Goal: Find specific page/section: Find specific page/section

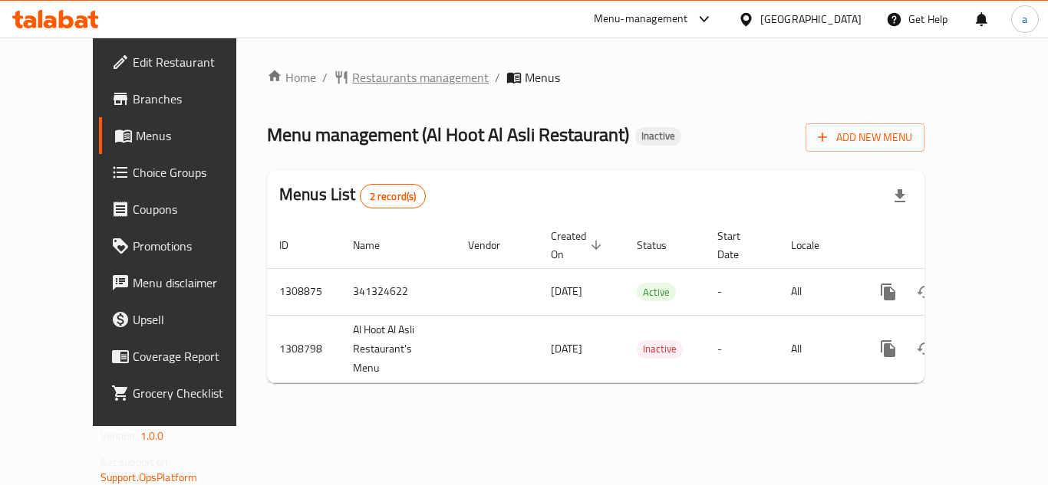
click at [352, 71] on span "Restaurants management" at bounding box center [420, 77] width 137 height 18
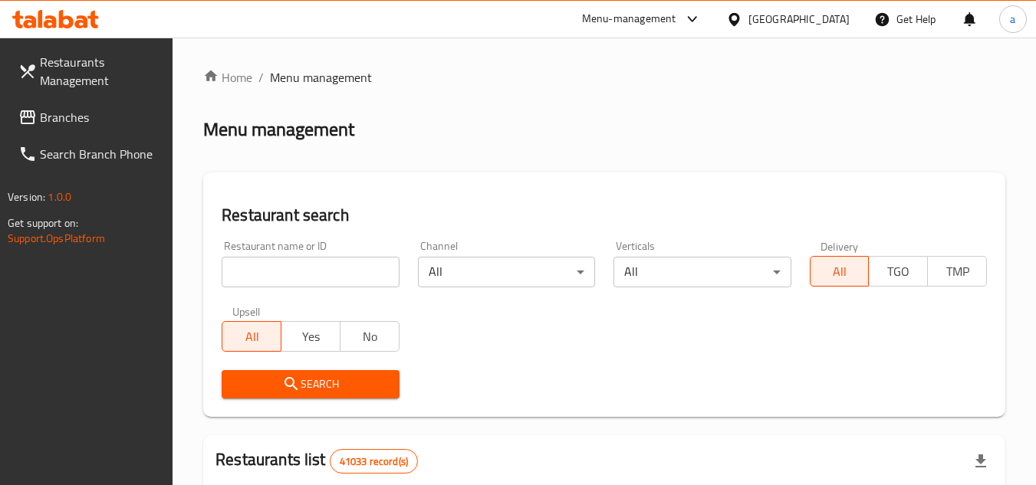
click at [295, 267] on input "search" at bounding box center [310, 272] width 177 height 31
paste input "705041"
type input "705041"
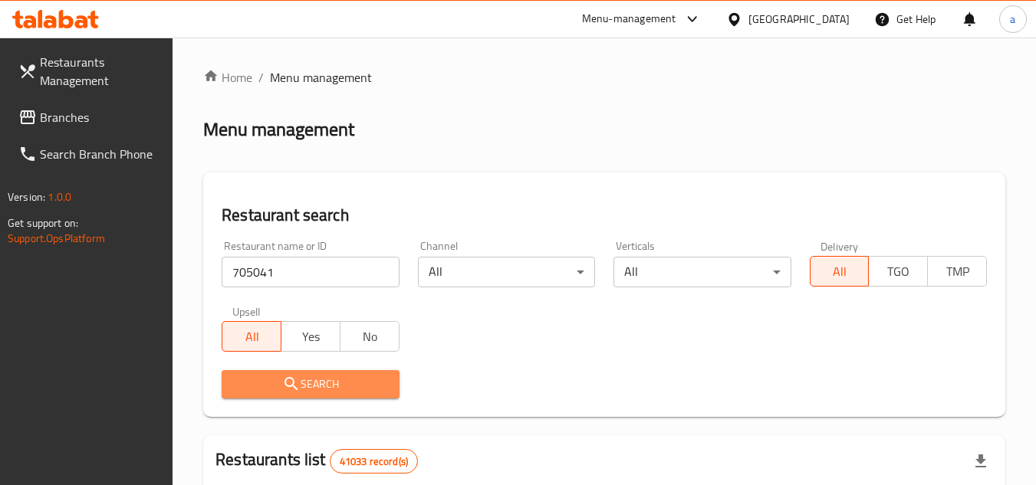
click at [265, 380] on span "Search" at bounding box center [310, 384] width 153 height 19
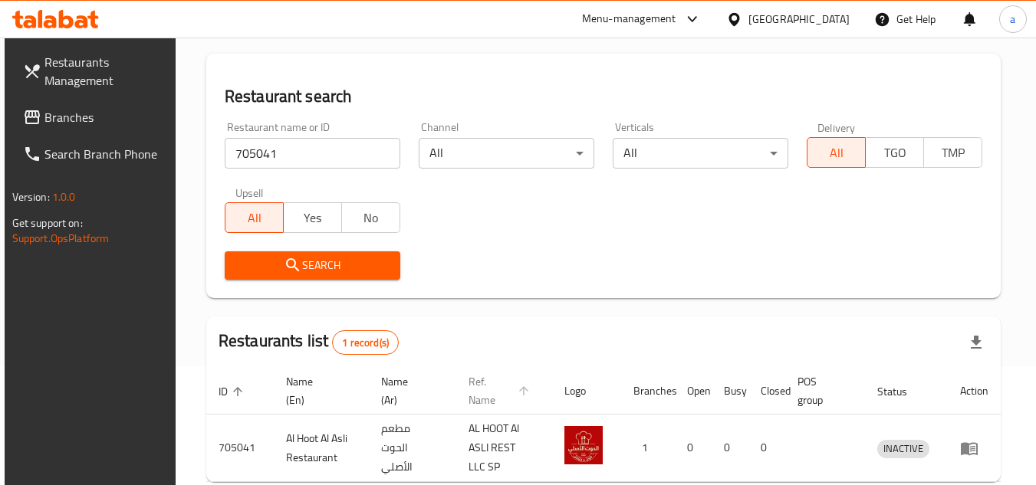
scroll to position [199, 0]
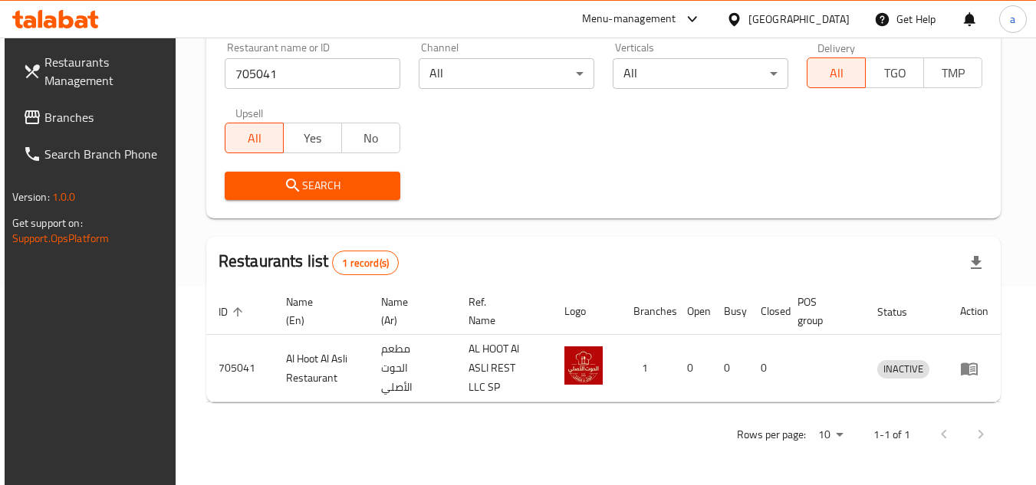
click at [67, 117] on span "Branches" at bounding box center [104, 117] width 121 height 18
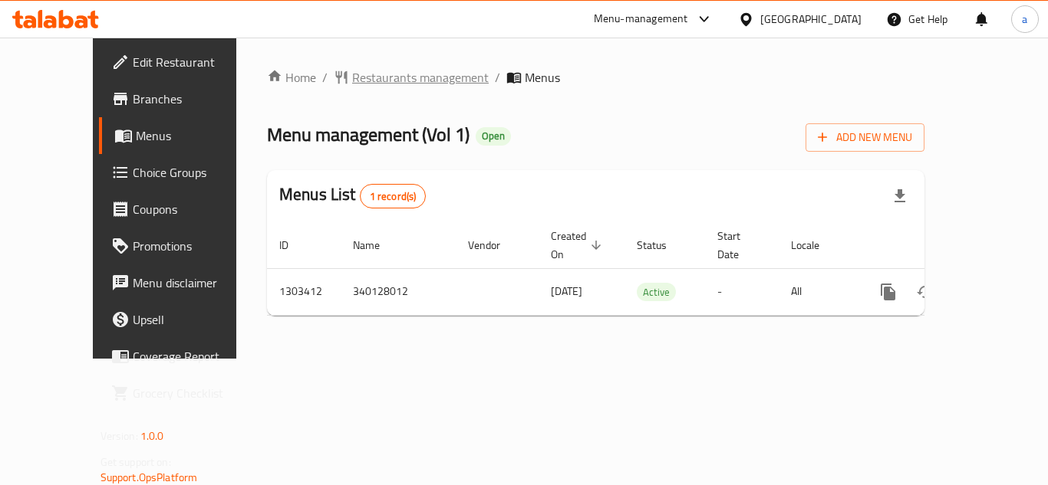
click at [352, 77] on span "Restaurants management" at bounding box center [420, 77] width 137 height 18
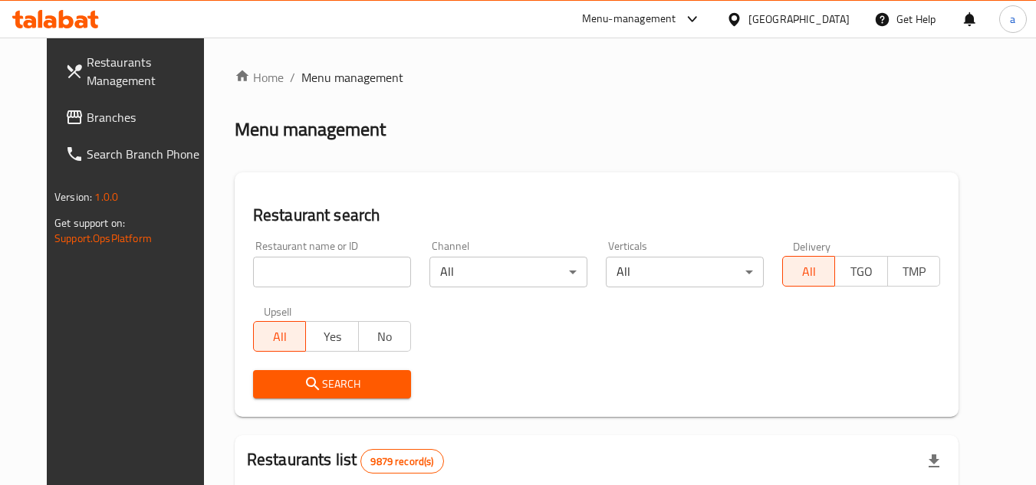
click at [320, 278] on input "search" at bounding box center [332, 272] width 158 height 31
paste input "702823"
type input "702823"
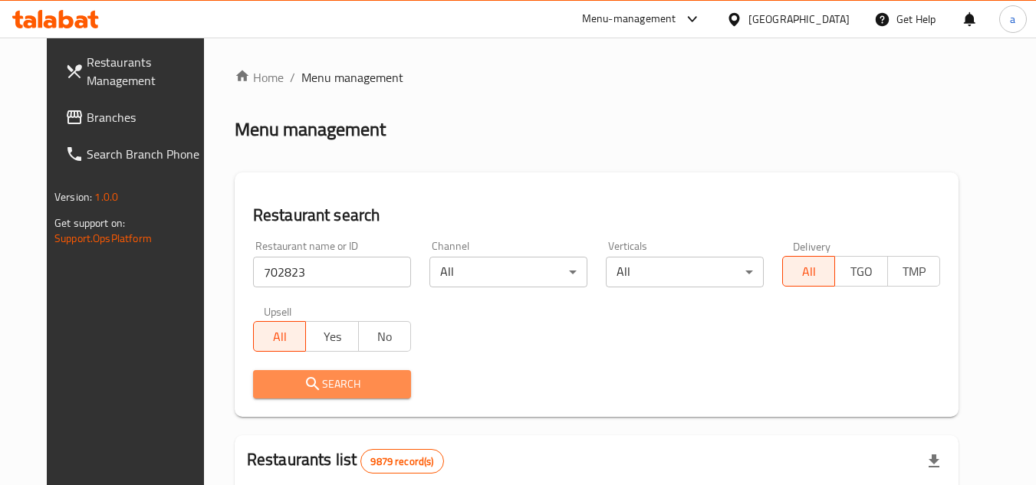
click at [304, 390] on icon "submit" at bounding box center [313, 384] width 18 height 18
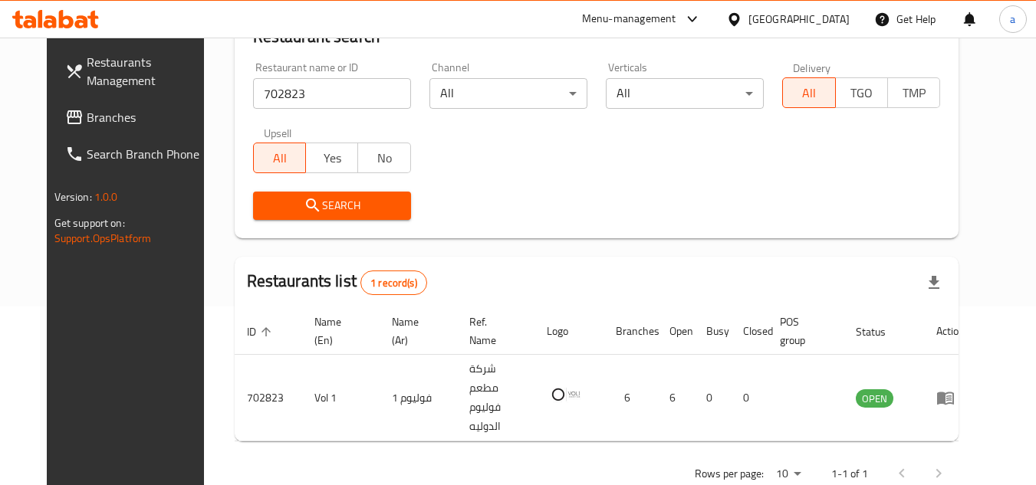
scroll to position [186, 0]
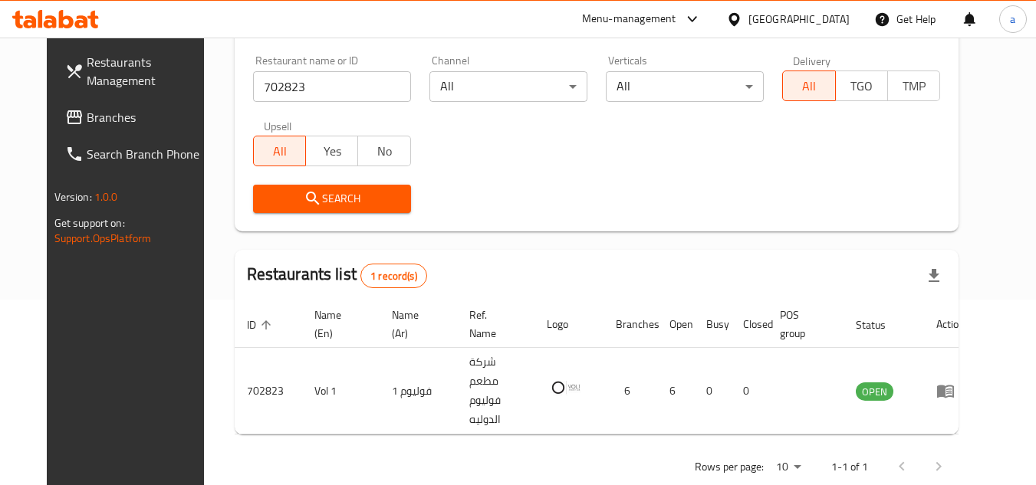
click at [87, 117] on span "Branches" at bounding box center [147, 117] width 121 height 18
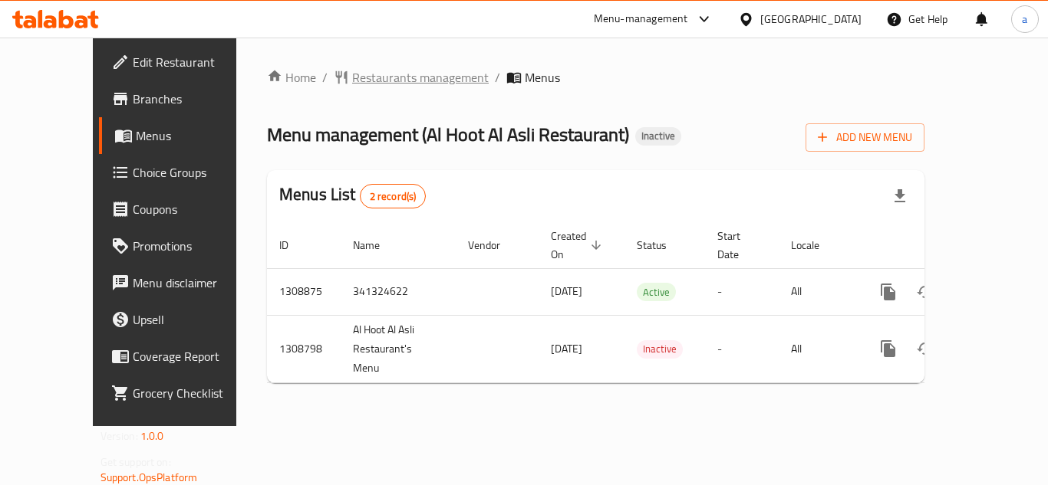
click at [352, 75] on span "Restaurants management" at bounding box center [420, 77] width 137 height 18
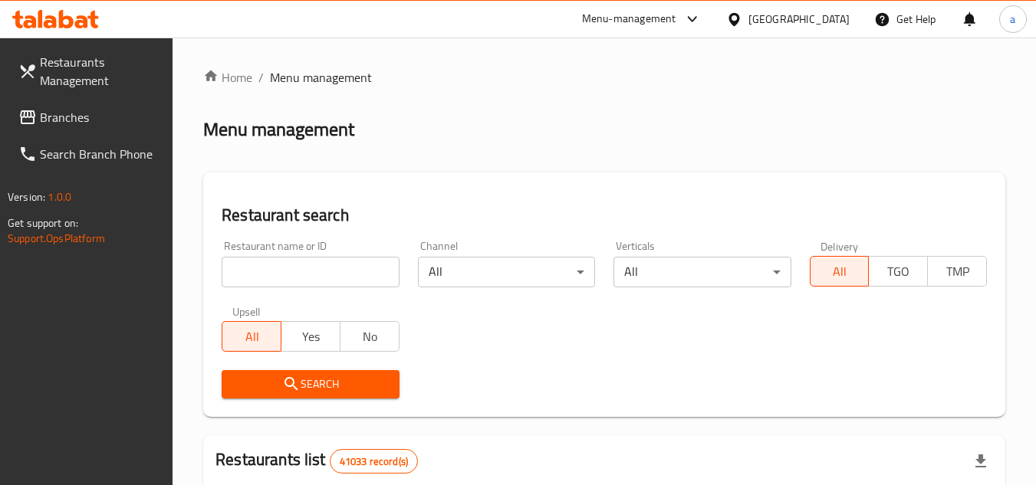
click at [245, 261] on input "search" at bounding box center [310, 272] width 177 height 31
paste input "705041"
type input "705041"
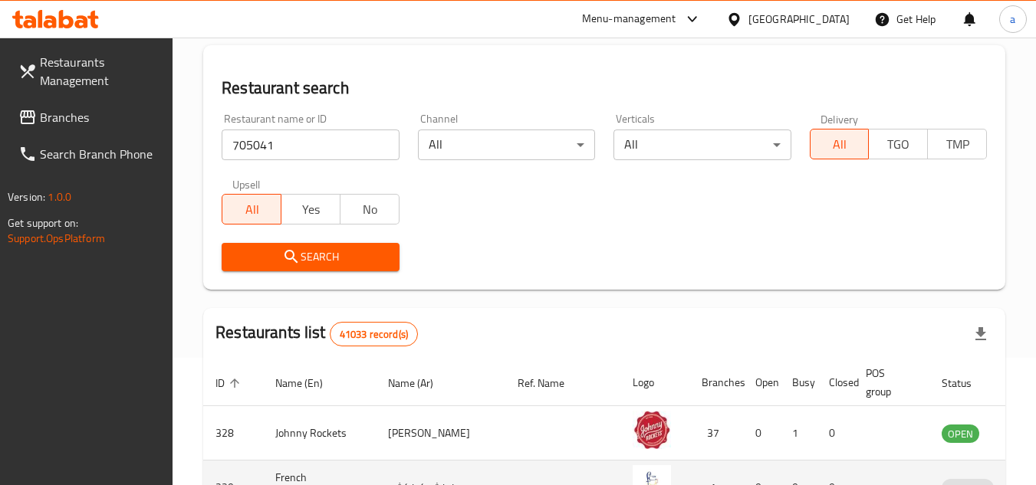
scroll to position [230, 0]
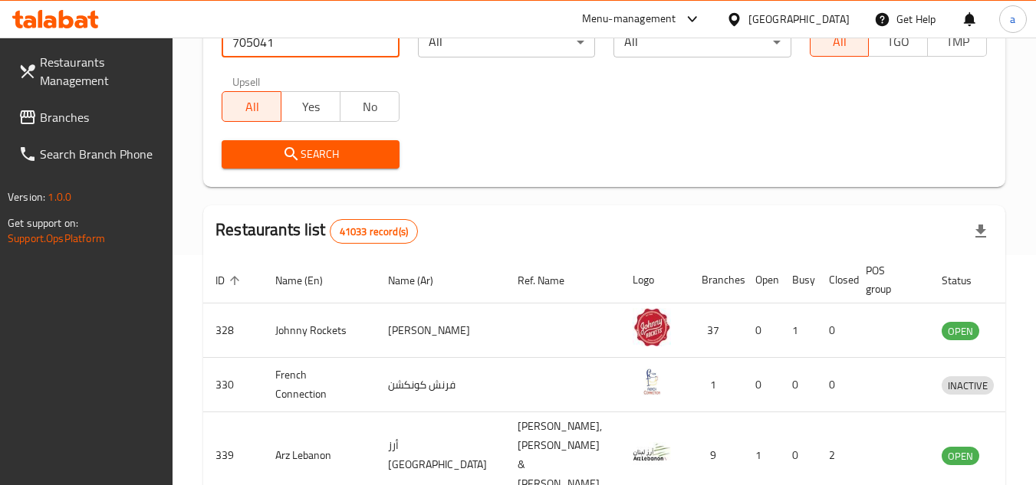
click at [318, 171] on div "Search" at bounding box center [310, 154] width 196 height 47
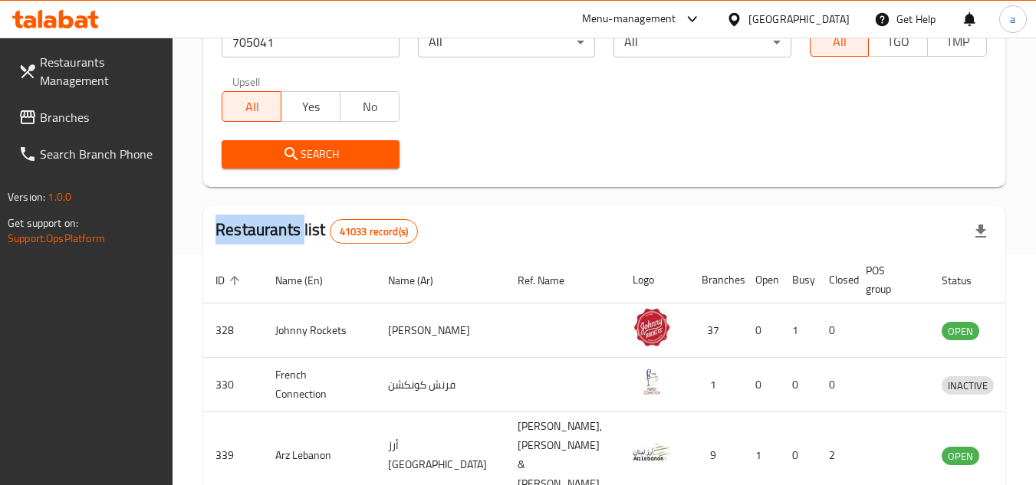
click at [308, 160] on span "Search" at bounding box center [310, 154] width 153 height 19
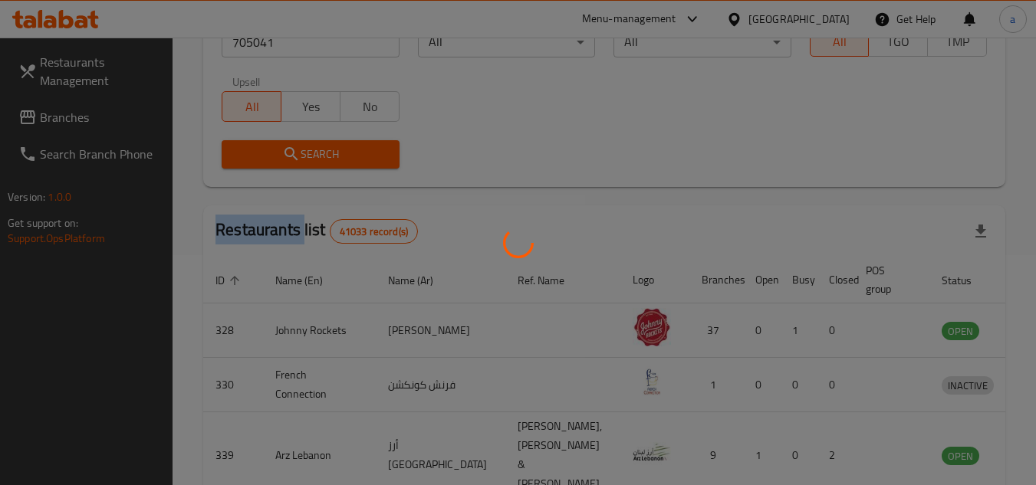
click at [308, 160] on div at bounding box center [518, 242] width 1036 height 485
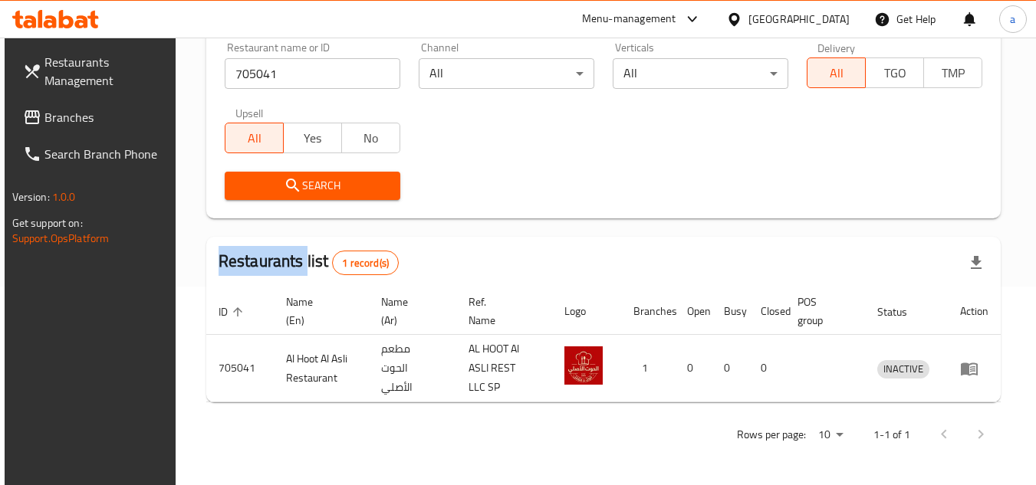
click at [49, 118] on span "Branches" at bounding box center [104, 117] width 121 height 18
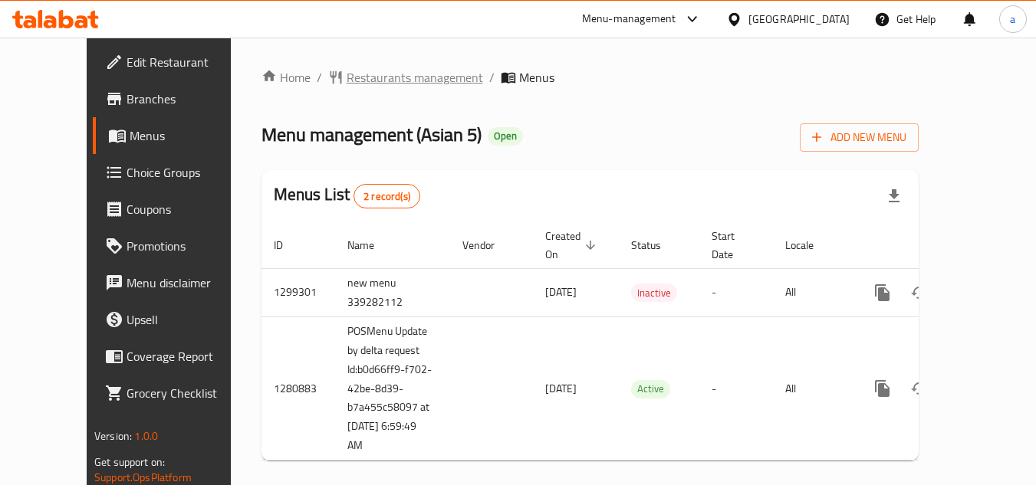
click at [347, 77] on span "Restaurants management" at bounding box center [415, 77] width 137 height 18
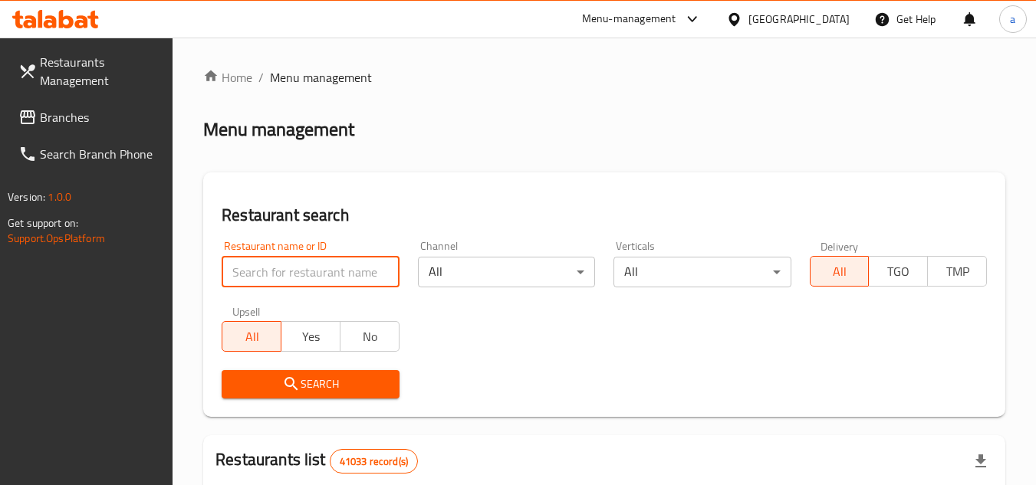
click at [286, 270] on input "search" at bounding box center [310, 272] width 177 height 31
paste input "693935"
type input "693935"
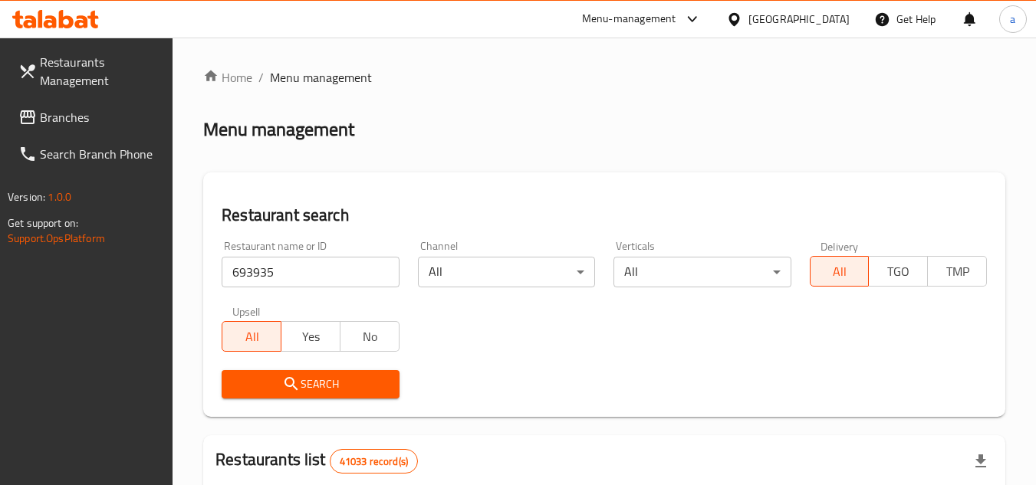
click at [295, 385] on icon "submit" at bounding box center [291, 384] width 18 height 18
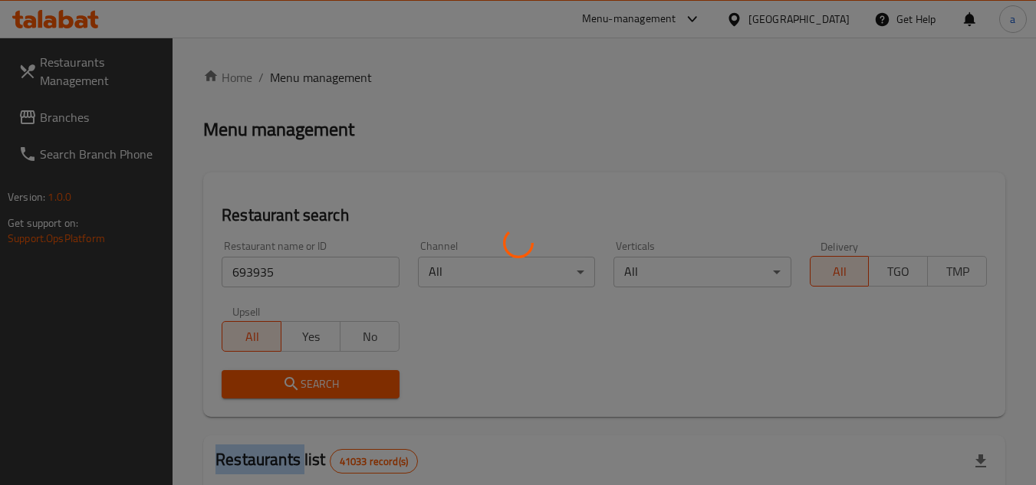
click at [295, 385] on div at bounding box center [518, 242] width 1036 height 485
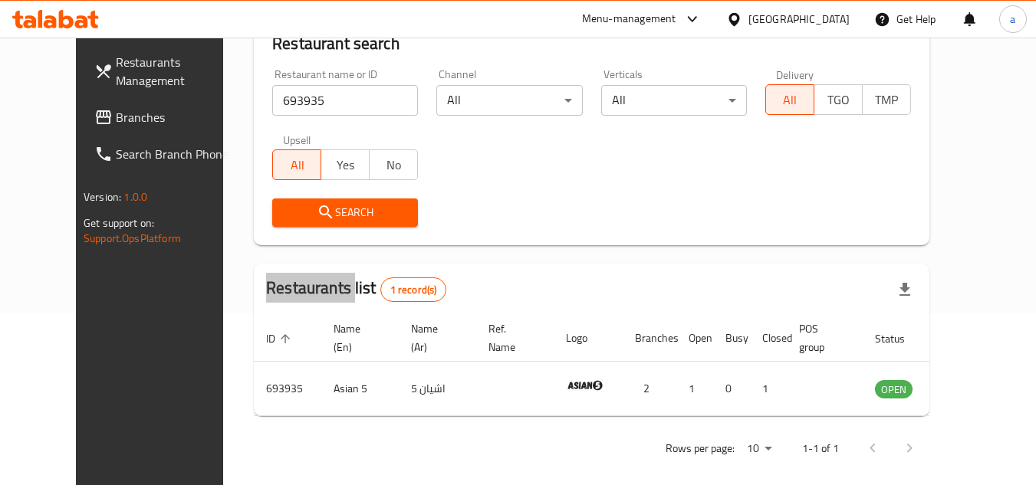
scroll to position [186, 0]
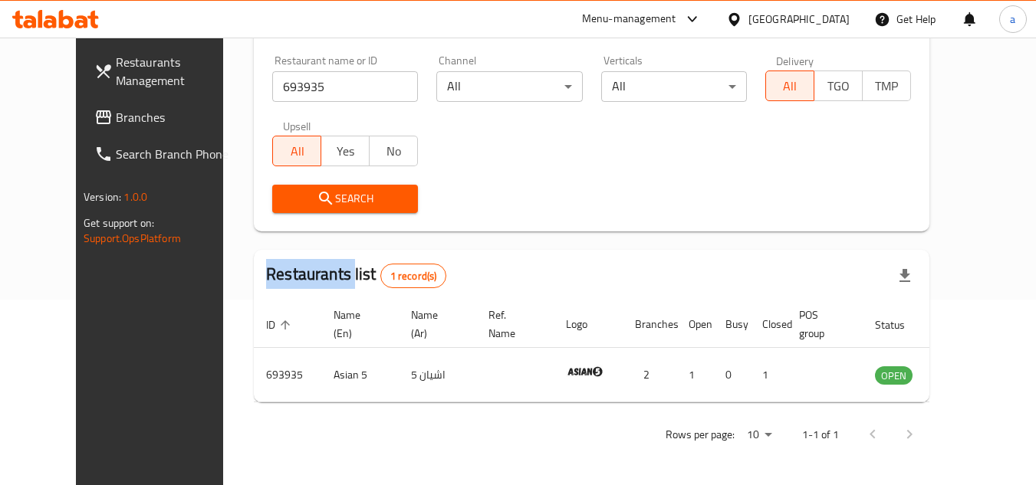
click at [116, 119] on span "Branches" at bounding box center [176, 117] width 121 height 18
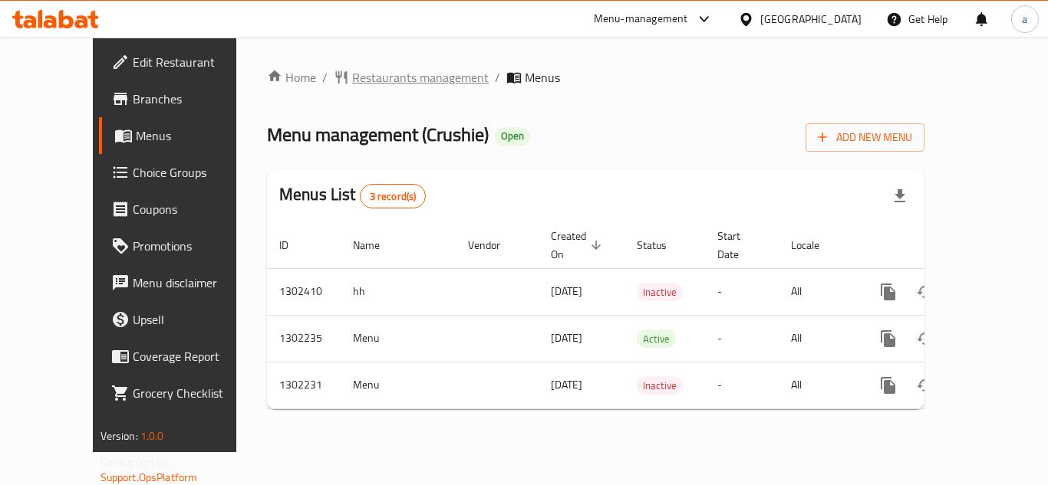
click at [359, 80] on span "Restaurants management" at bounding box center [420, 77] width 137 height 18
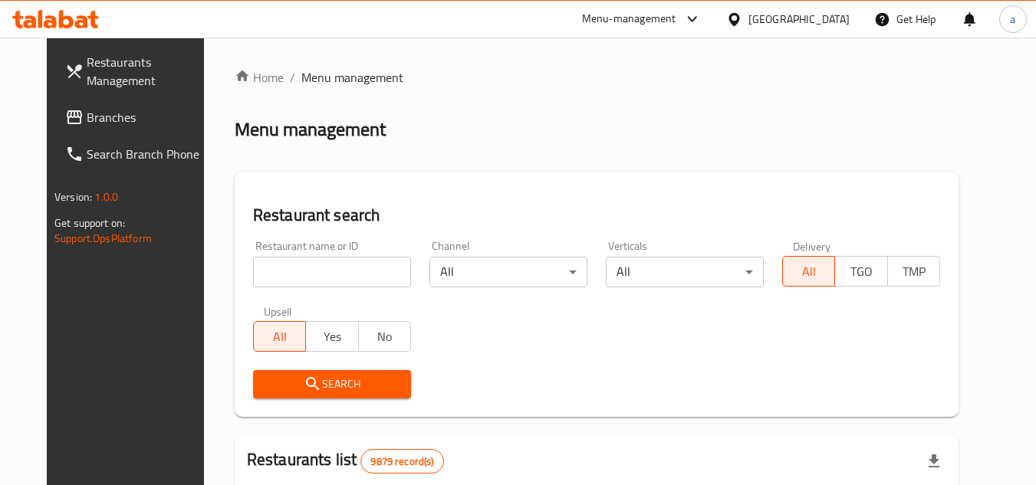
click at [287, 259] on input "search" at bounding box center [332, 272] width 158 height 31
paste input "702331"
type input "702331"
click at [304, 377] on icon "submit" at bounding box center [313, 384] width 18 height 18
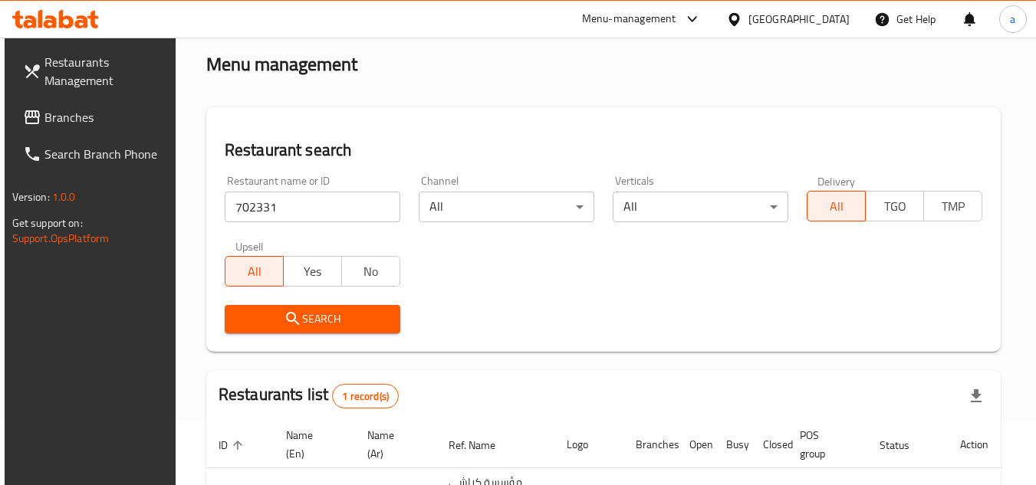
scroll to position [199, 0]
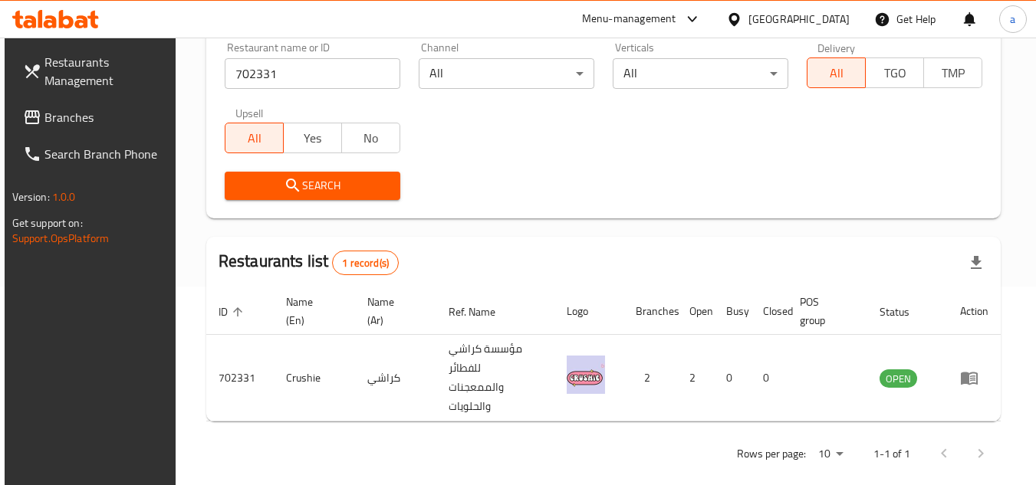
click at [81, 116] on span "Branches" at bounding box center [104, 117] width 121 height 18
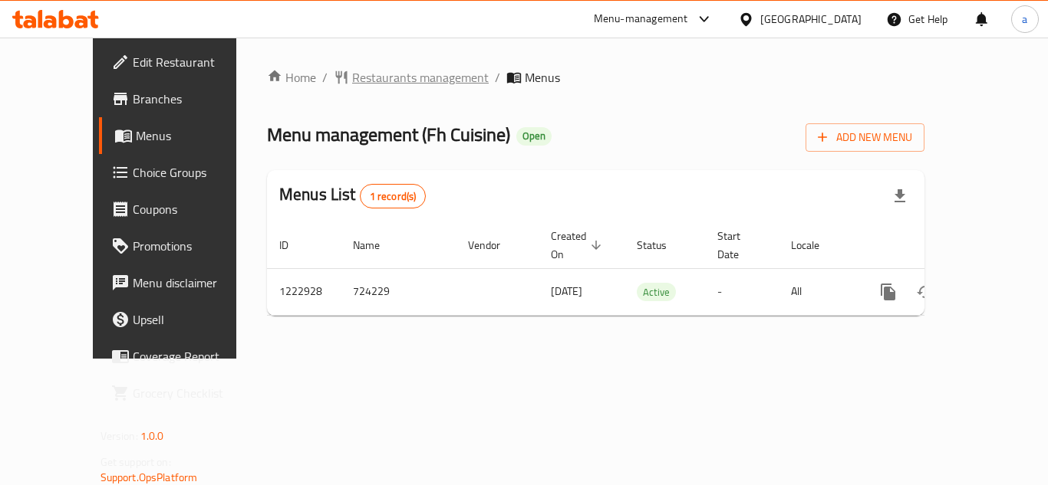
click at [352, 79] on span "Restaurants management" at bounding box center [420, 77] width 137 height 18
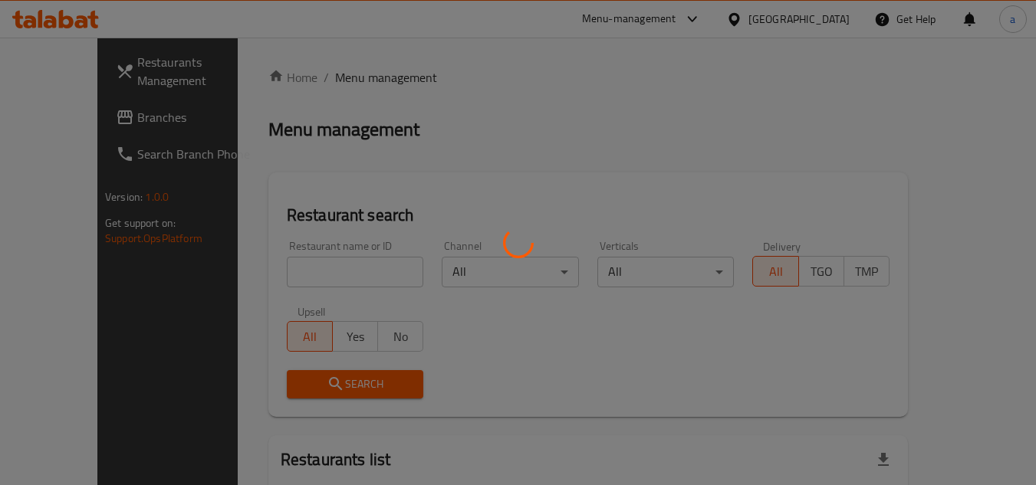
click at [305, 269] on div at bounding box center [518, 242] width 1036 height 485
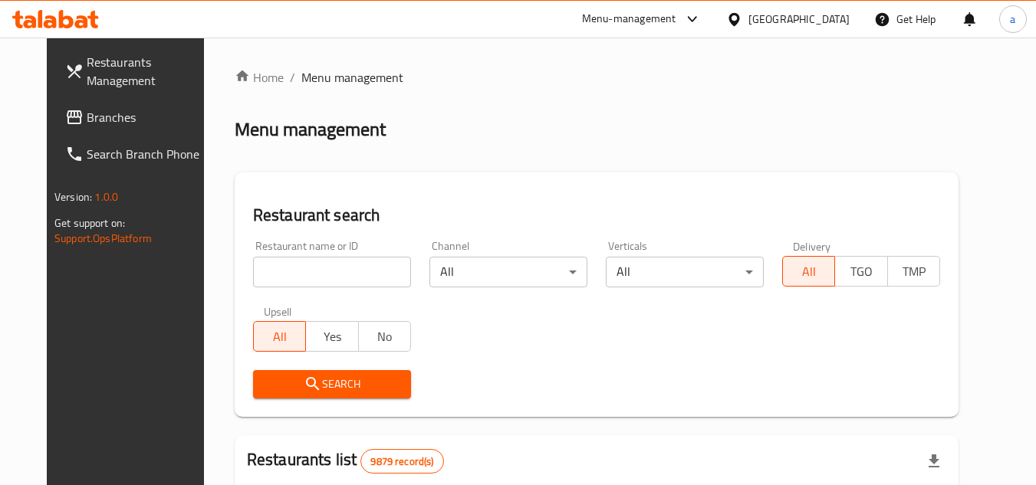
drag, startPoint x: 304, startPoint y: 281, endPoint x: 291, endPoint y: 275, distance: 14.1
click at [304, 281] on input "search" at bounding box center [332, 272] width 158 height 31
paste input "674201"
type input "674201"
click button "Search" at bounding box center [332, 384] width 158 height 28
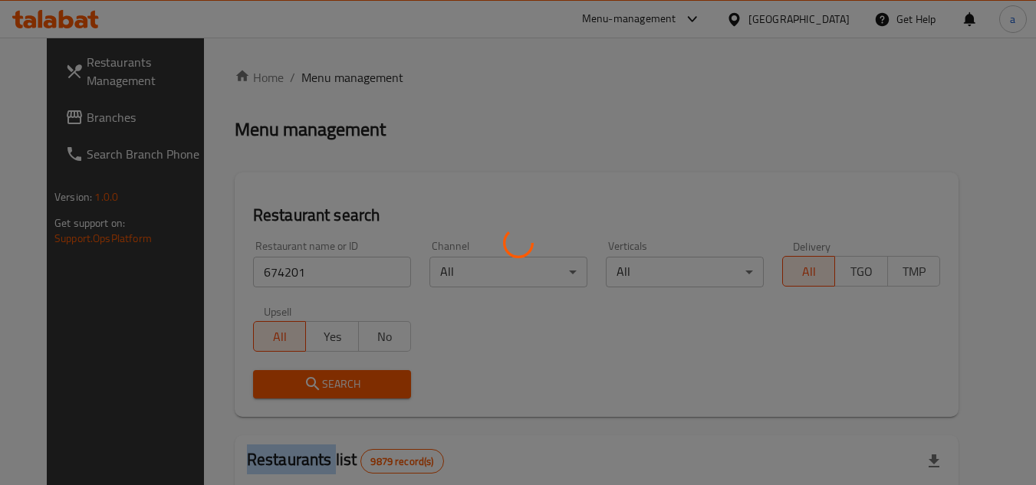
click at [356, 398] on div at bounding box center [518, 242] width 1036 height 485
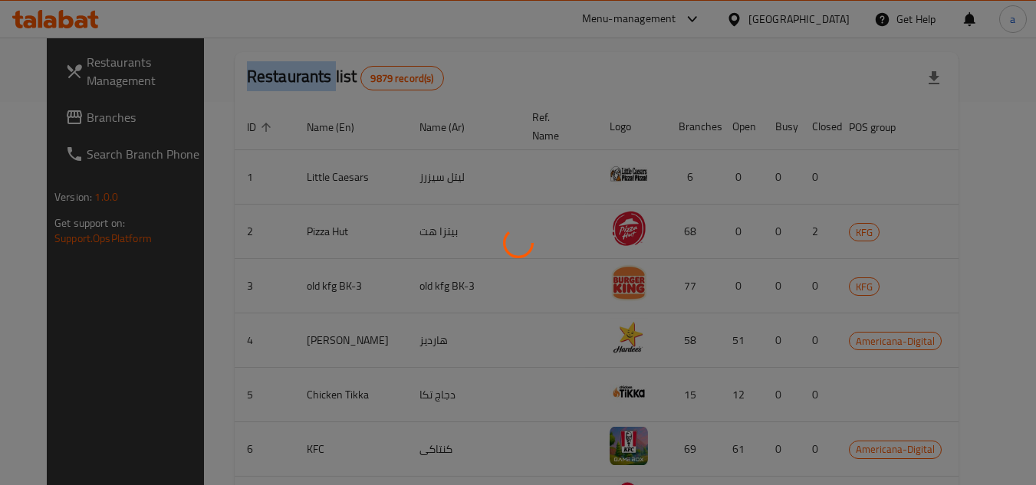
scroll to position [186, 0]
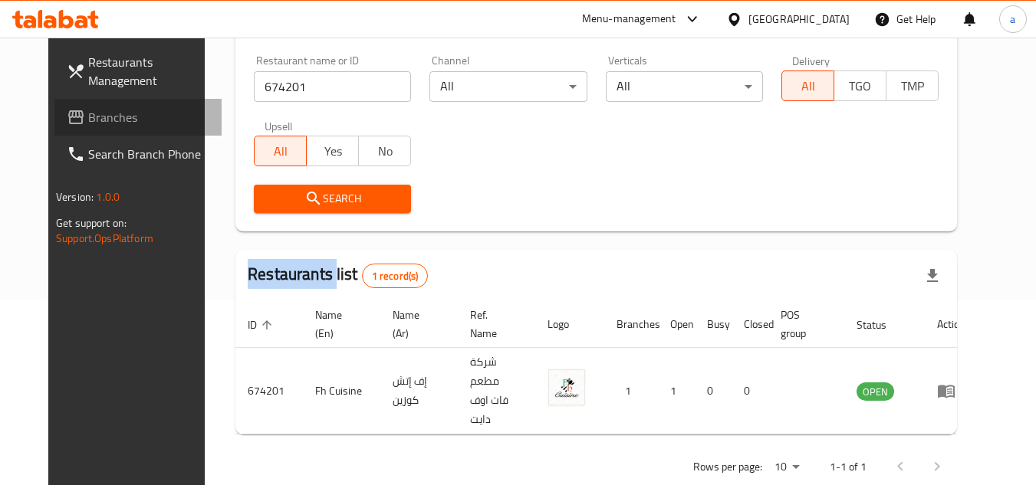
click at [88, 120] on span "Branches" at bounding box center [148, 117] width 121 height 18
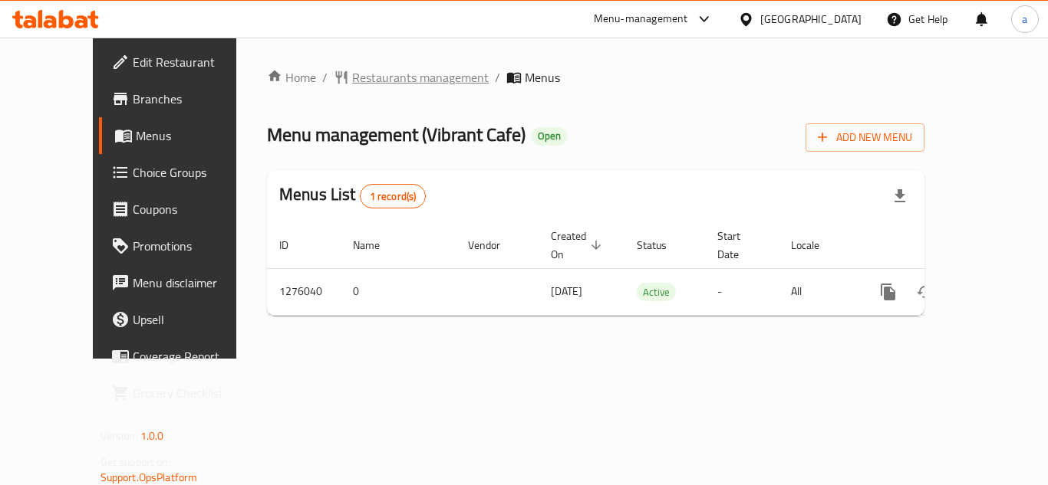
click at [352, 69] on span "Restaurants management" at bounding box center [420, 77] width 137 height 18
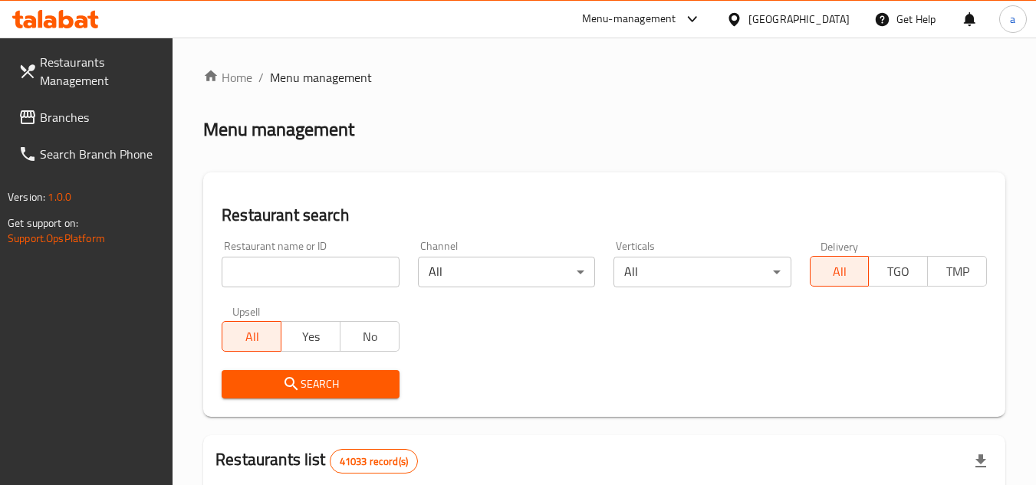
click at [300, 277] on input "search" at bounding box center [310, 272] width 177 height 31
paste input "691771"
type input "691771"
click at [301, 377] on span "Search" at bounding box center [310, 384] width 153 height 19
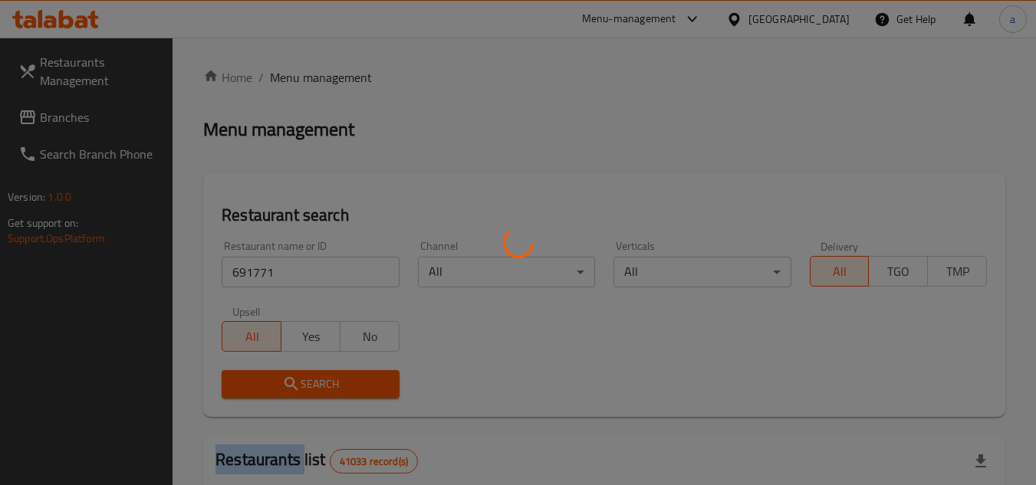
click at [301, 377] on div at bounding box center [518, 242] width 1036 height 485
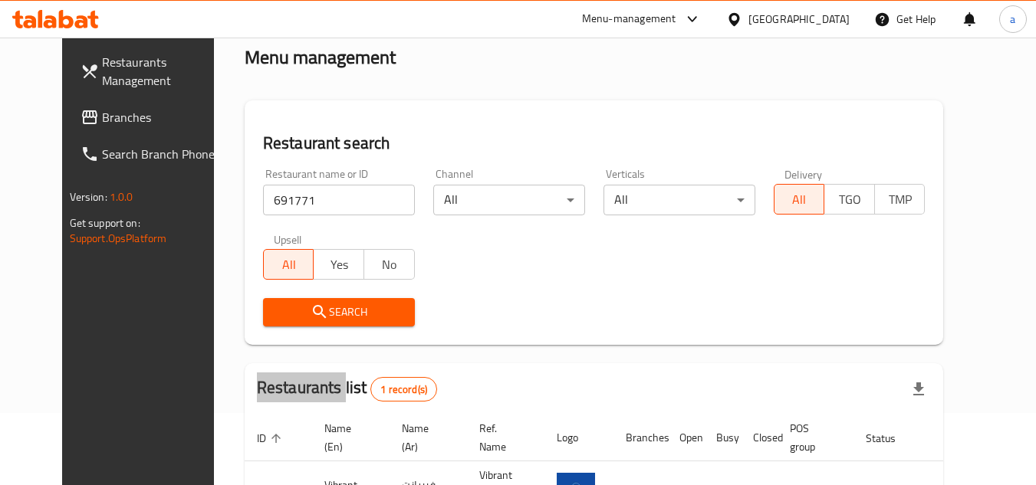
scroll to position [186, 0]
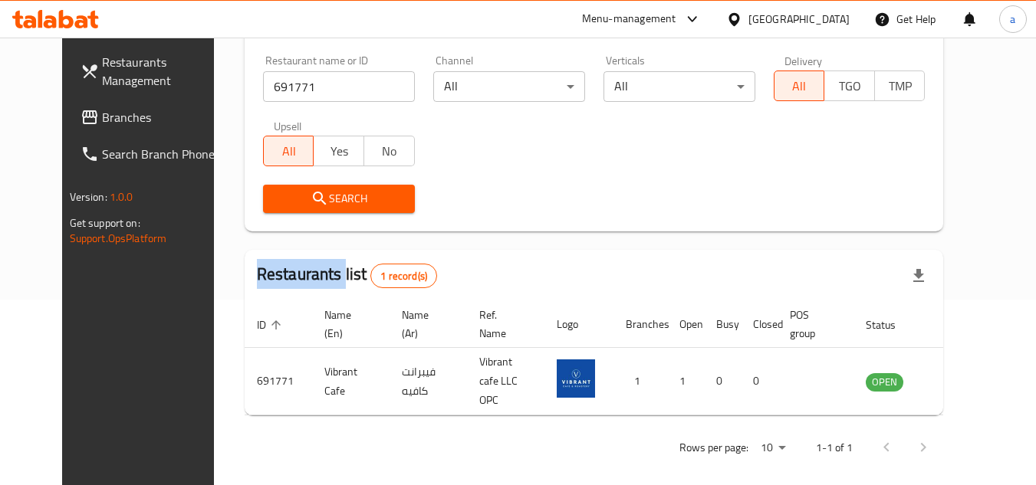
drag, startPoint x: 138, startPoint y: 119, endPoint x: 159, endPoint y: 132, distance: 24.5
click at [137, 118] on span "Branches" at bounding box center [162, 117] width 121 height 18
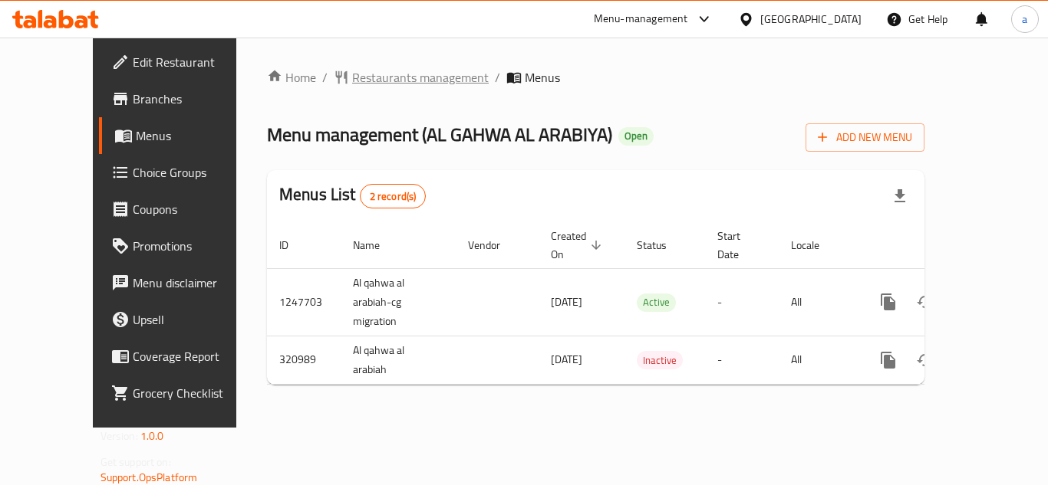
click at [352, 79] on span "Restaurants management" at bounding box center [420, 77] width 137 height 18
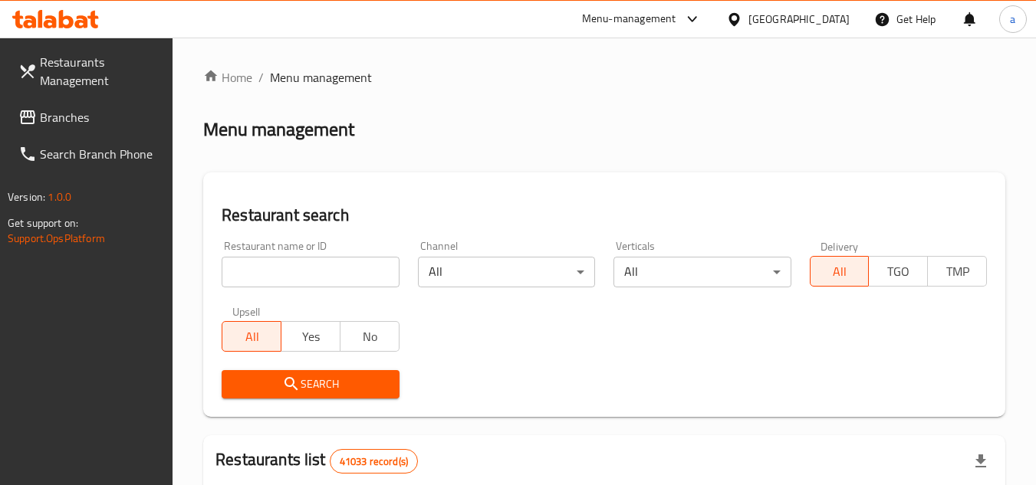
click at [304, 275] on input "search" at bounding box center [310, 272] width 177 height 31
paste input "629431"
type input "629431"
click at [269, 392] on span "Search" at bounding box center [310, 384] width 153 height 19
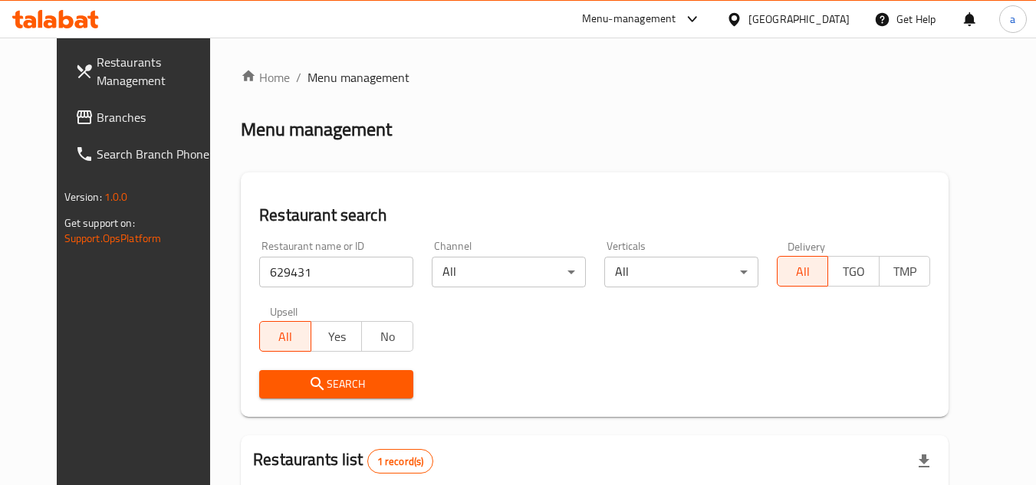
drag, startPoint x: 100, startPoint y: 118, endPoint x: 28, endPoint y: 124, distance: 72.4
click at [100, 117] on span "Branches" at bounding box center [157, 117] width 121 height 18
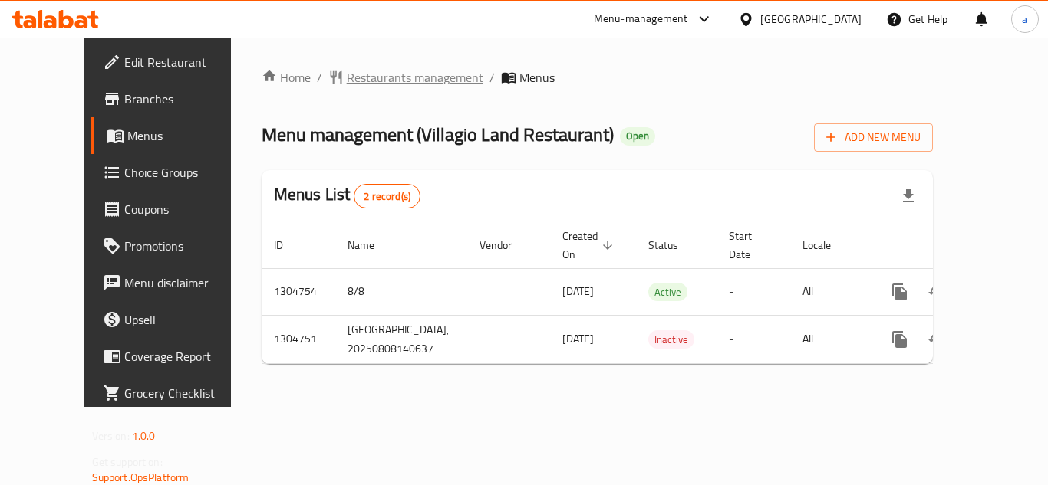
click at [352, 83] on span "Restaurants management" at bounding box center [415, 77] width 137 height 18
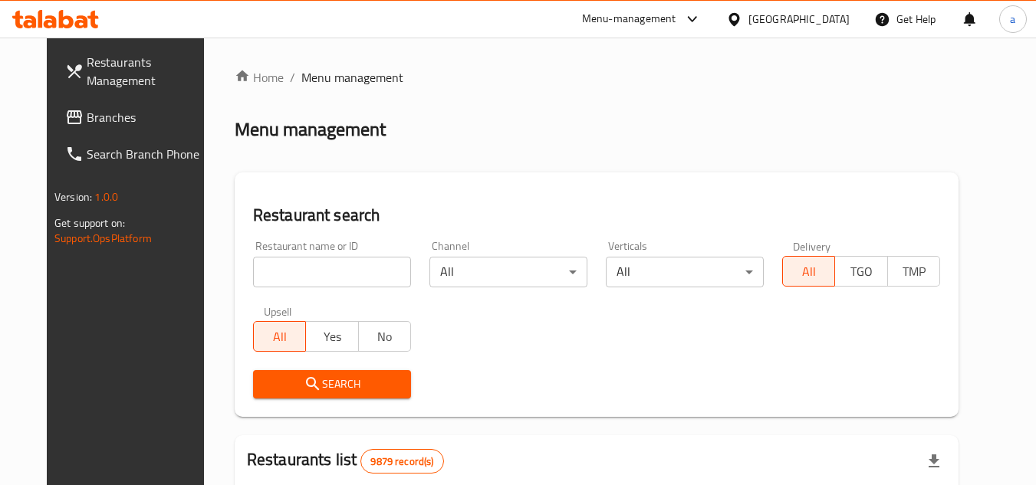
click at [307, 270] on div "Home / Menu management Menu management Restaurant search Restaurant name or ID …" at bounding box center [597, 487] width 724 height 838
drag, startPoint x: 304, startPoint y: 231, endPoint x: 302, endPoint y: 263, distance: 32.3
click at [302, 245] on div "Restaurant name or ID Restaurant name or ID" at bounding box center [332, 264] width 176 height 65
click at [302, 263] on input "search" at bounding box center [332, 272] width 158 height 31
paste input "703403"
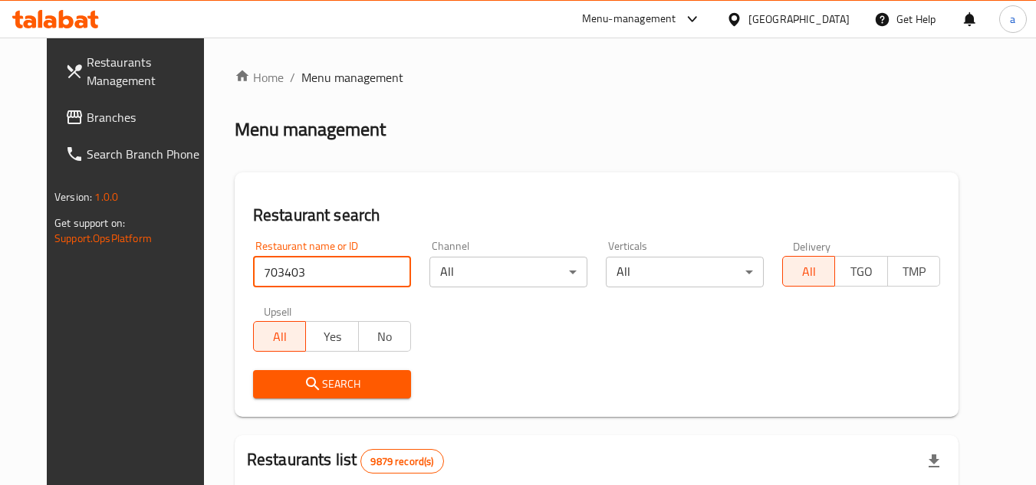
type input "703403"
click at [280, 375] on span "Search" at bounding box center [331, 384] width 133 height 19
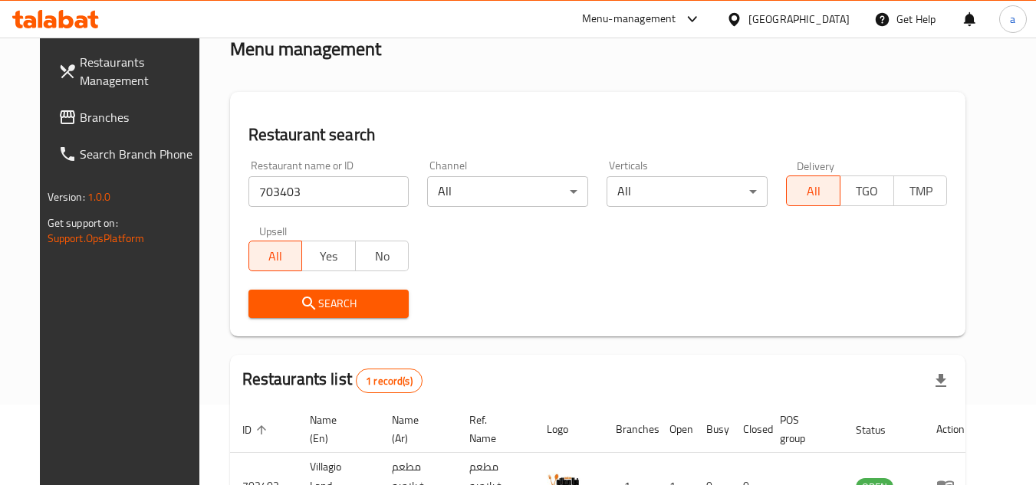
scroll to position [186, 0]
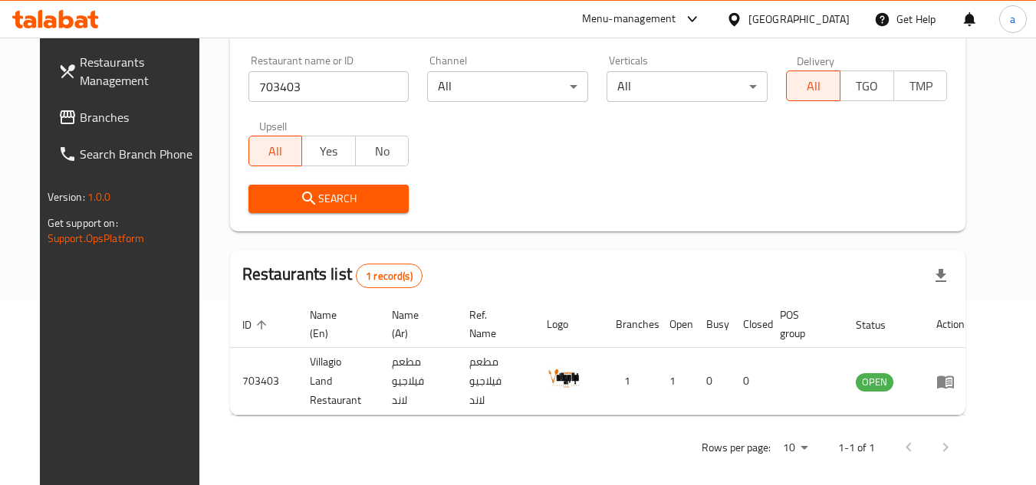
click at [113, 119] on span "Branches" at bounding box center [140, 117] width 121 height 18
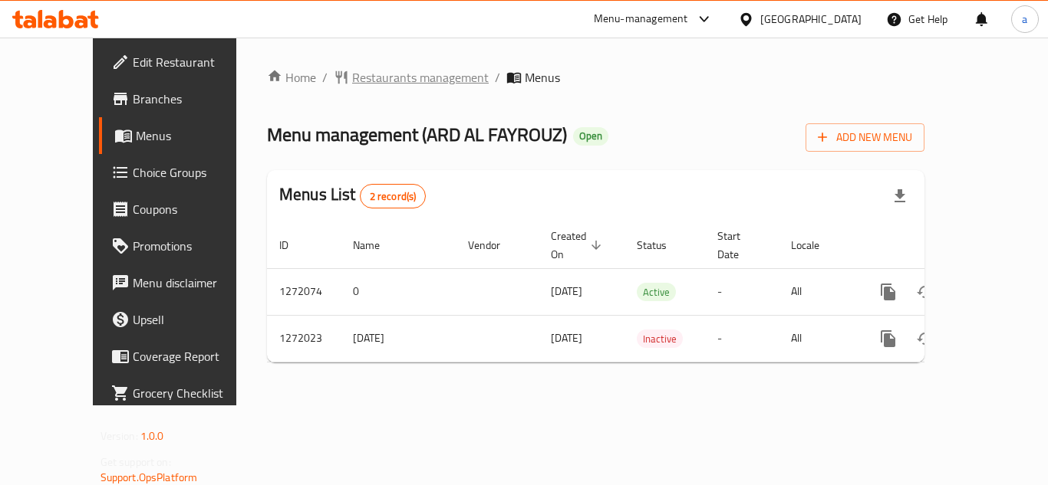
click at [352, 77] on span "Restaurants management" at bounding box center [420, 77] width 137 height 18
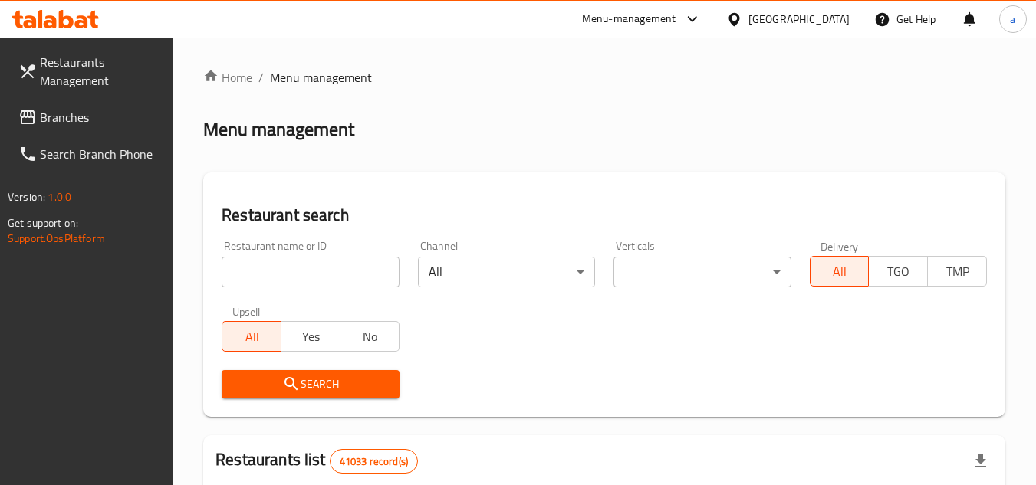
click at [264, 278] on input "search" at bounding box center [310, 272] width 177 height 31
paste input "690056"
type input "690056"
click at [273, 383] on span "Search" at bounding box center [310, 384] width 153 height 19
click at [116, 118] on span "Branches" at bounding box center [100, 117] width 121 height 18
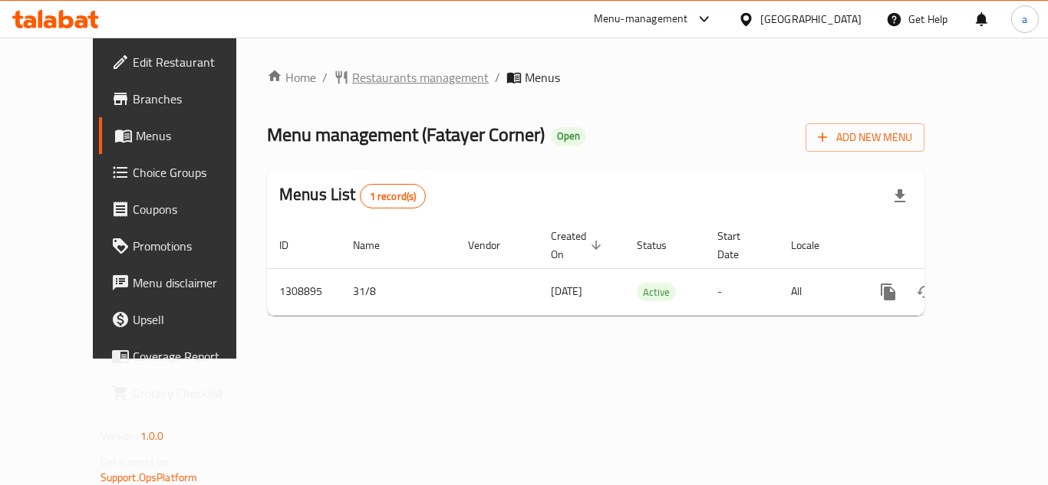
click at [360, 76] on span "Restaurants management" at bounding box center [420, 77] width 137 height 18
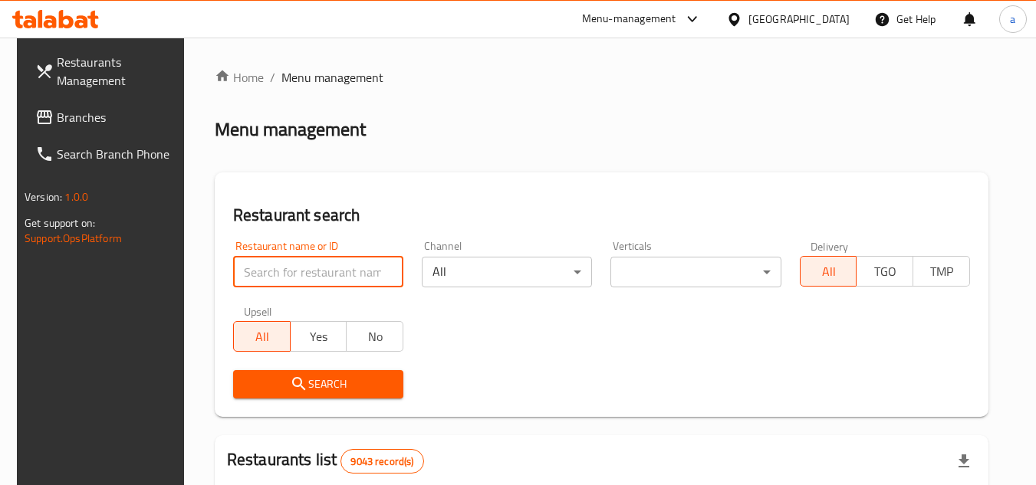
click at [323, 279] on input "search" at bounding box center [318, 272] width 170 height 31
paste input "705091"
type input "705091"
click at [290, 377] on icon "submit" at bounding box center [299, 384] width 18 height 18
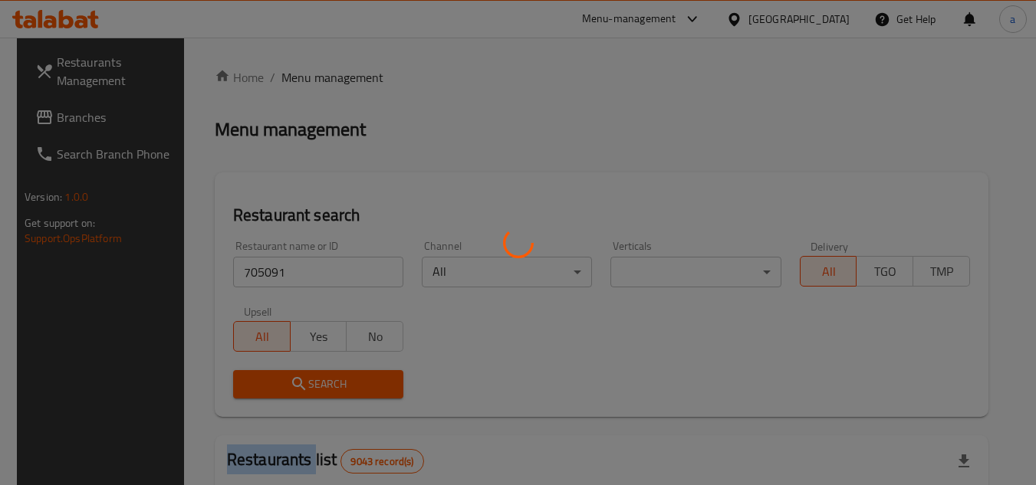
click at [287, 377] on div at bounding box center [518, 242] width 1036 height 485
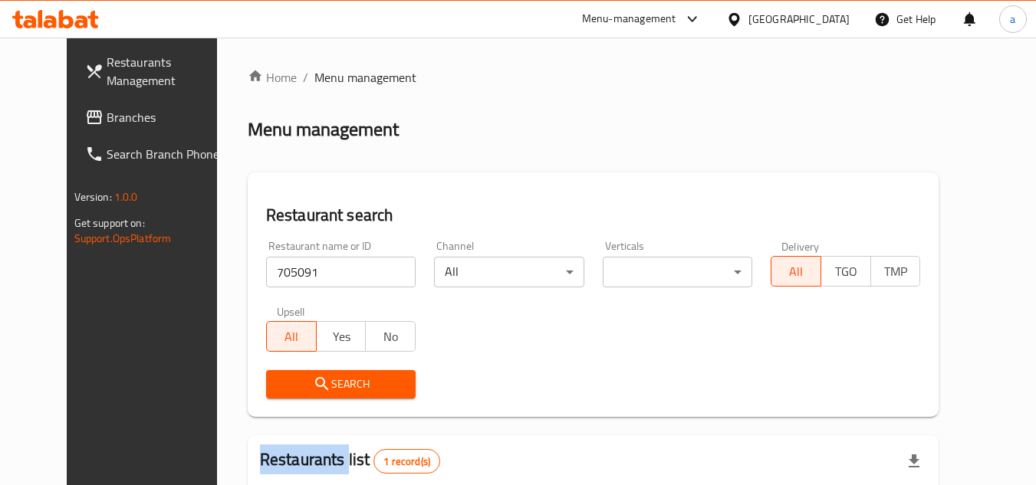
scroll to position [186, 0]
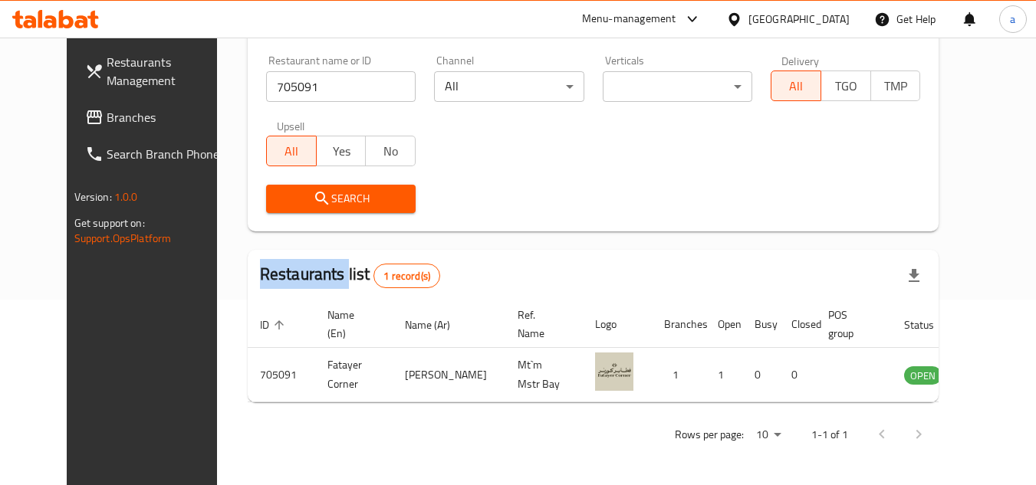
click at [107, 111] on span "Branches" at bounding box center [167, 117] width 121 height 18
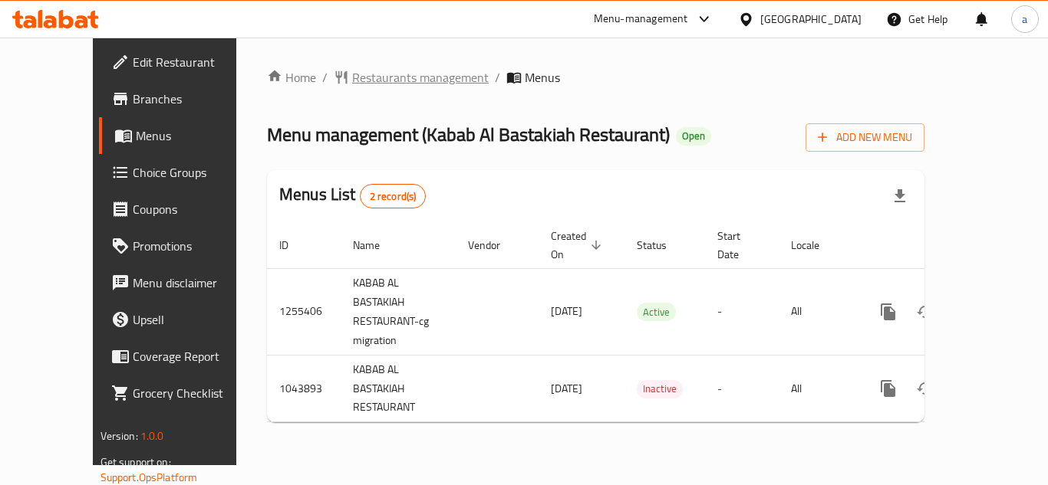
click at [352, 77] on span "Restaurants management" at bounding box center [420, 77] width 137 height 18
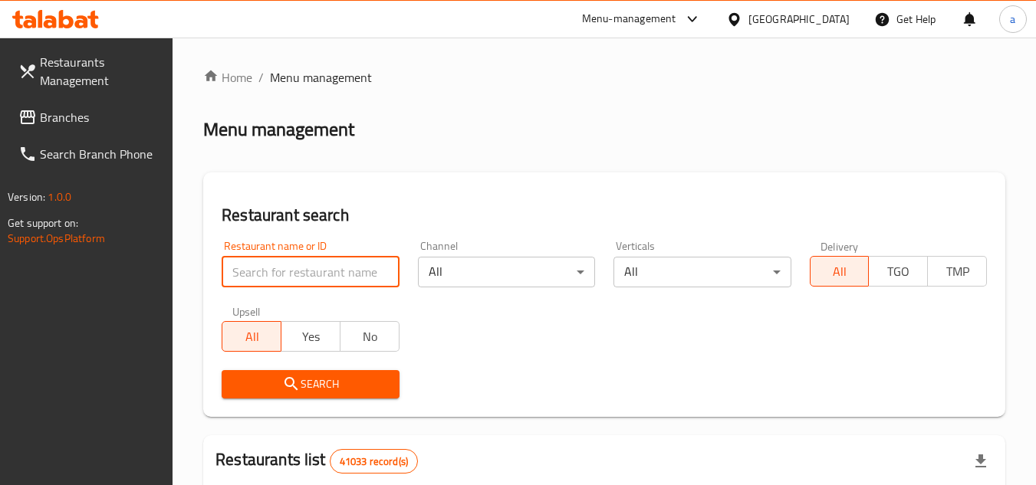
click at [275, 274] on input "search" at bounding box center [310, 272] width 177 height 31
paste input "662252"
type input "662252"
click at [273, 379] on span "Search" at bounding box center [310, 384] width 153 height 19
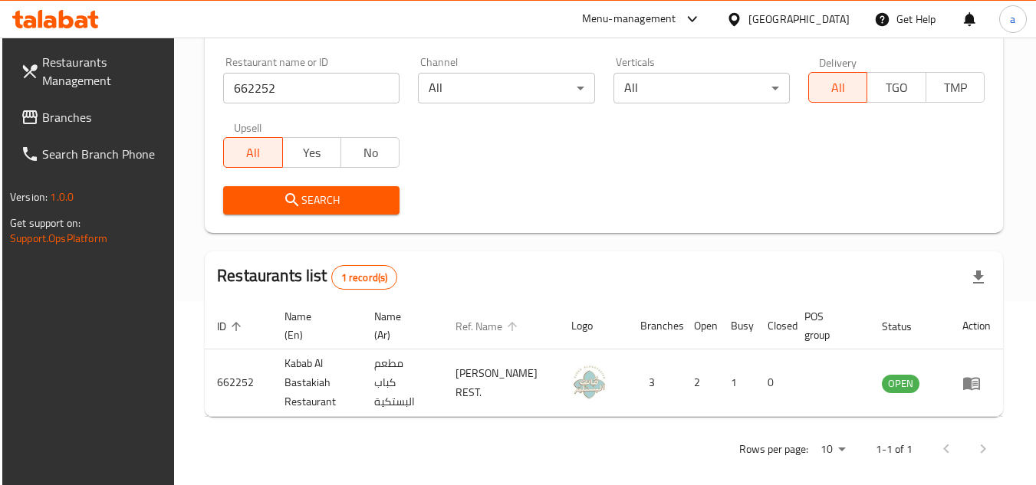
scroll to position [199, 0]
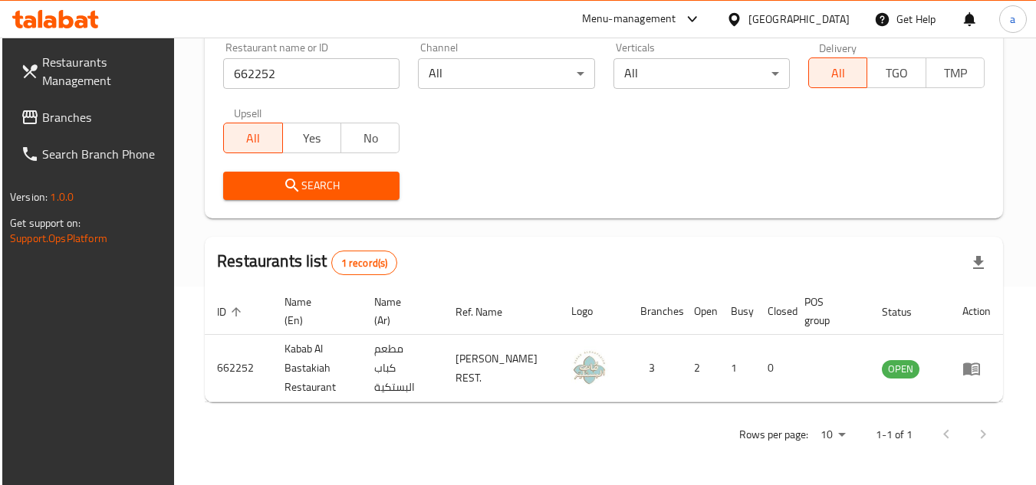
click at [127, 127] on link "Branches" at bounding box center [91, 117] width 167 height 37
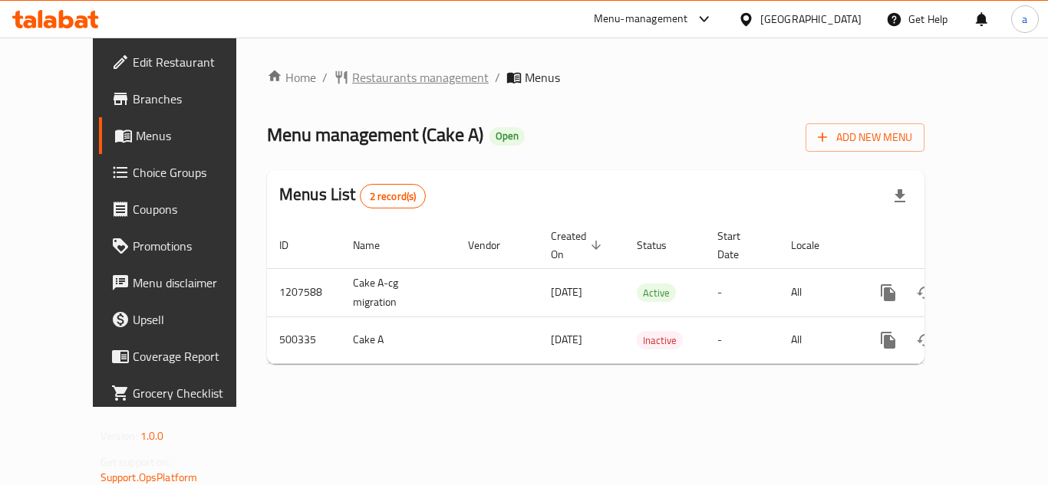
click at [381, 82] on span "Restaurants management" at bounding box center [420, 77] width 137 height 18
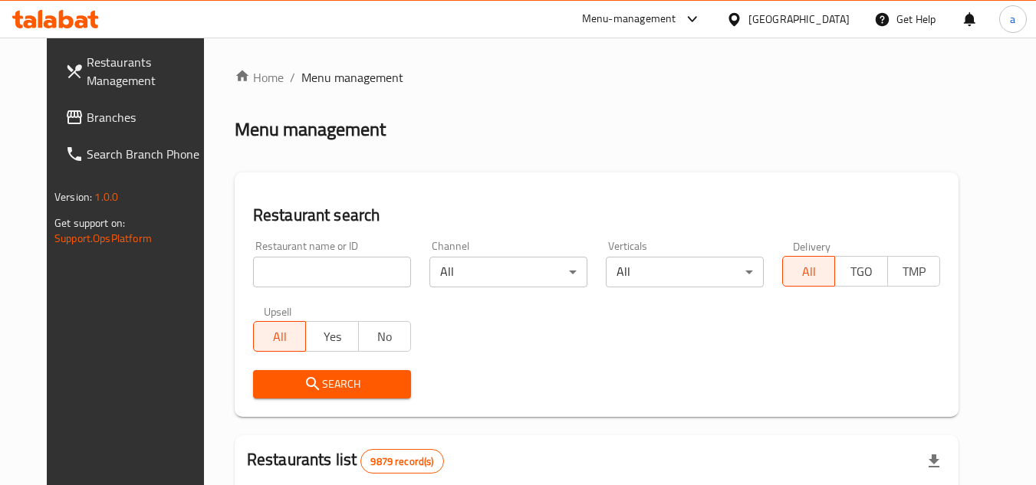
click at [308, 273] on input "search" at bounding box center [332, 272] width 158 height 31
paste input "634562"
type input "634562"
click at [304, 386] on icon "submit" at bounding box center [313, 384] width 18 height 18
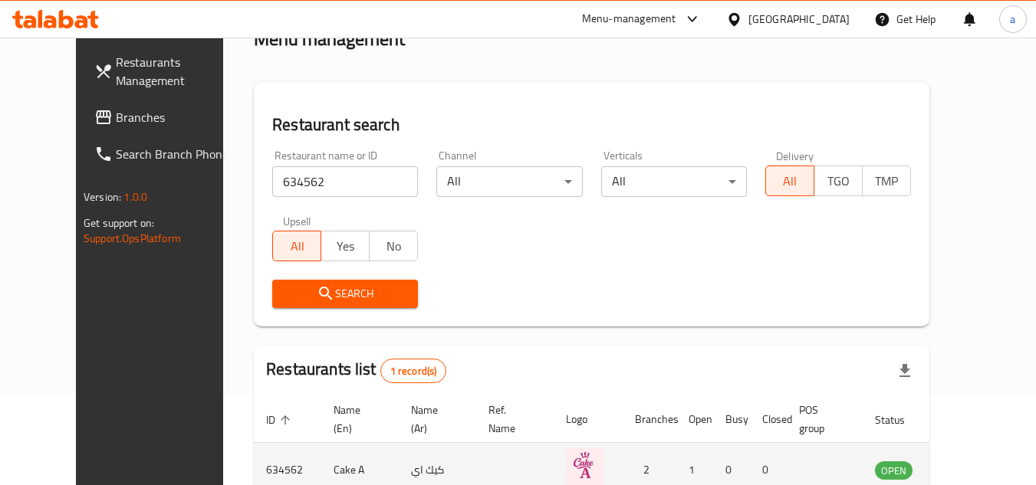
scroll to position [186, 0]
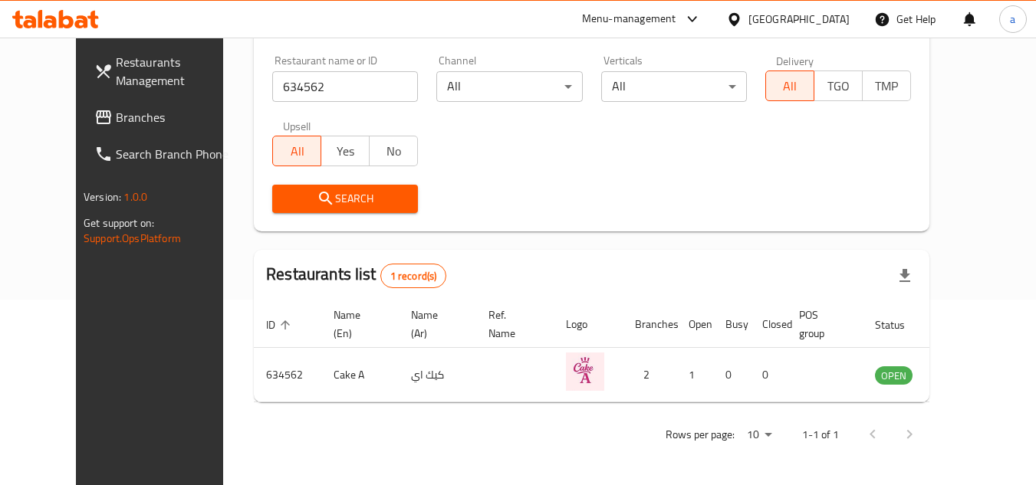
click at [116, 121] on span "Branches" at bounding box center [176, 117] width 121 height 18
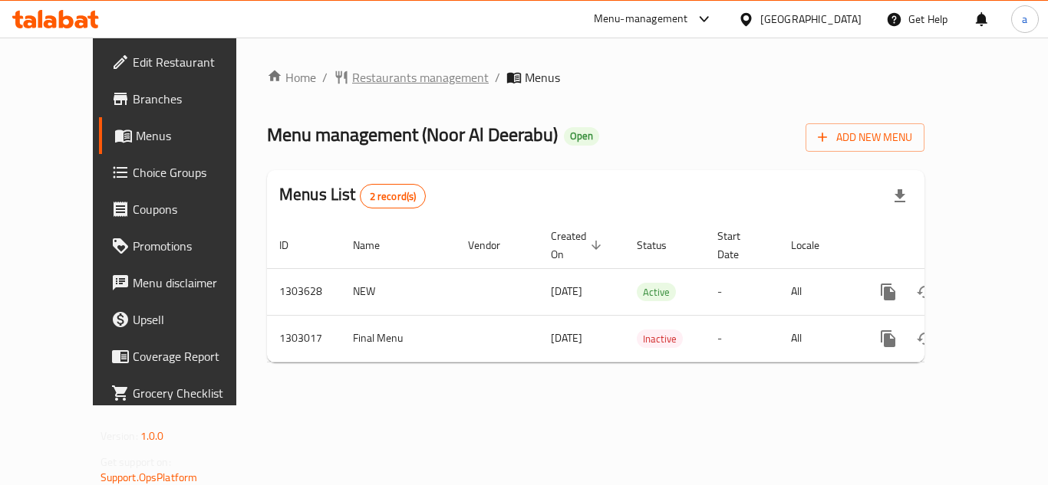
click at [352, 74] on span "Restaurants management" at bounding box center [420, 77] width 137 height 18
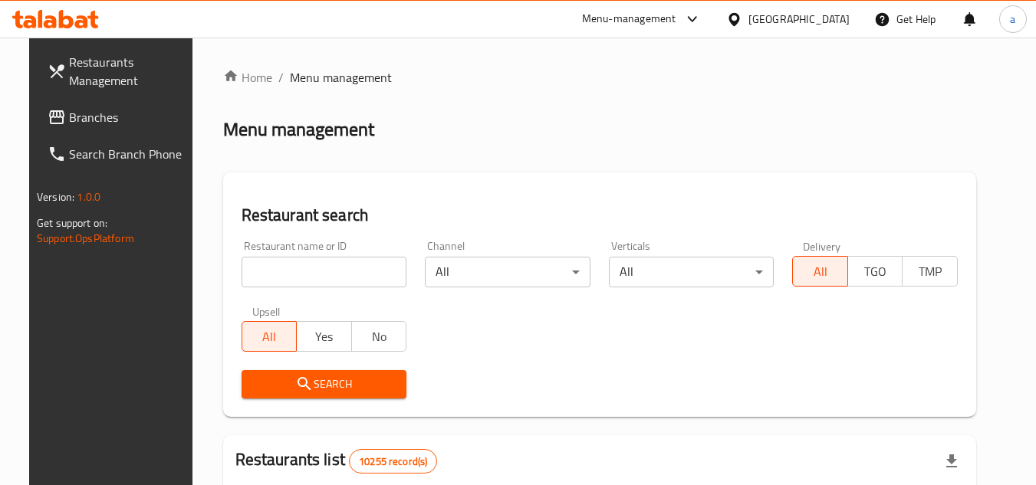
click at [276, 279] on input "search" at bounding box center [325, 272] width 166 height 31
paste input "702638"
type input "702638"
click at [370, 379] on span "Search" at bounding box center [324, 384] width 141 height 19
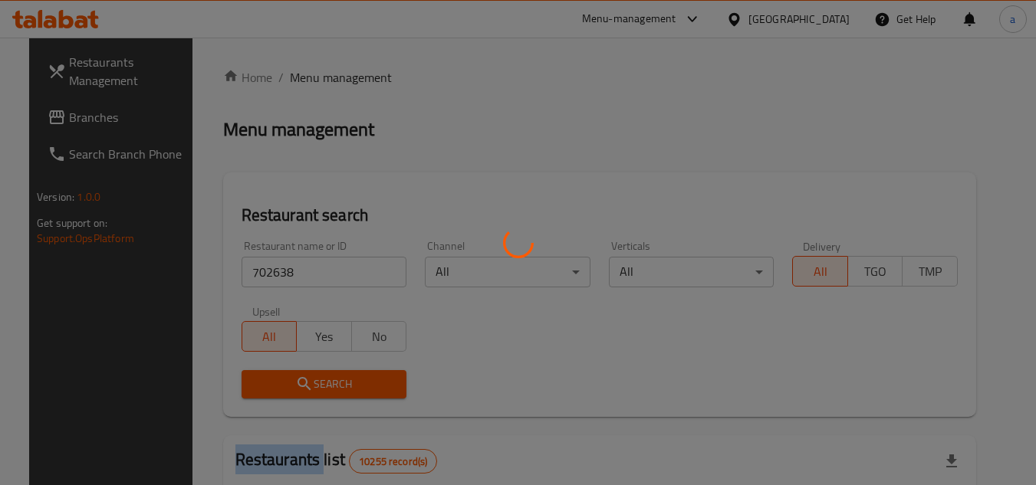
click at [370, 379] on div at bounding box center [518, 242] width 1036 height 485
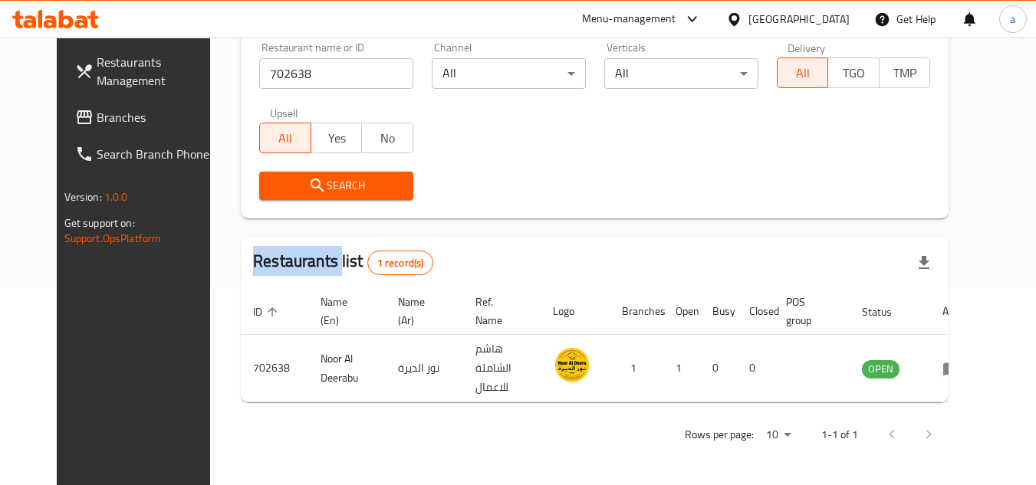
scroll to position [186, 0]
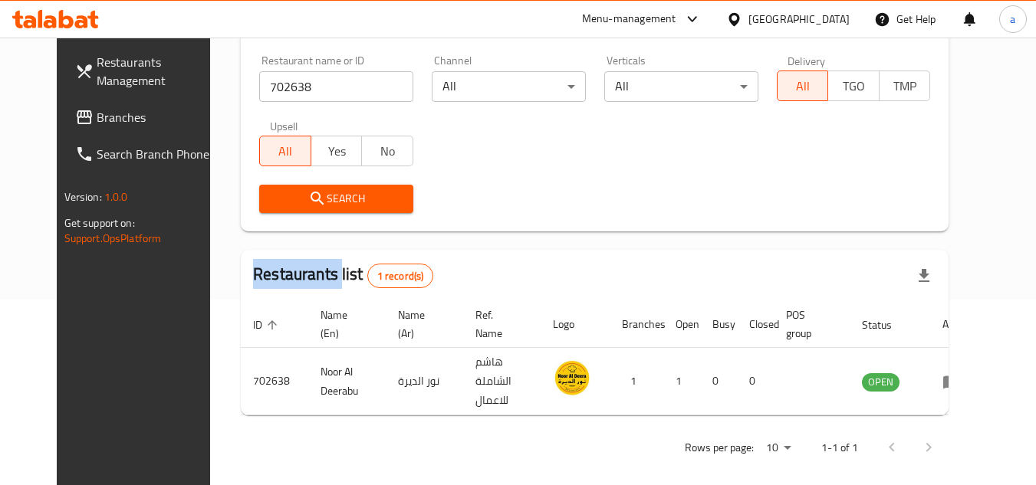
click at [97, 123] on span "Branches" at bounding box center [157, 117] width 121 height 18
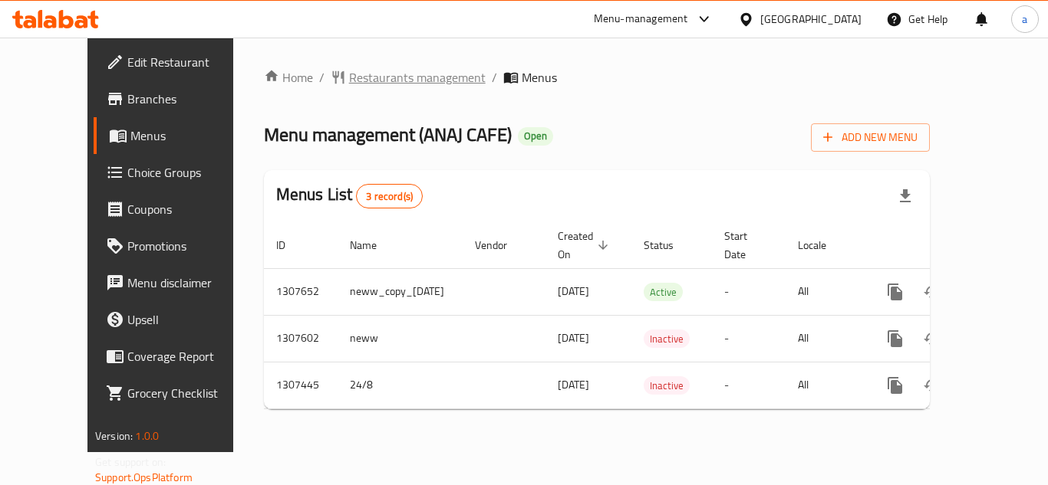
click at [387, 74] on span "Restaurants management" at bounding box center [417, 77] width 137 height 18
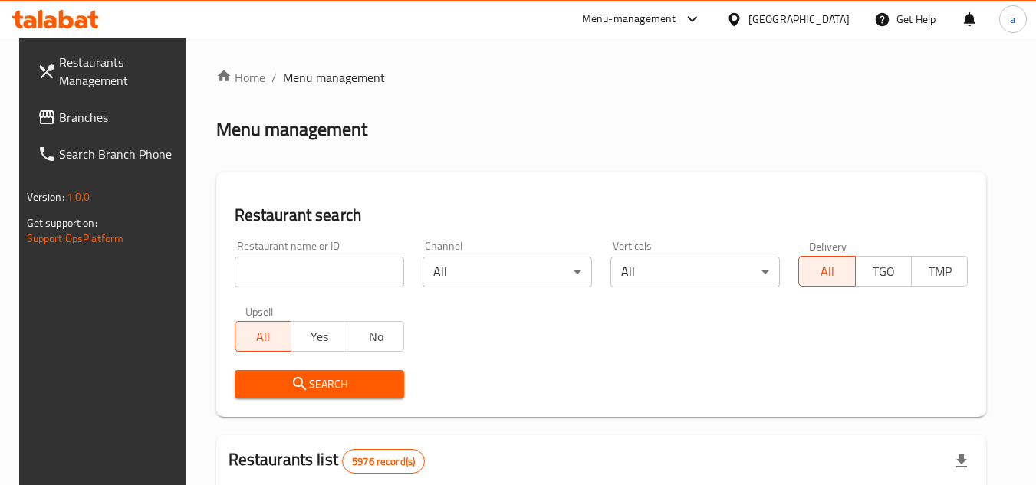
click at [330, 278] on input "search" at bounding box center [319, 272] width 169 height 31
paste input "704478"
type input "704478"
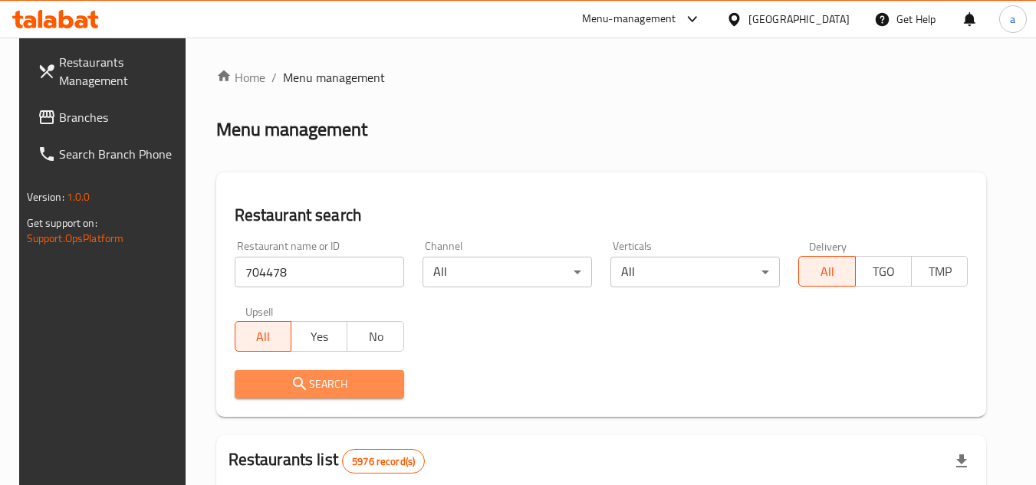
click at [307, 393] on span "Search" at bounding box center [319, 384] width 145 height 19
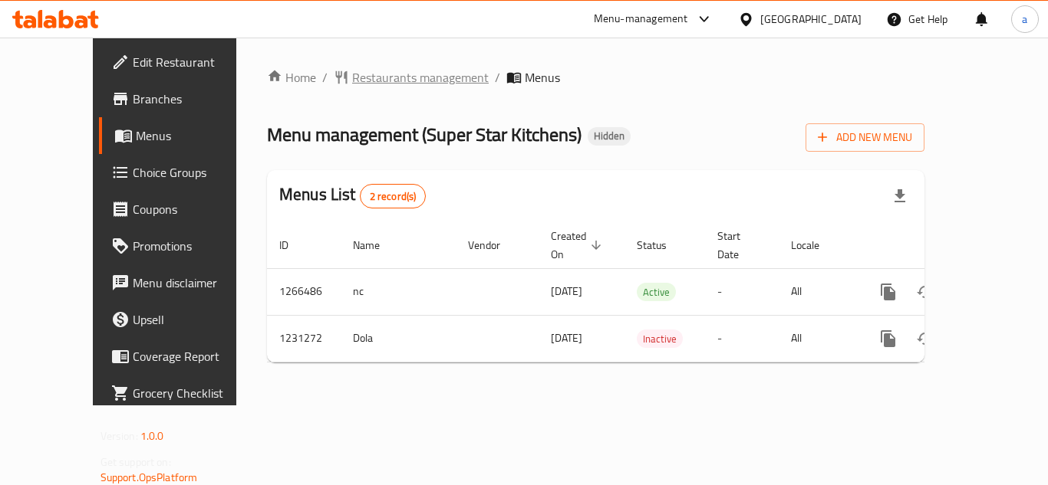
click at [352, 77] on span "Restaurants management" at bounding box center [420, 77] width 137 height 18
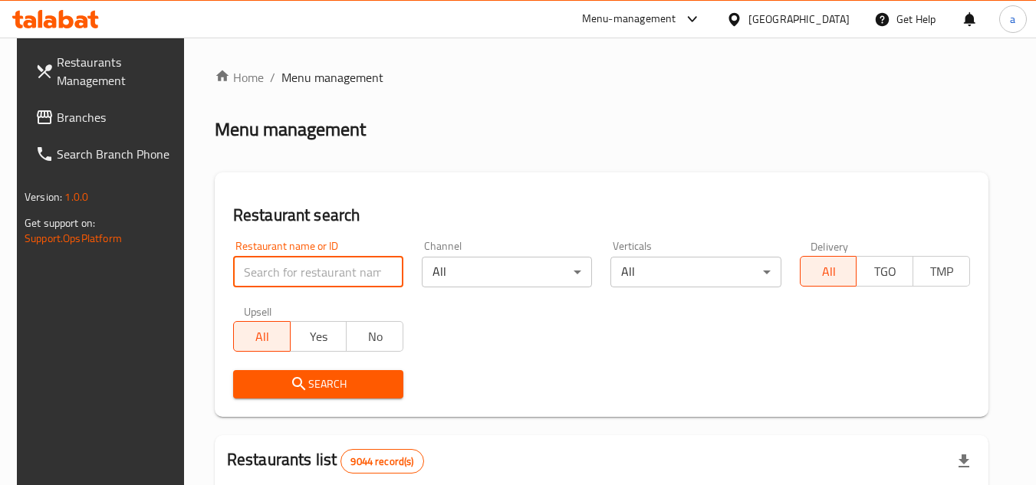
click at [316, 272] on input "search" at bounding box center [318, 272] width 170 height 31
paste input "676808"
type input "676808"
click at [304, 376] on span "Search" at bounding box center [318, 384] width 146 height 19
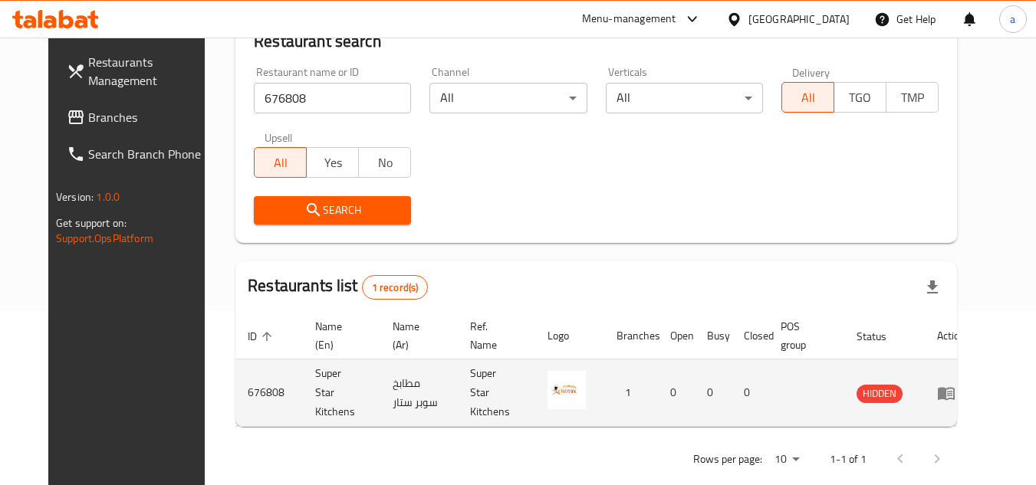
scroll to position [186, 0]
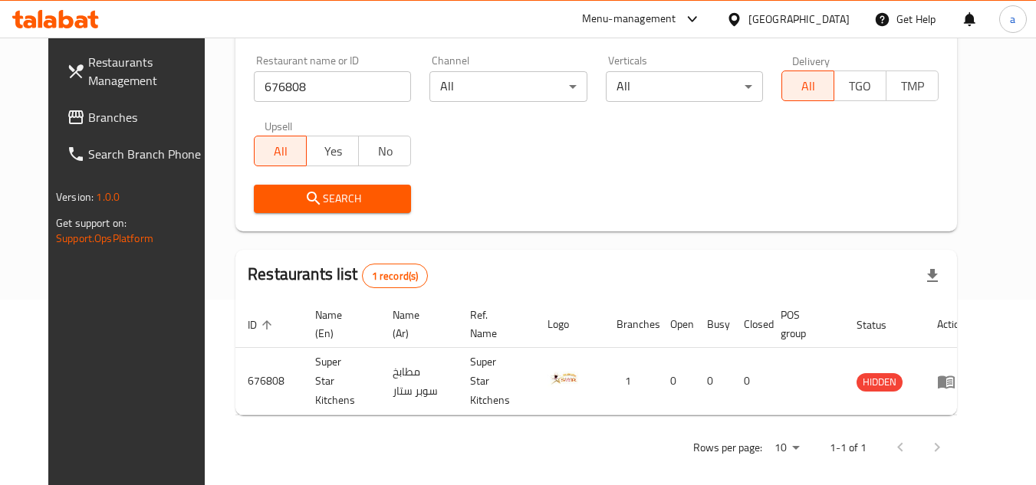
click at [114, 113] on span "Branches" at bounding box center [148, 117] width 121 height 18
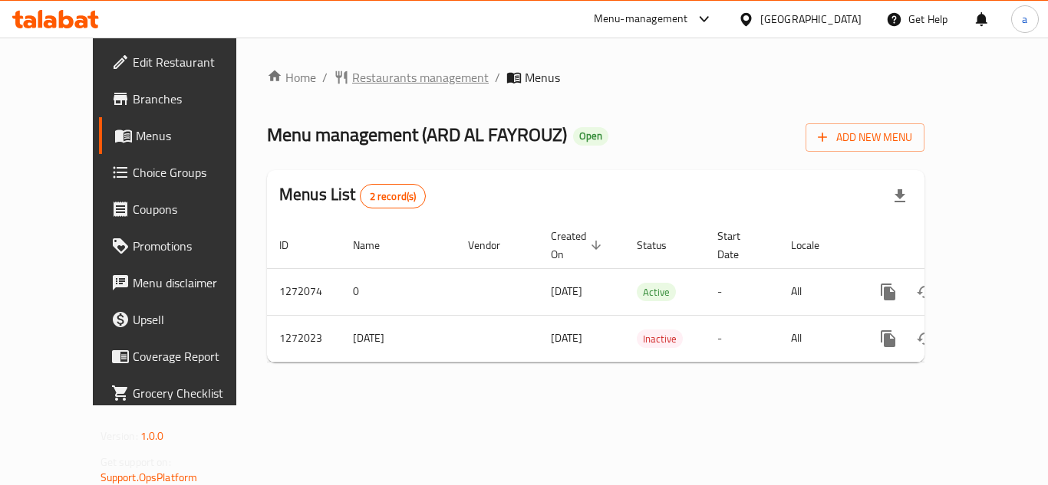
click at [354, 69] on span "Restaurants management" at bounding box center [420, 77] width 137 height 18
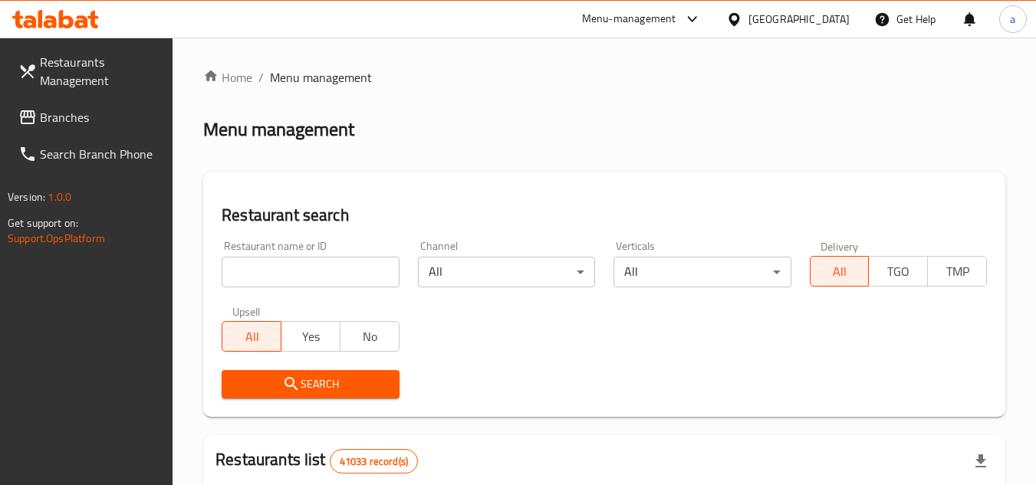
click at [296, 265] on input "search" at bounding box center [310, 272] width 177 height 31
paste input "690056"
type input "690056"
click at [260, 388] on span "Search" at bounding box center [310, 384] width 153 height 19
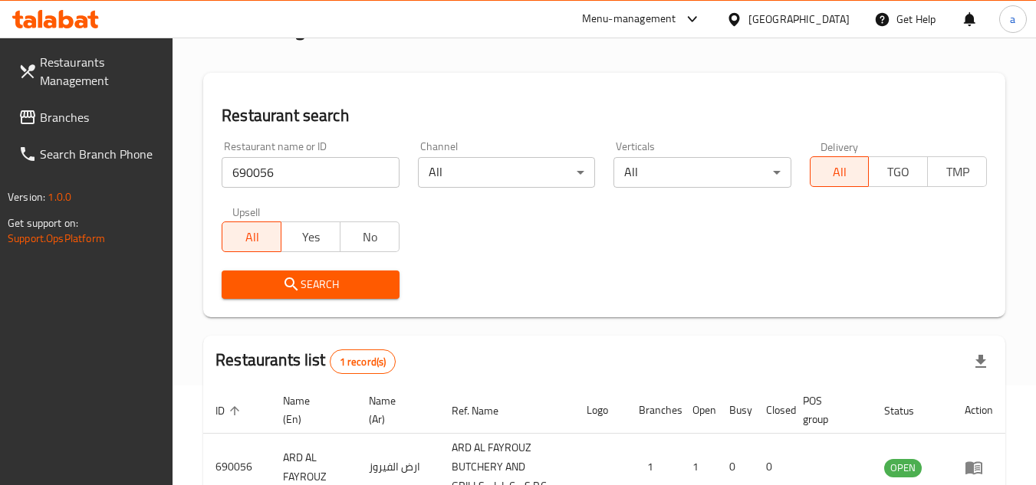
scroll to position [199, 0]
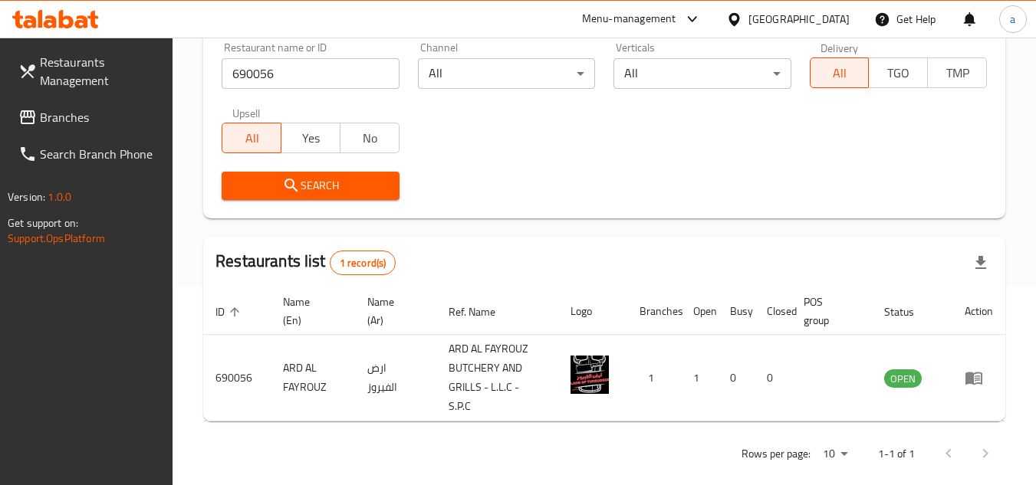
click at [89, 96] on link "Restaurants Management" at bounding box center [89, 71] width 167 height 55
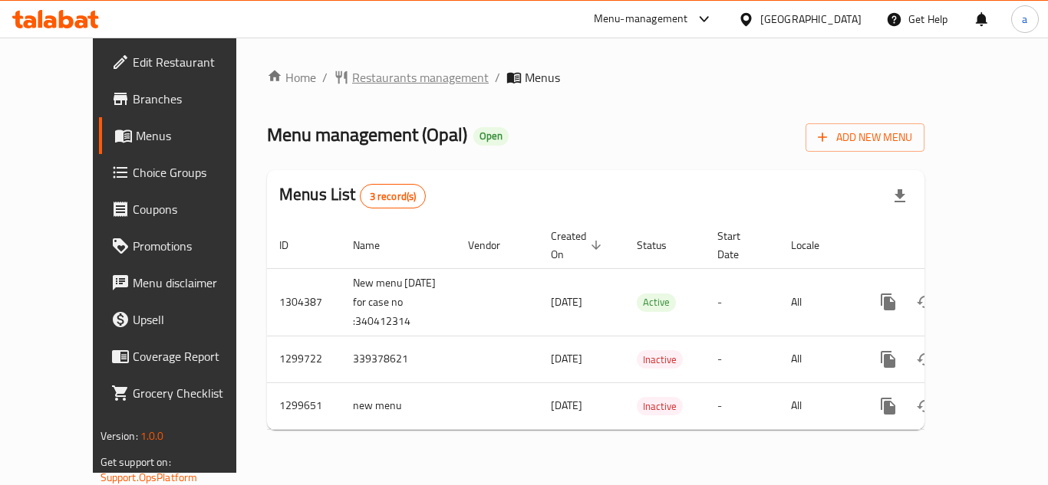
click at [370, 84] on span "Restaurants management" at bounding box center [420, 77] width 137 height 18
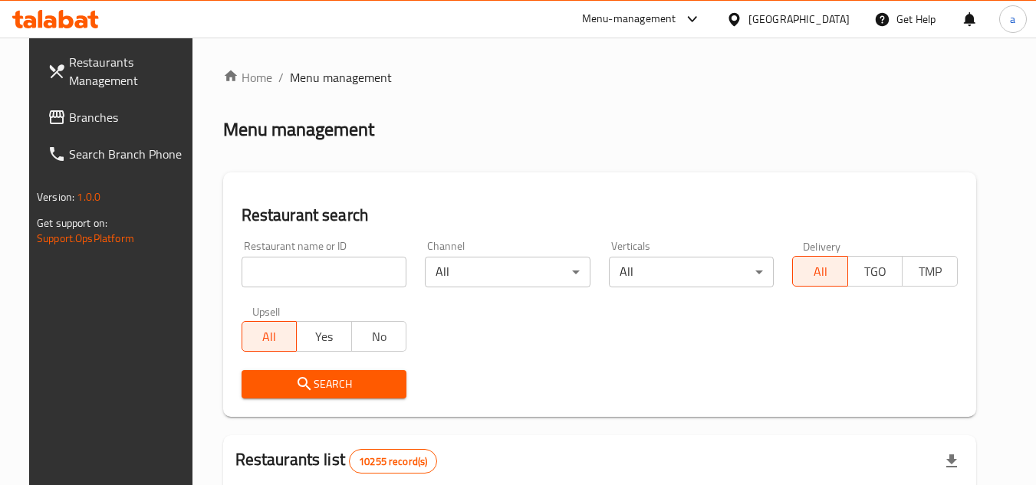
click at [281, 275] on input "search" at bounding box center [325, 272] width 166 height 31
paste input "701453"
type input "701453"
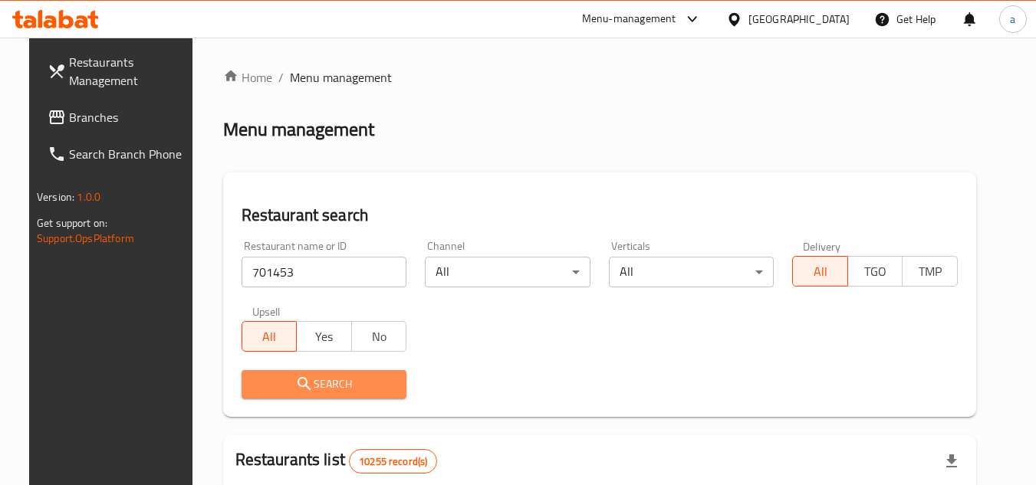
click at [295, 388] on icon "submit" at bounding box center [304, 384] width 18 height 18
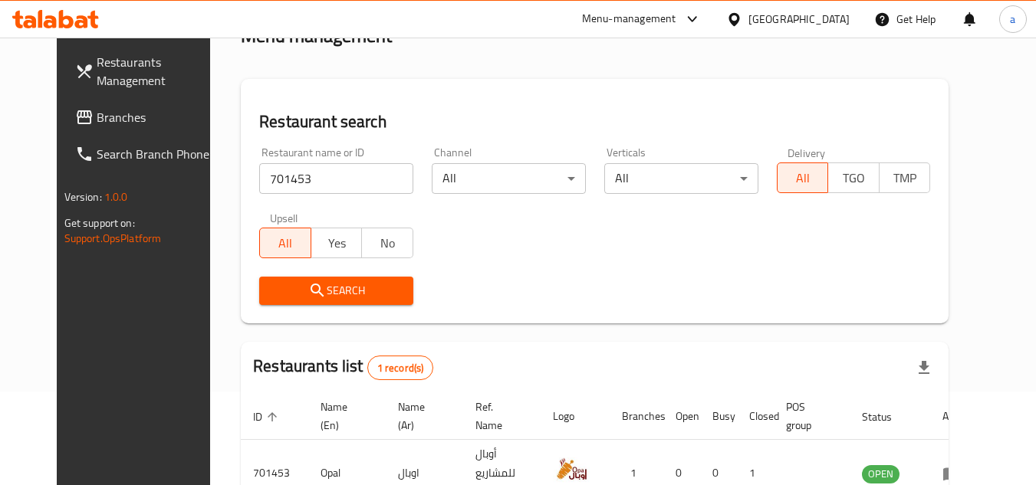
scroll to position [186, 0]
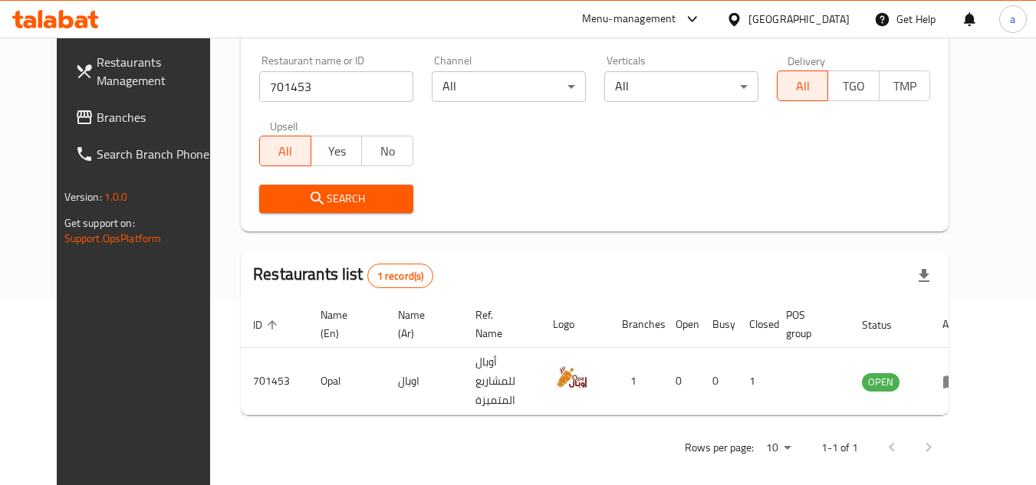
click at [97, 108] on span "Branches" at bounding box center [157, 117] width 121 height 18
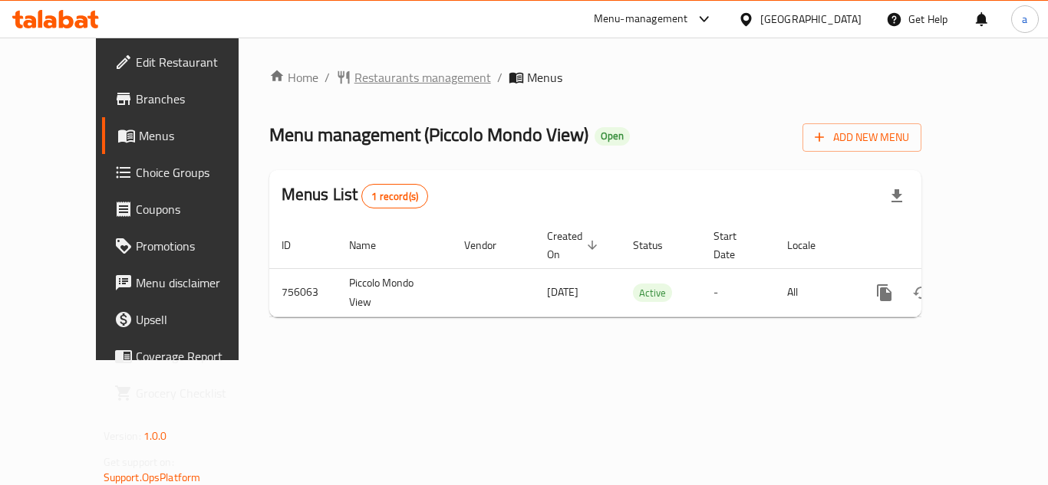
click at [354, 76] on span "Restaurants management" at bounding box center [422, 77] width 137 height 18
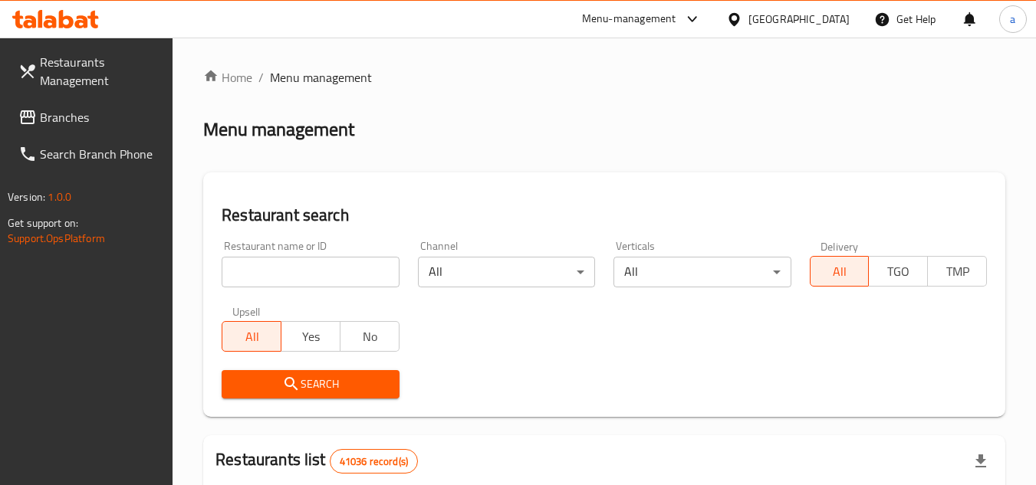
click at [275, 267] on input "search" at bounding box center [310, 272] width 177 height 31
paste input "649646"
type input "649646"
click at [290, 375] on span "Search" at bounding box center [310, 384] width 153 height 19
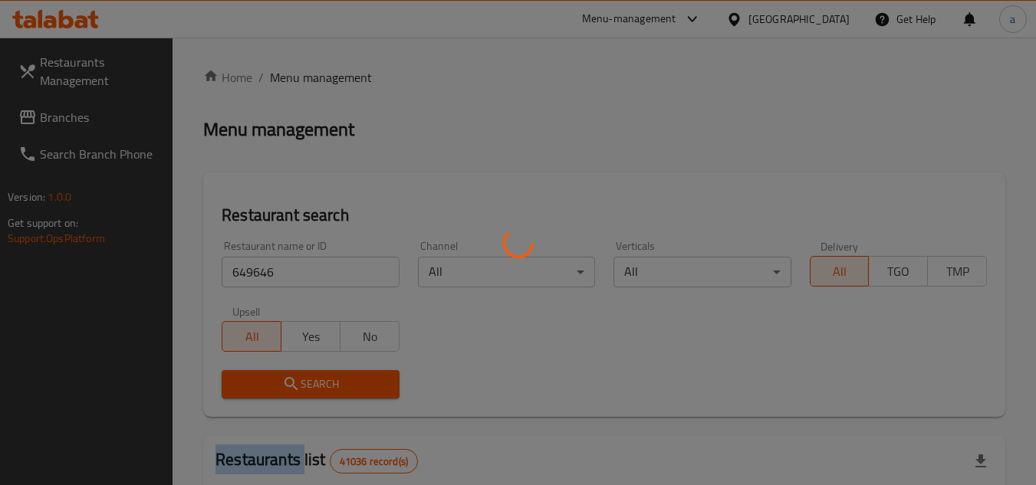
click at [290, 374] on div at bounding box center [518, 242] width 1036 height 485
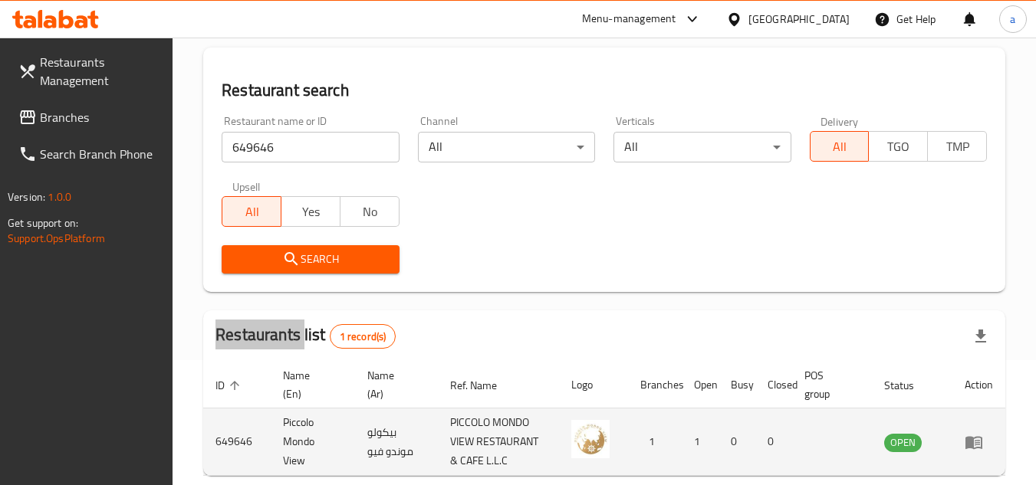
scroll to position [199, 0]
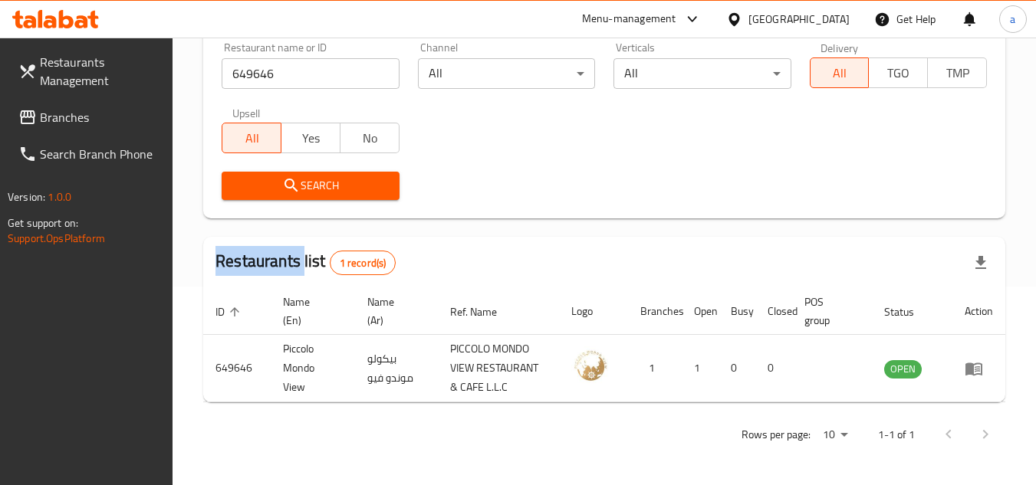
drag, startPoint x: 120, startPoint y: 120, endPoint x: 127, endPoint y: 108, distance: 13.4
click at [120, 120] on span "Branches" at bounding box center [100, 117] width 121 height 18
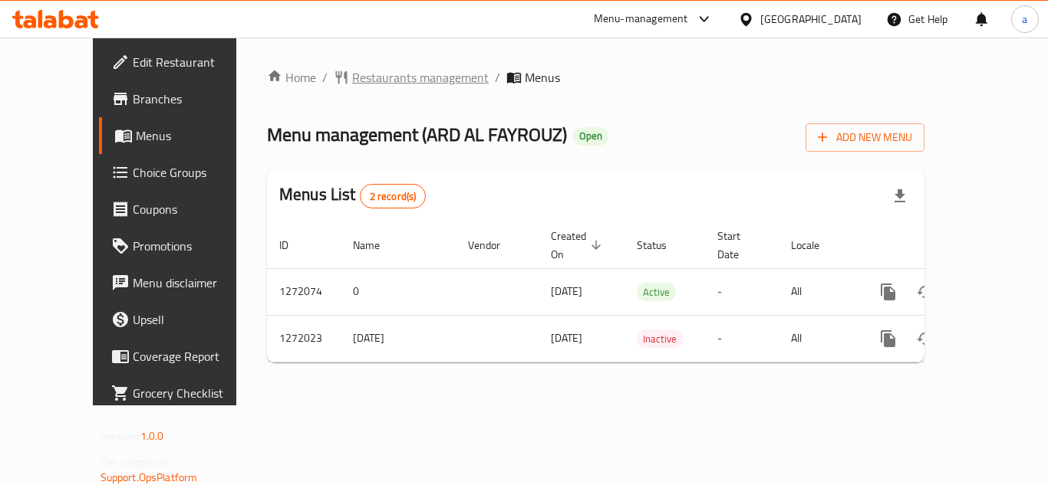
click at [356, 70] on span "Restaurants management" at bounding box center [420, 77] width 137 height 18
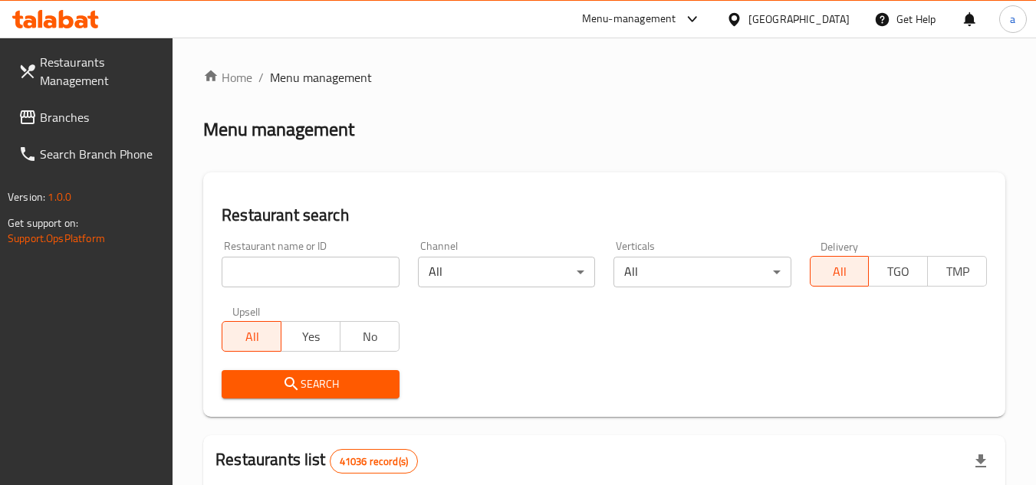
click at [294, 271] on input "search" at bounding box center [310, 272] width 177 height 31
paste input "690056"
type input "690056"
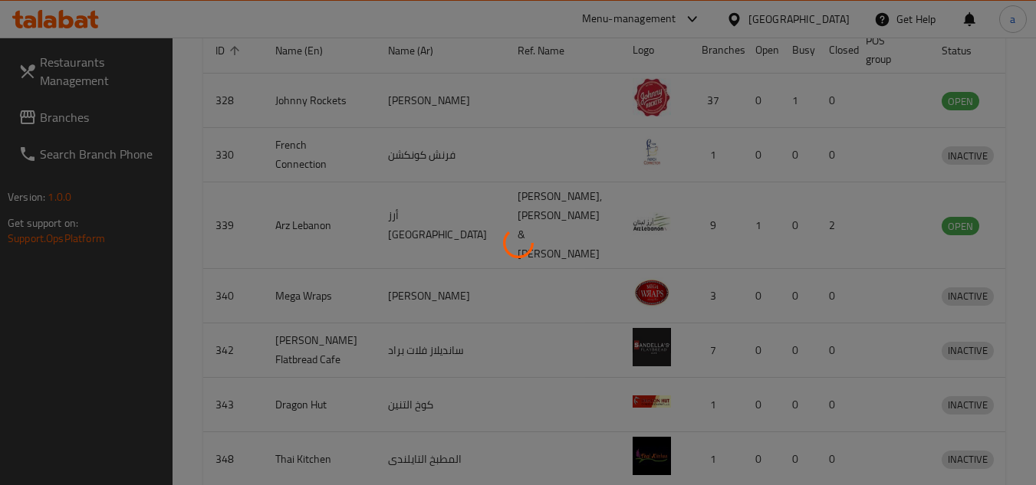
scroll to position [218, 0]
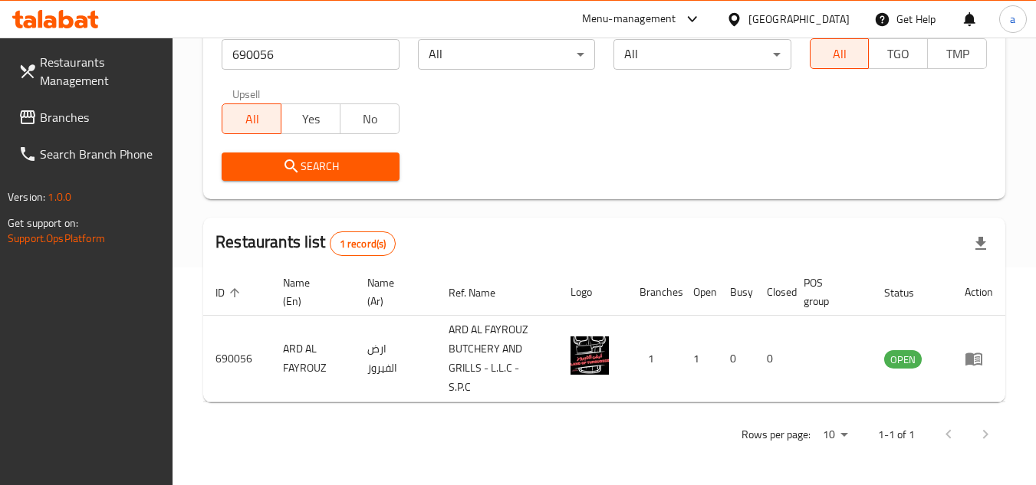
click at [93, 118] on span "Branches" at bounding box center [100, 117] width 121 height 18
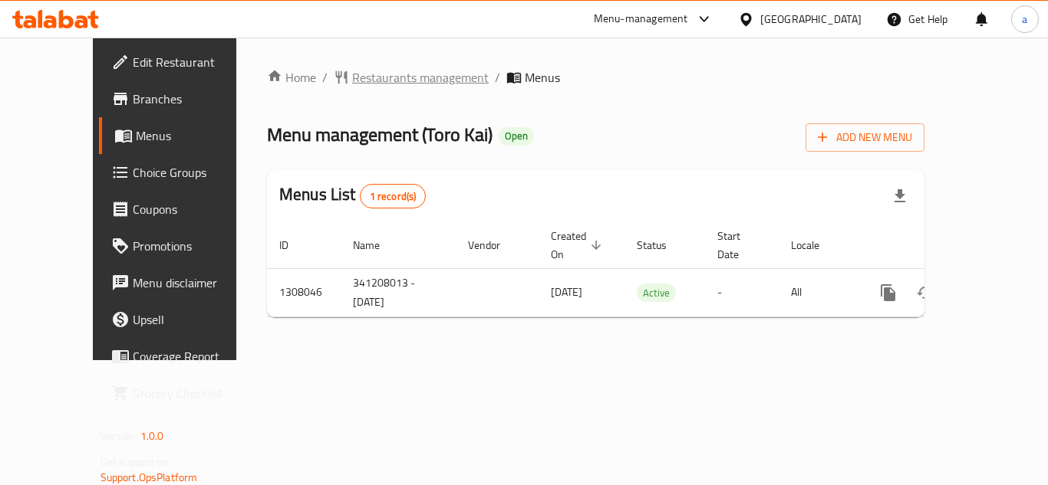
click at [364, 72] on span "Restaurants management" at bounding box center [420, 77] width 137 height 18
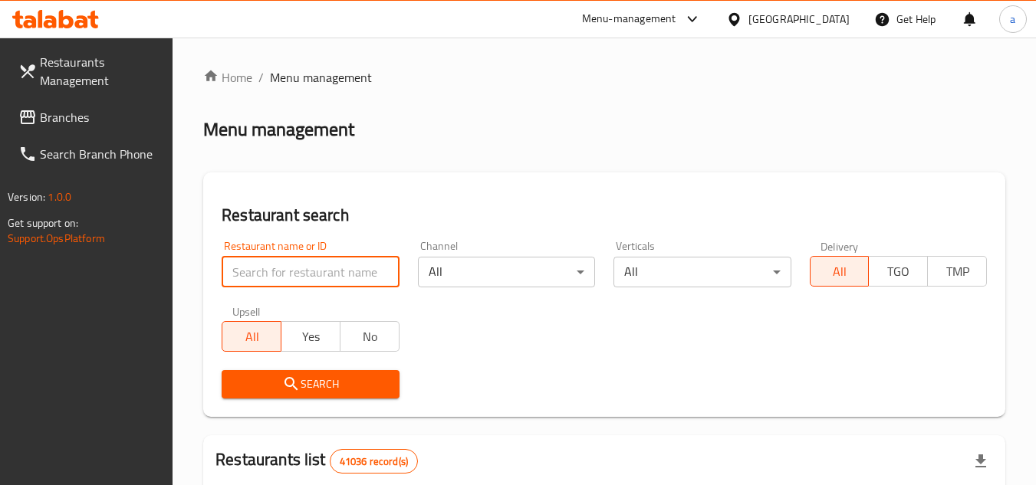
click at [324, 267] on input "search" at bounding box center [310, 272] width 177 height 31
paste input "704749"
type input "704749"
click at [304, 387] on span "Search" at bounding box center [310, 384] width 153 height 19
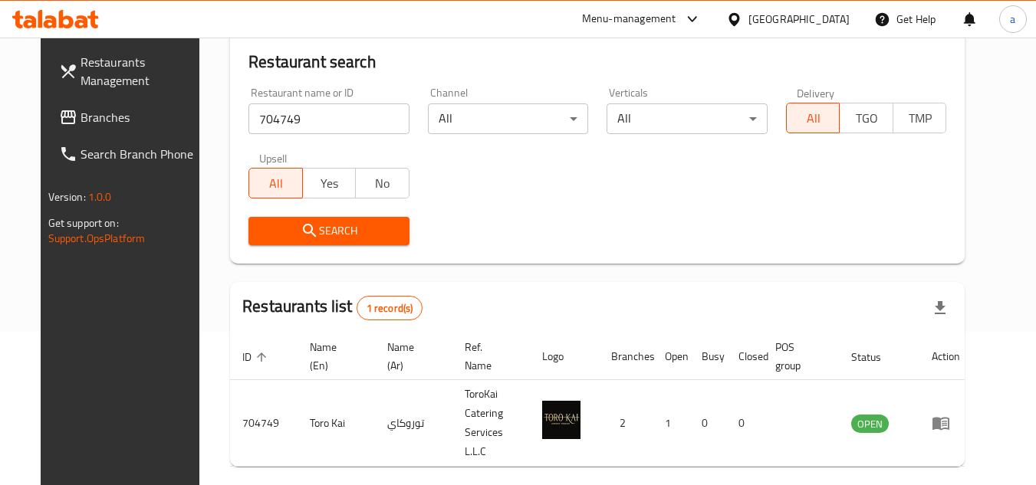
scroll to position [186, 0]
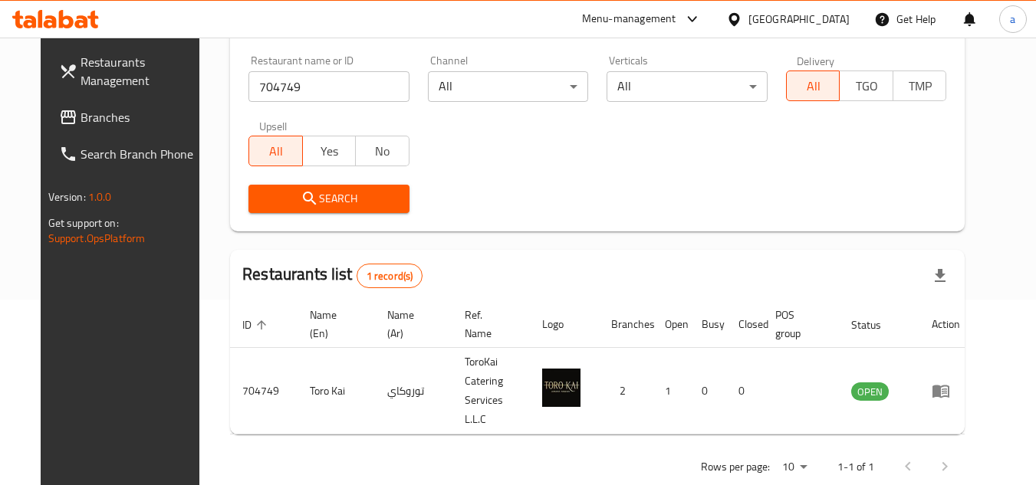
click at [133, 122] on span "Branches" at bounding box center [141, 117] width 121 height 18
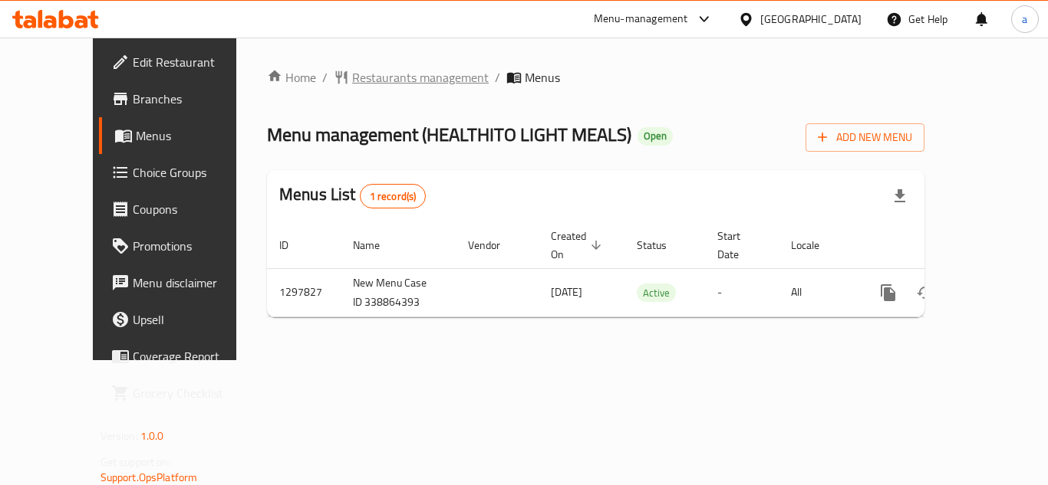
click at [358, 87] on span "Restaurants management" at bounding box center [420, 77] width 137 height 18
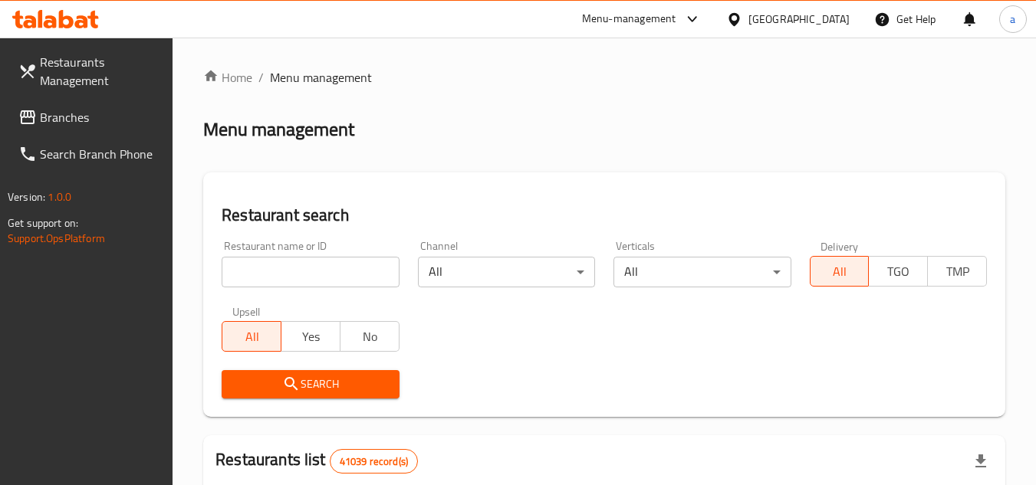
click at [295, 275] on input "search" at bounding box center [310, 272] width 177 height 31
paste input "700671"
type input "700671"
click at [287, 385] on icon "submit" at bounding box center [291, 383] width 13 height 13
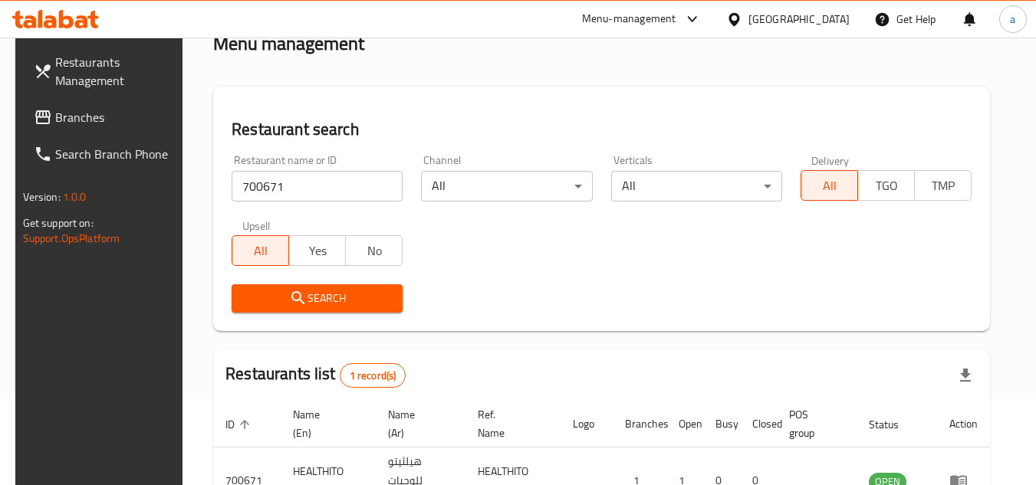
scroll to position [199, 0]
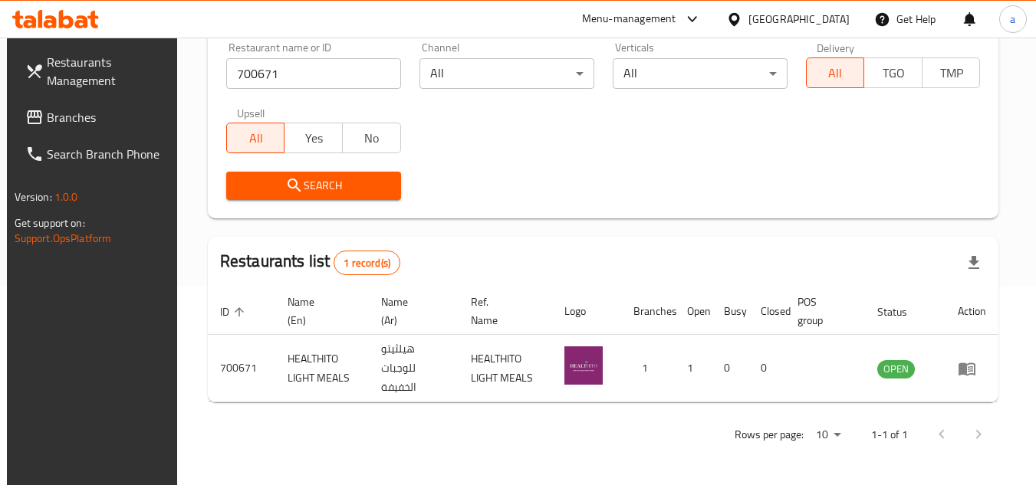
click at [119, 123] on span "Branches" at bounding box center [107, 117] width 121 height 18
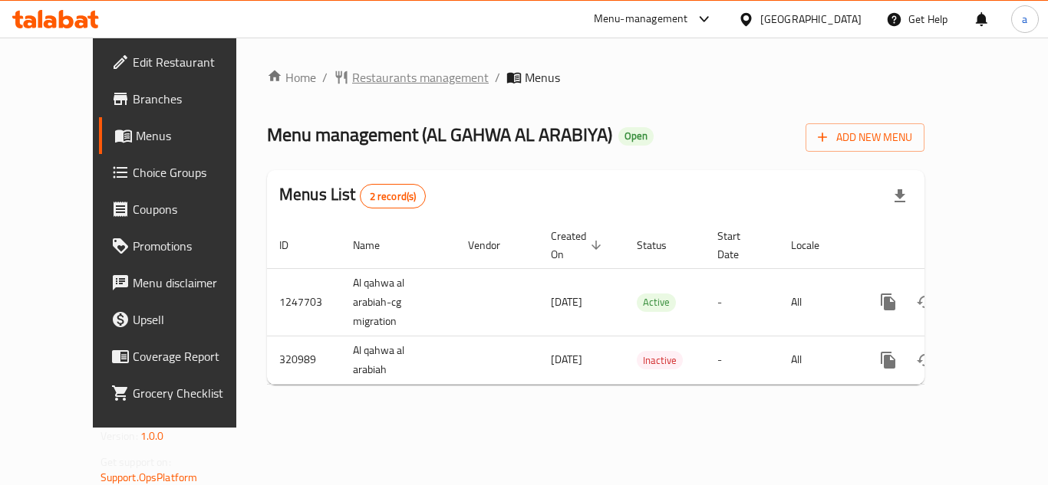
click at [375, 85] on span "Restaurants management" at bounding box center [420, 77] width 137 height 18
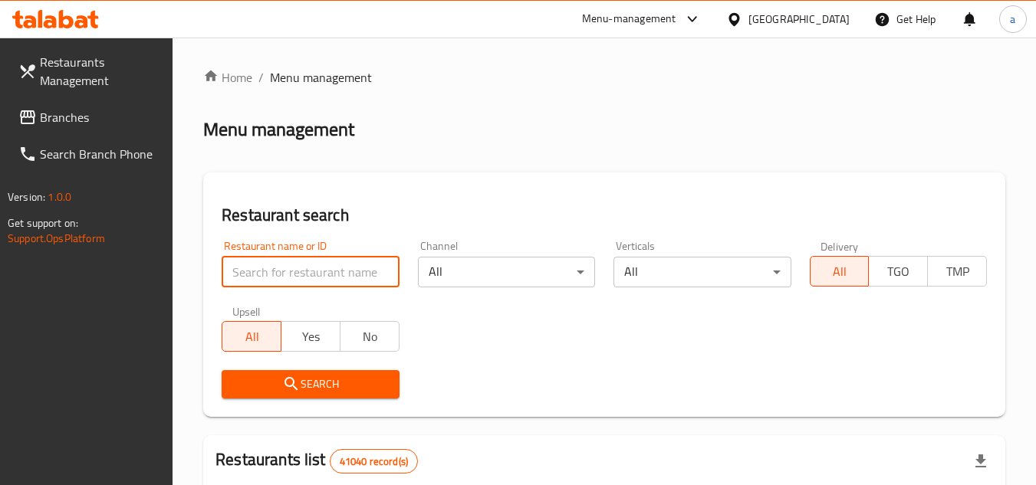
click at [313, 277] on input "search" at bounding box center [310, 272] width 177 height 31
paste input "629431"
type input "629431"
click at [307, 388] on span "Search" at bounding box center [310, 384] width 153 height 19
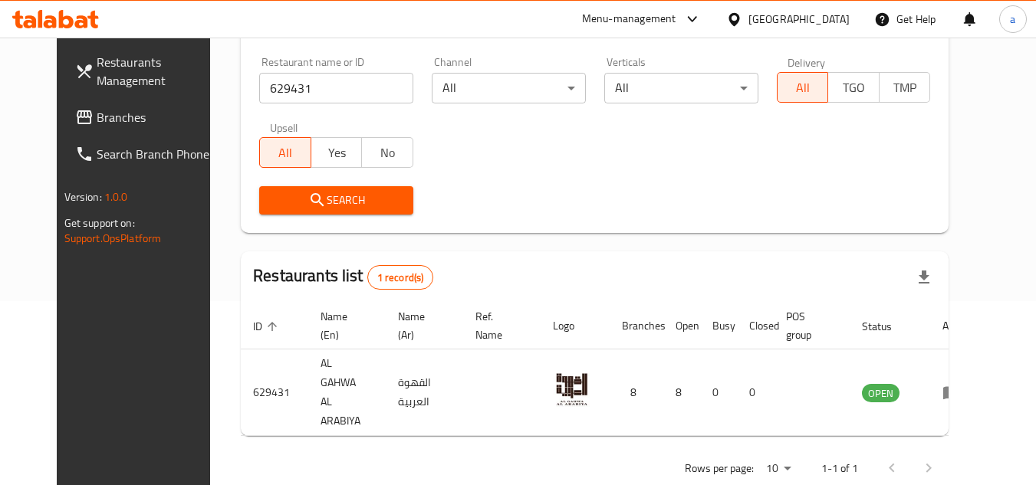
scroll to position [186, 0]
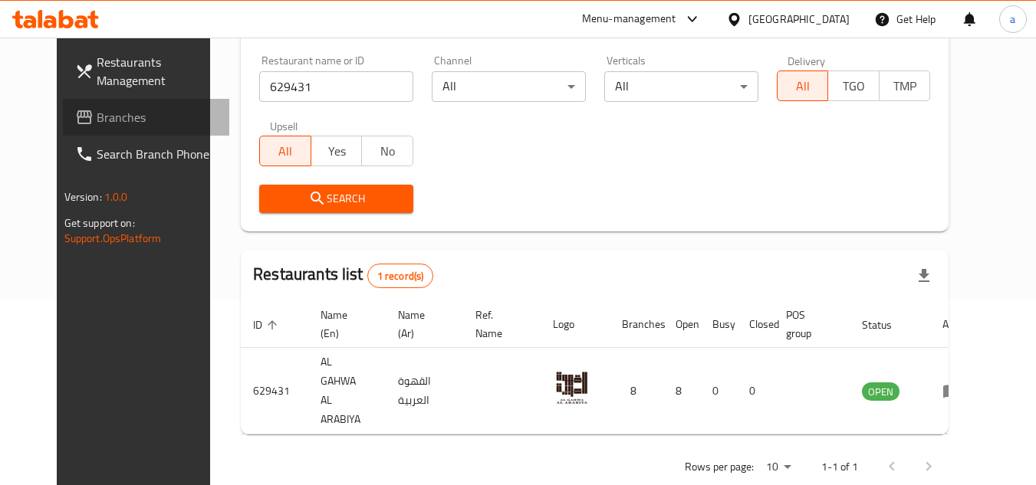
click at [107, 113] on span "Branches" at bounding box center [157, 117] width 121 height 18
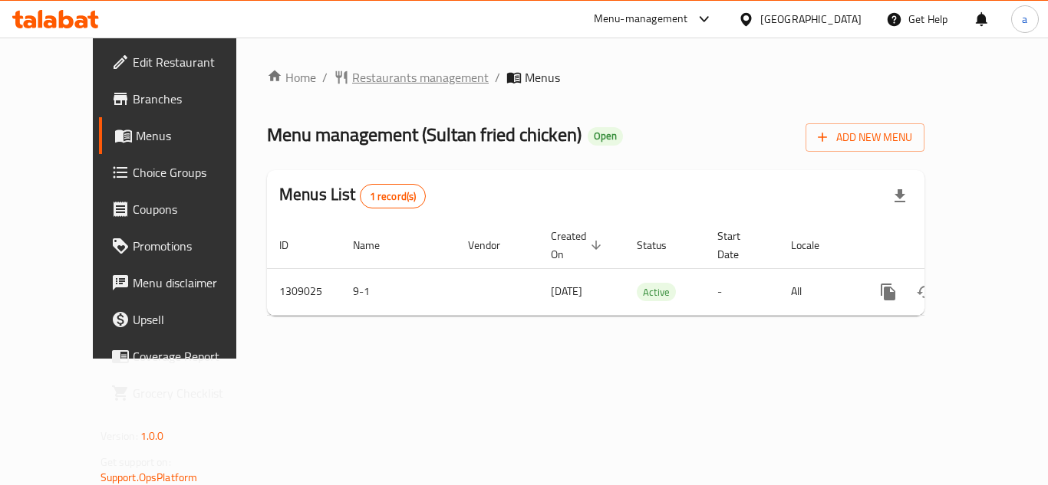
click at [352, 78] on span "Restaurants management" at bounding box center [420, 77] width 137 height 18
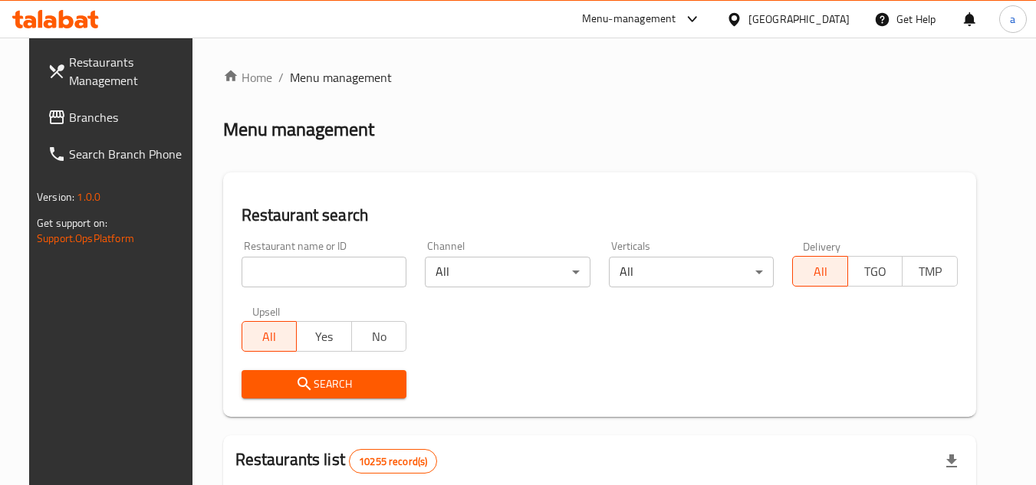
click at [293, 269] on input "search" at bounding box center [325, 272] width 166 height 31
paste input "705133"
type input "705133"
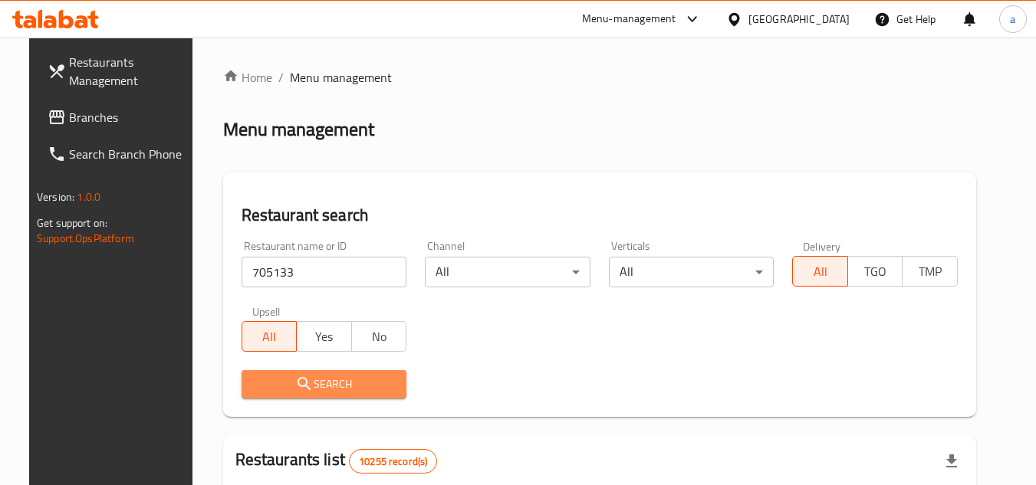
click at [262, 384] on span "Search" at bounding box center [324, 384] width 141 height 19
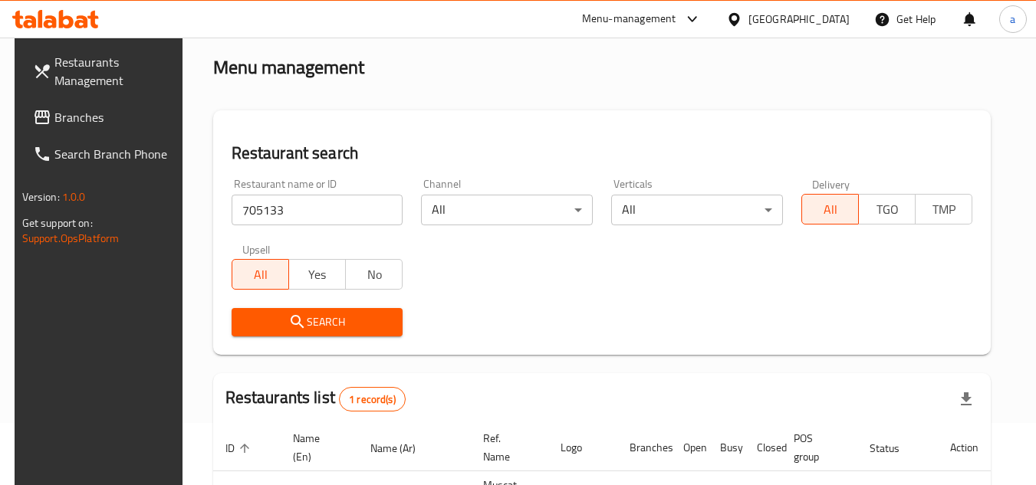
scroll to position [186, 0]
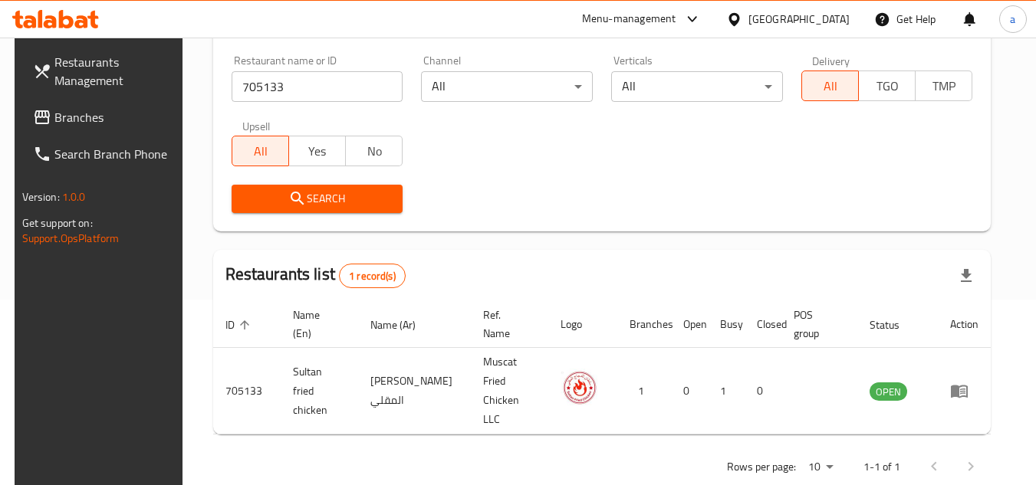
drag, startPoint x: 117, startPoint y: 127, endPoint x: 75, endPoint y: 146, distance: 46.3
click at [117, 127] on link "Branches" at bounding box center [104, 117] width 167 height 37
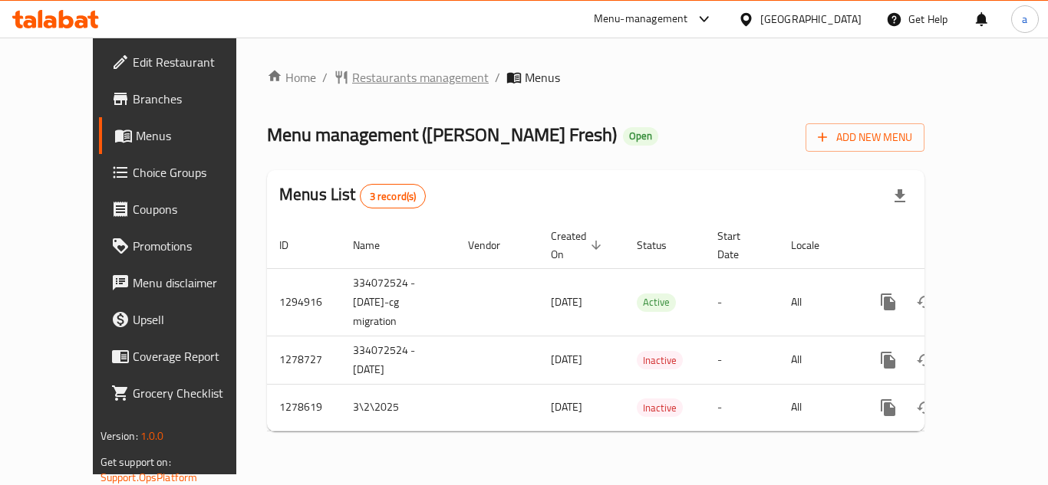
click at [352, 84] on span "Restaurants management" at bounding box center [420, 77] width 137 height 18
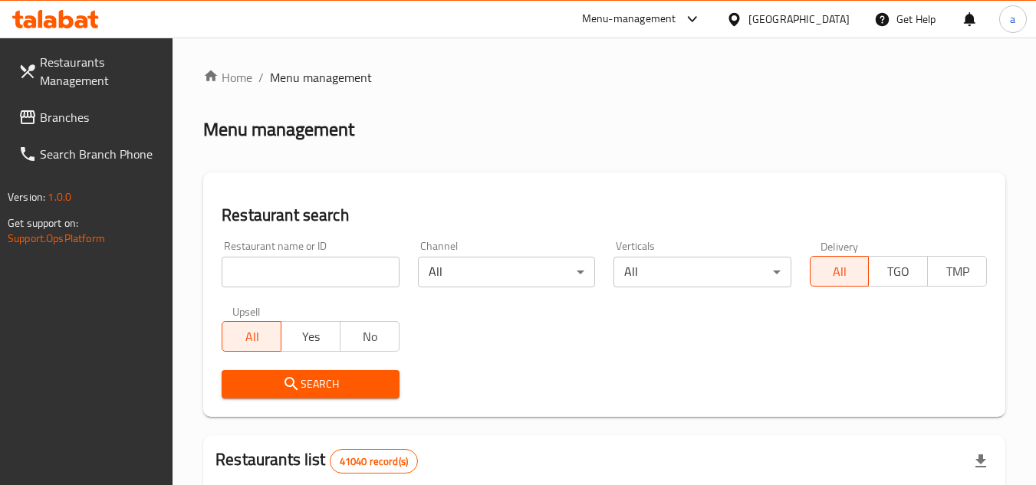
click at [256, 278] on input "search" at bounding box center [310, 272] width 177 height 31
paste input "630711"
type input "630711"
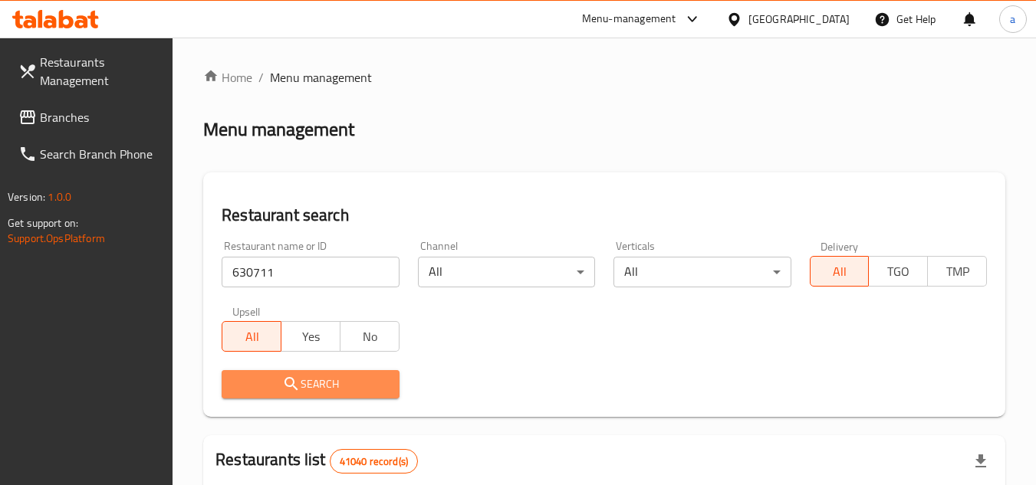
click at [272, 378] on span "Search" at bounding box center [310, 384] width 153 height 19
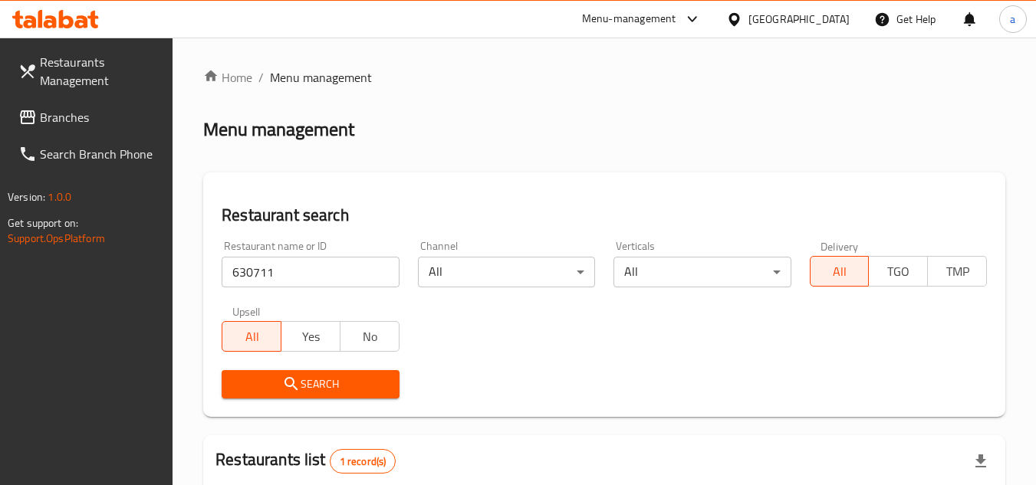
scroll to position [218, 0]
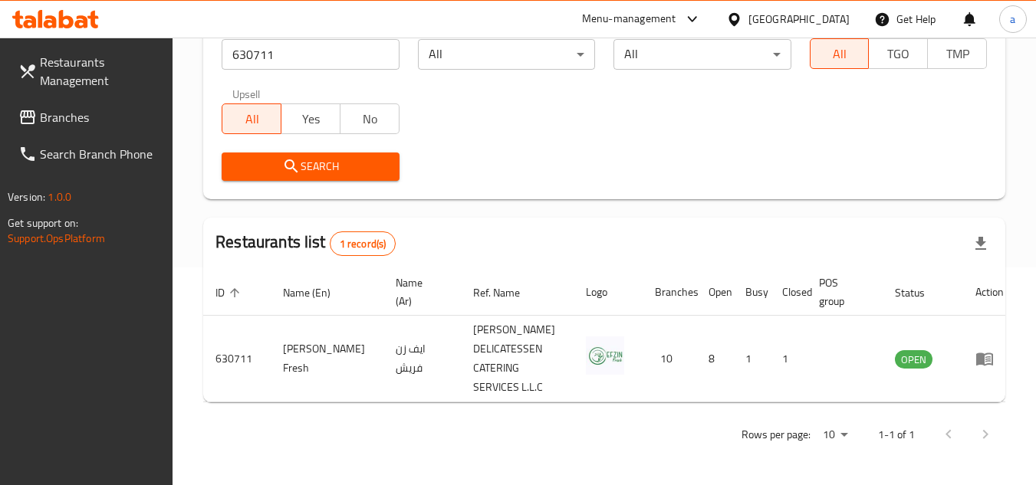
click at [95, 109] on span "Branches" at bounding box center [100, 117] width 121 height 18
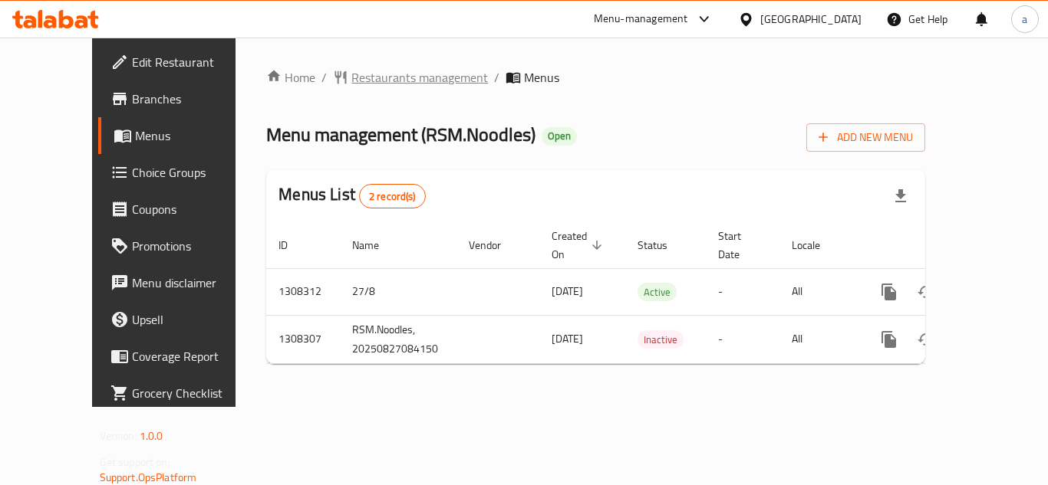
click at [353, 83] on span "Restaurants management" at bounding box center [419, 77] width 137 height 18
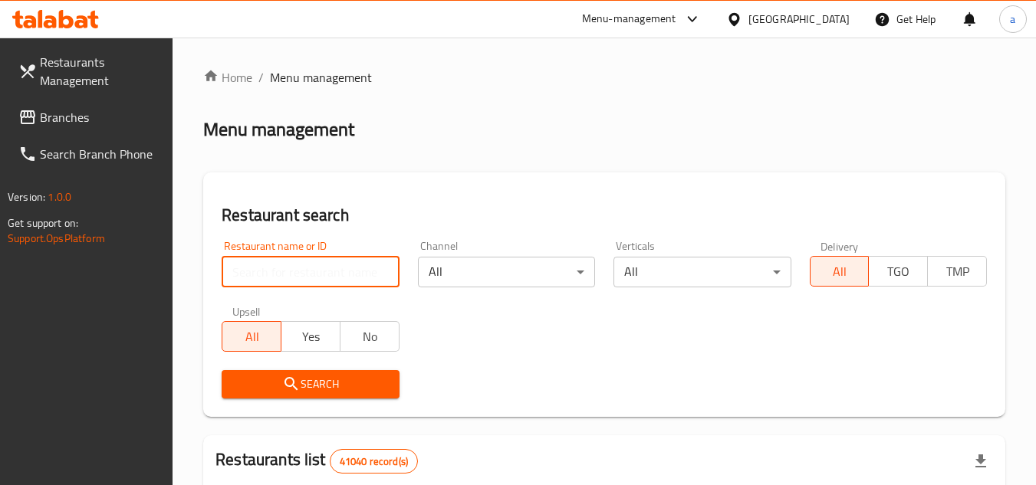
drag, startPoint x: 341, startPoint y: 256, endPoint x: 338, endPoint y: 267, distance: 11.2
click at [341, 257] on input "search" at bounding box center [310, 272] width 177 height 31
paste input "704836"
type input "704836"
click at [291, 380] on icon "submit" at bounding box center [291, 384] width 18 height 18
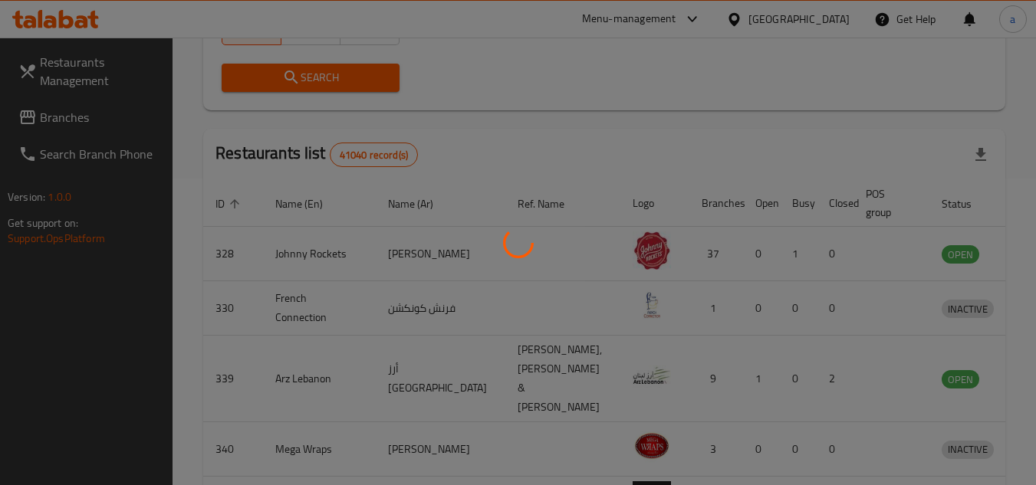
scroll to position [186, 0]
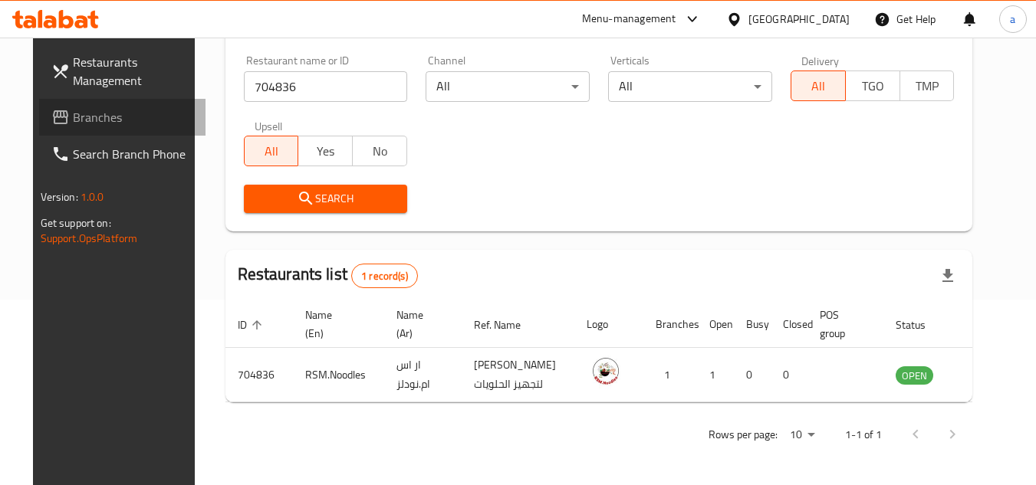
click at [145, 129] on link "Branches" at bounding box center [122, 117] width 167 height 37
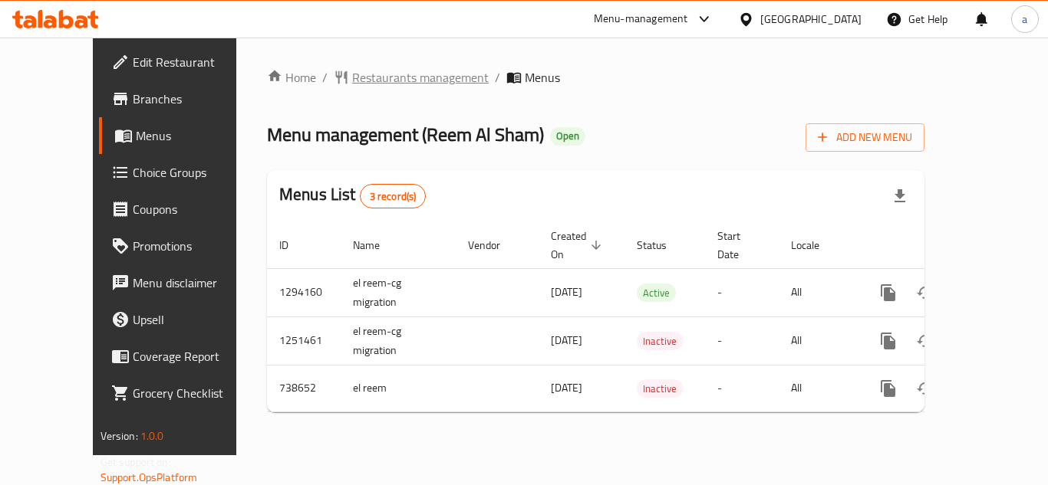
click at [378, 84] on span "Restaurants management" at bounding box center [420, 77] width 137 height 18
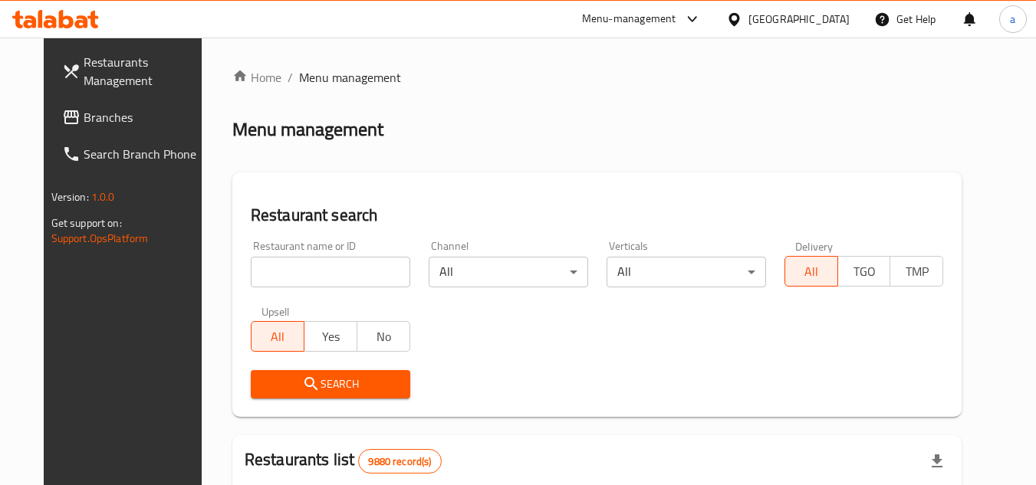
click at [300, 275] on input "search" at bounding box center [331, 272] width 160 height 31
paste input "647644"
type input "647644"
click at [270, 375] on span "Search" at bounding box center [330, 384] width 135 height 19
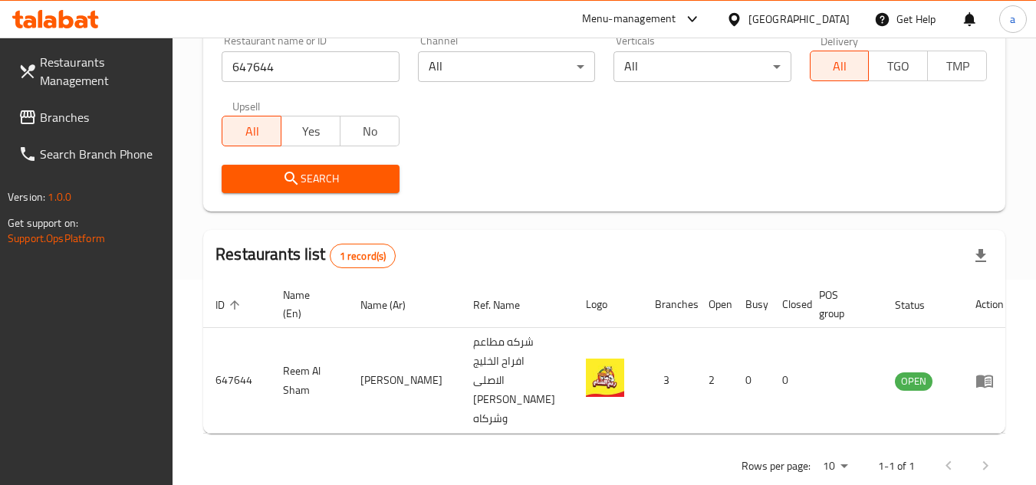
scroll to position [218, 0]
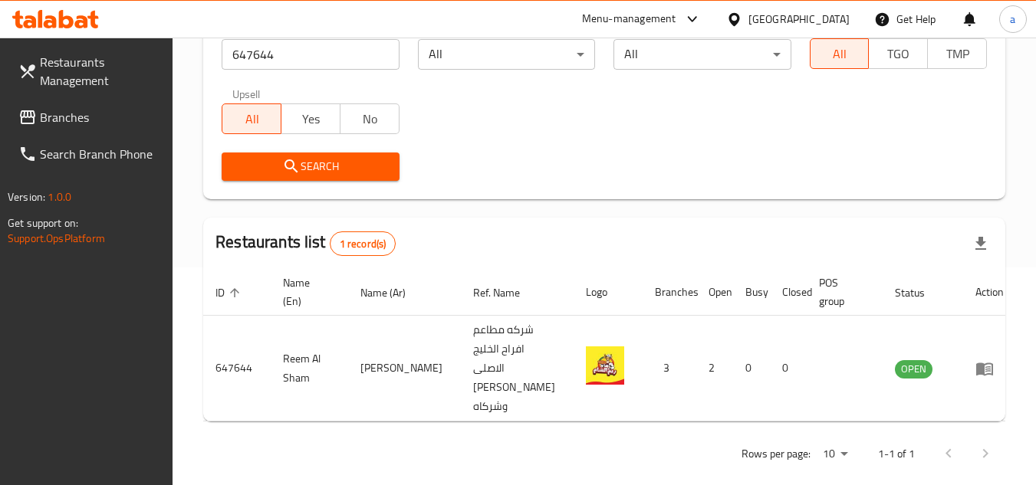
click at [106, 121] on span "Branches" at bounding box center [100, 117] width 121 height 18
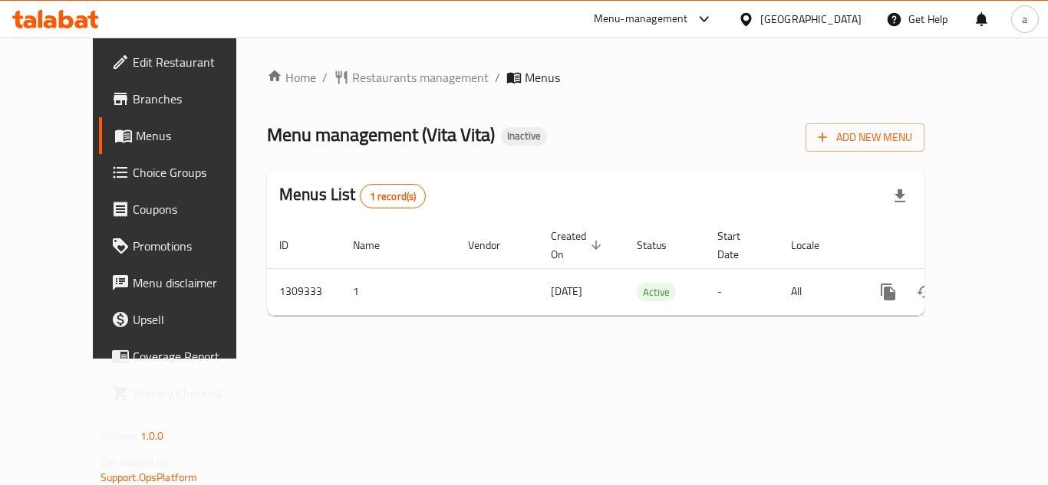
click at [365, 65] on div "Home / Restaurants management / Menus Menu management ( Vita Vita ) Inactive Ad…" at bounding box center [595, 198] width 719 height 321
click at [361, 74] on span "Restaurants management" at bounding box center [420, 77] width 137 height 18
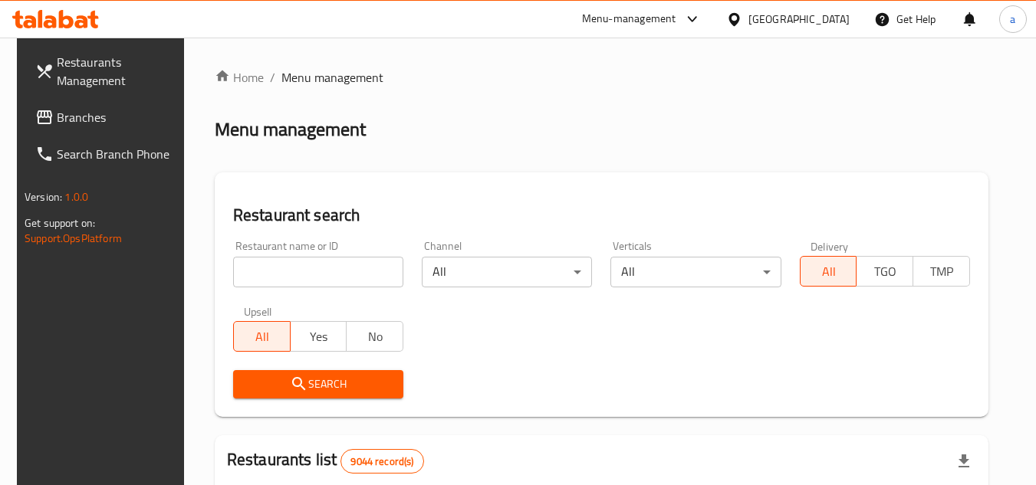
click at [246, 274] on input "search" at bounding box center [318, 272] width 170 height 31
paste input "705209"
type input "705209"
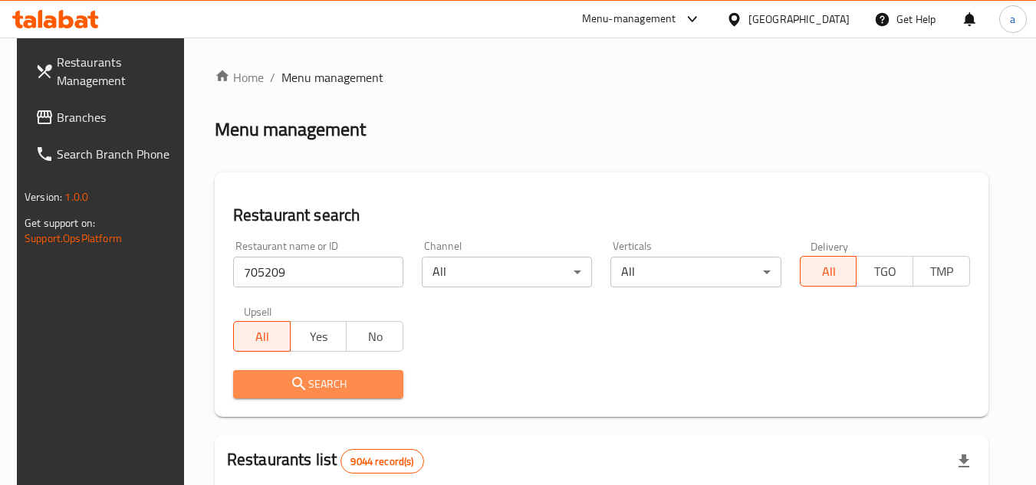
click at [265, 377] on span "Search" at bounding box center [318, 384] width 146 height 19
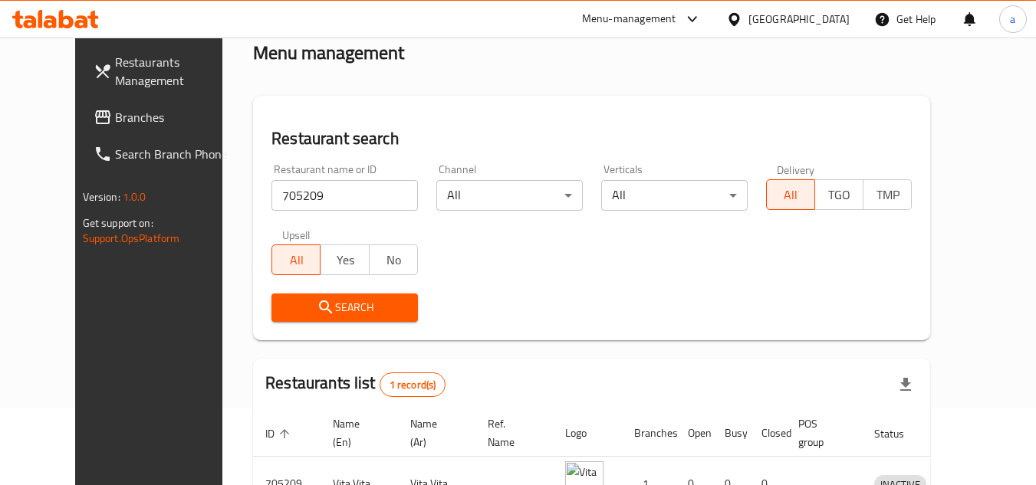
scroll to position [186, 0]
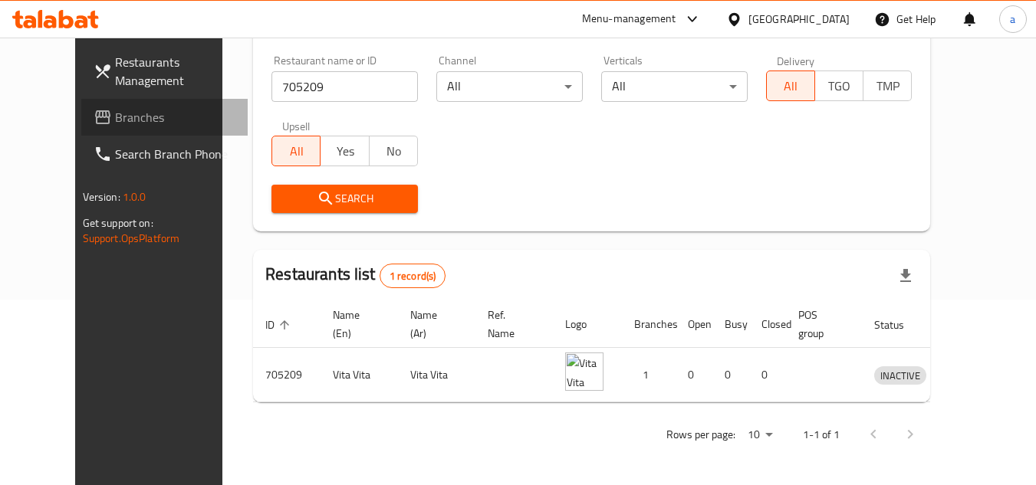
click at [115, 124] on span "Branches" at bounding box center [175, 117] width 121 height 18
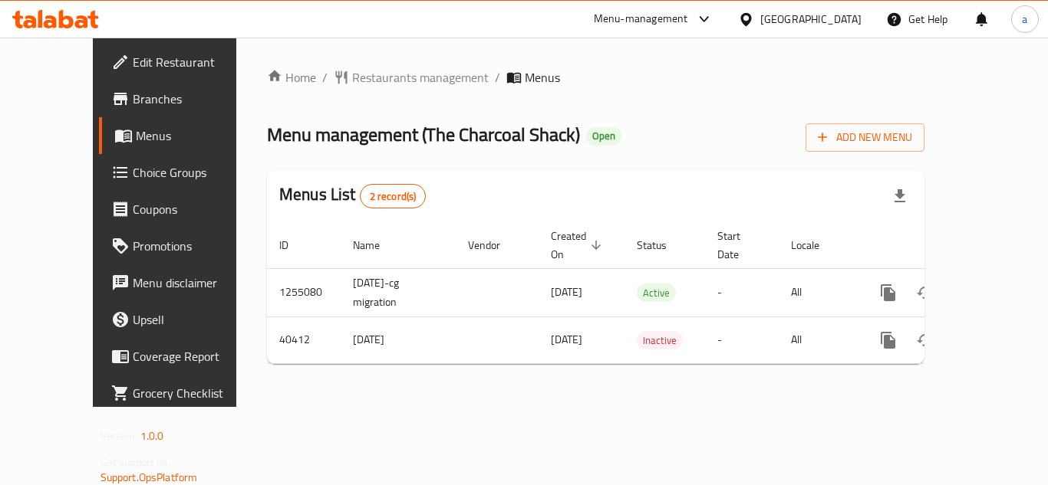
click at [364, 93] on div "Home / Restaurants management / Menus Menu management ( The Charcoal Shack ) Op…" at bounding box center [595, 222] width 657 height 308
click at [352, 74] on span "Restaurants management" at bounding box center [420, 77] width 137 height 18
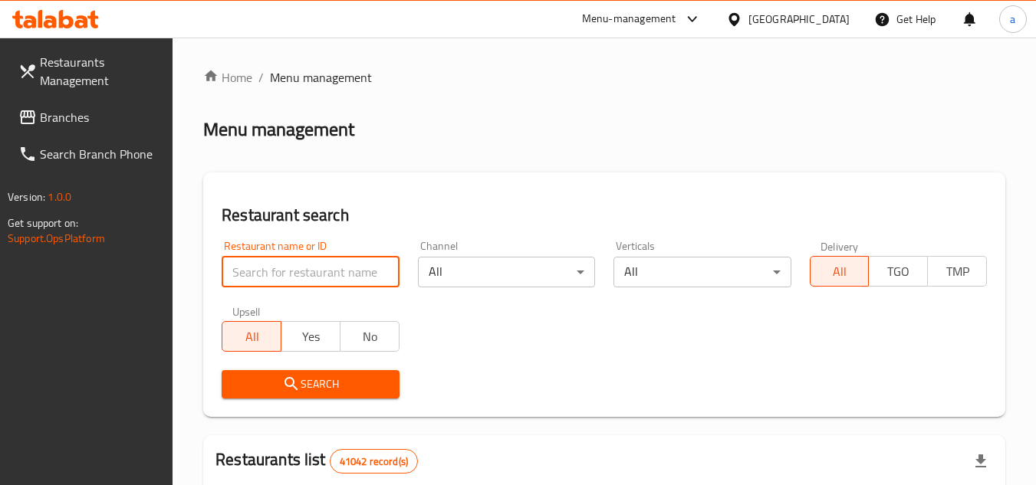
click at [277, 276] on input "search" at bounding box center [310, 272] width 177 height 31
paste input "17538"
type input "17538"
click at [313, 381] on span "Search" at bounding box center [310, 384] width 153 height 19
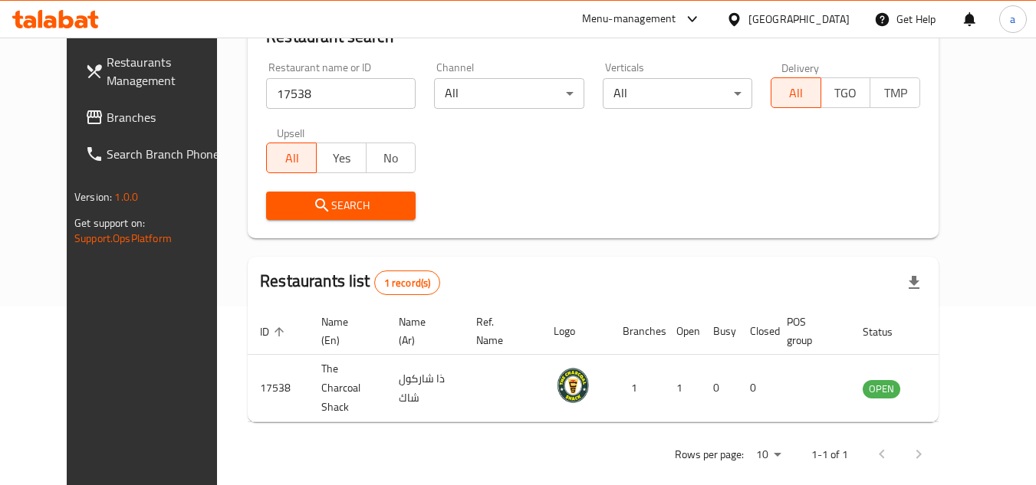
scroll to position [186, 0]
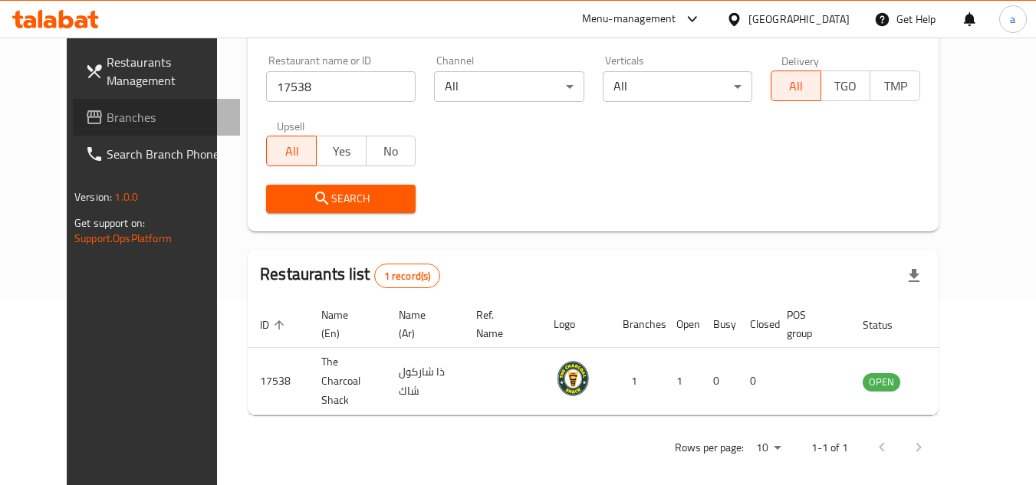
click at [87, 115] on icon at bounding box center [94, 117] width 15 height 14
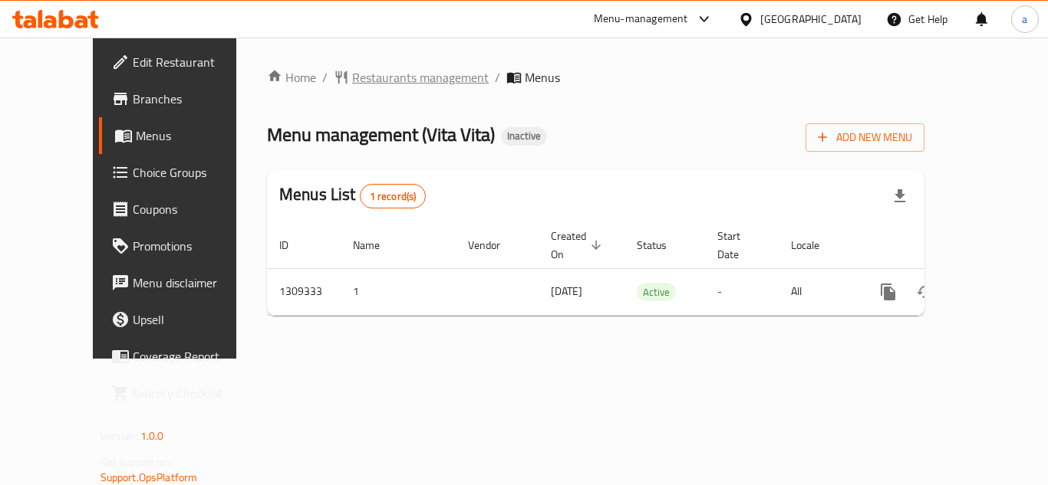
click at [352, 80] on span "Restaurants management" at bounding box center [420, 77] width 137 height 18
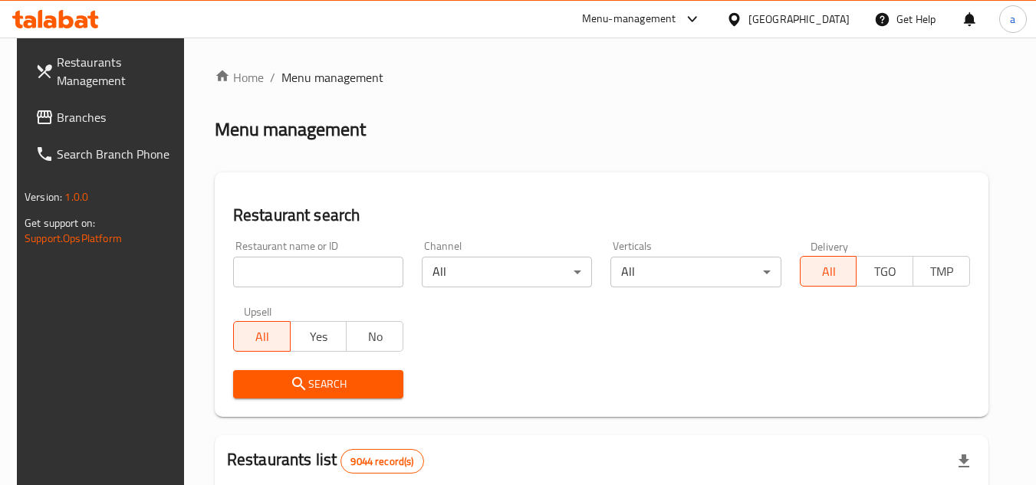
click at [276, 267] on input "search" at bounding box center [318, 272] width 170 height 31
paste input "705209"
type input "705209"
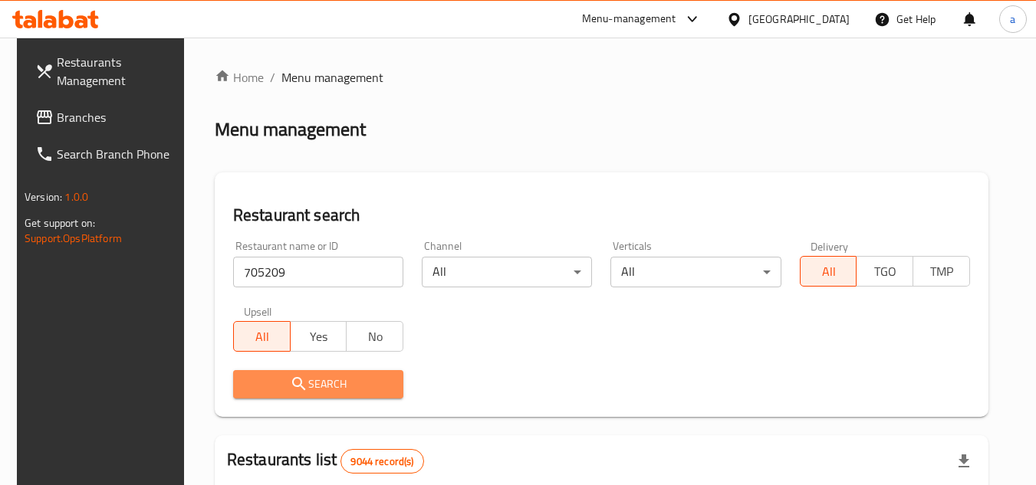
click at [278, 382] on span "Search" at bounding box center [318, 384] width 146 height 19
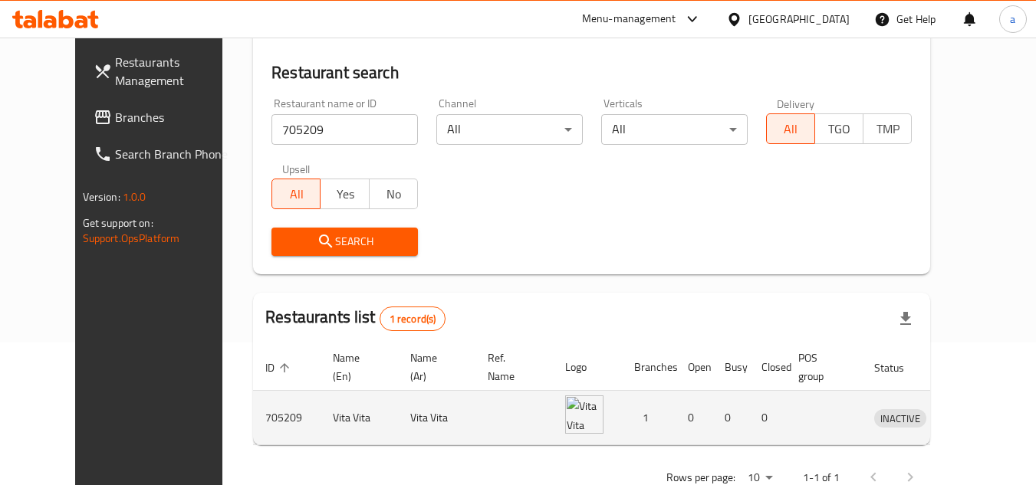
scroll to position [186, 0]
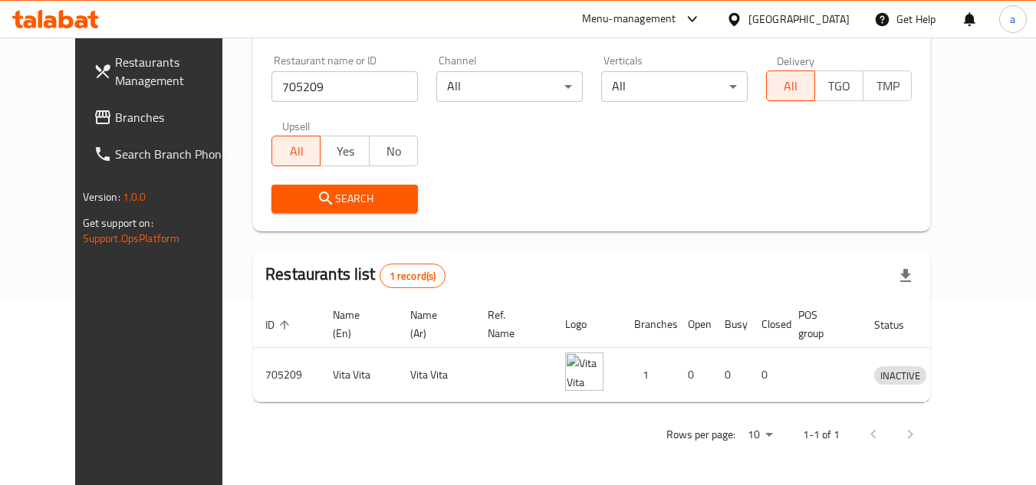
click at [127, 108] on span "Branches" at bounding box center [175, 117] width 121 height 18
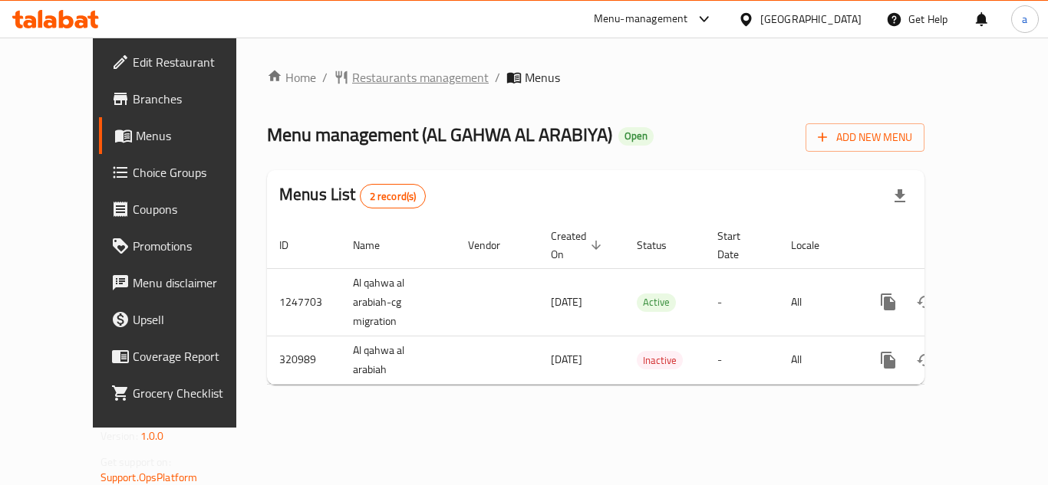
click at [352, 69] on span "Restaurants management" at bounding box center [420, 77] width 137 height 18
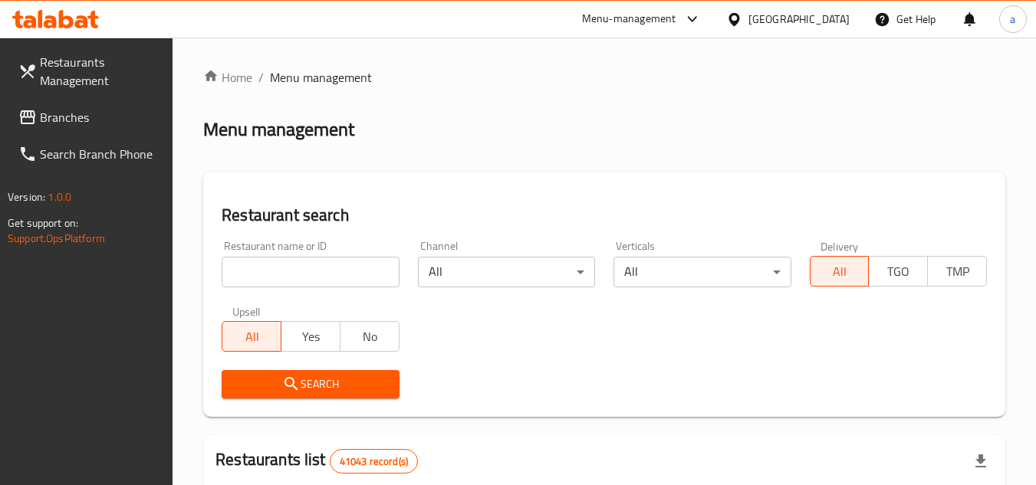
click at [323, 264] on input "search" at bounding box center [310, 272] width 177 height 31
paste input "629431"
type input "629431"
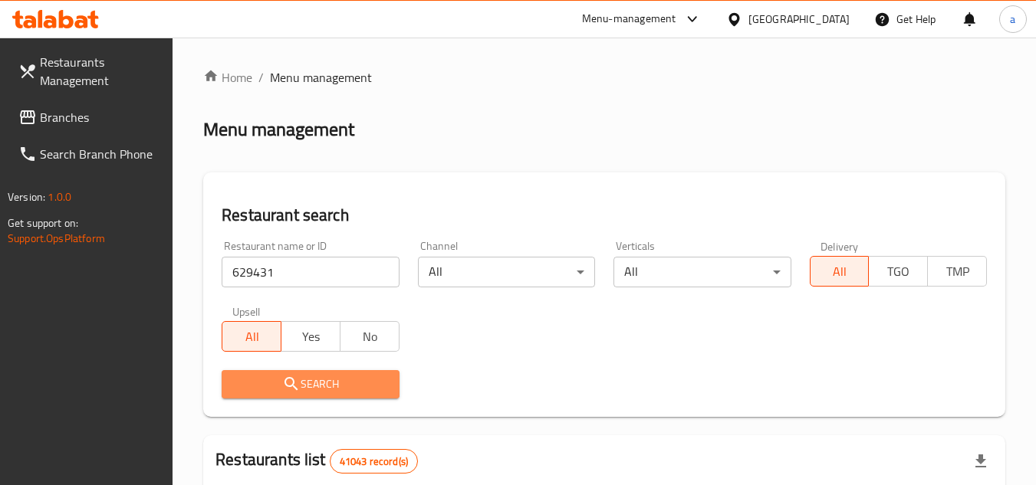
click at [291, 382] on icon "submit" at bounding box center [291, 384] width 18 height 18
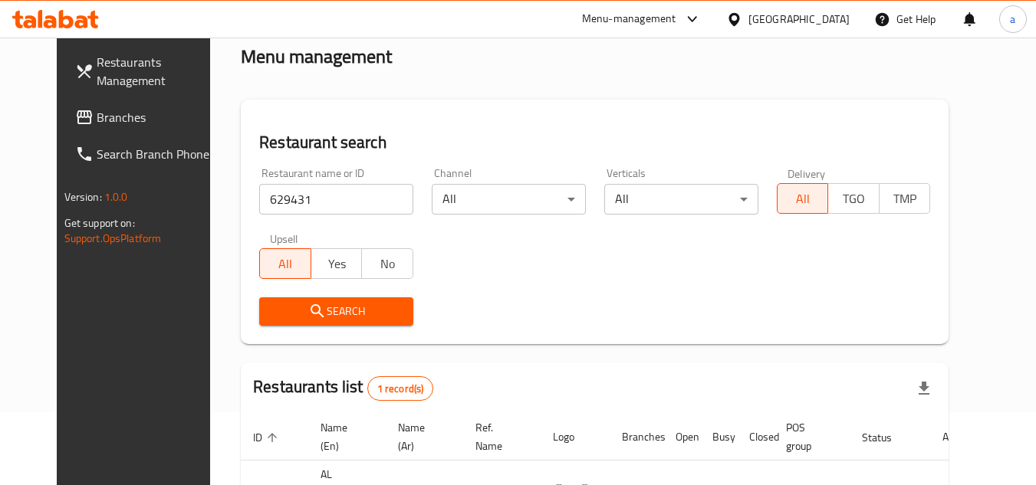
scroll to position [186, 0]
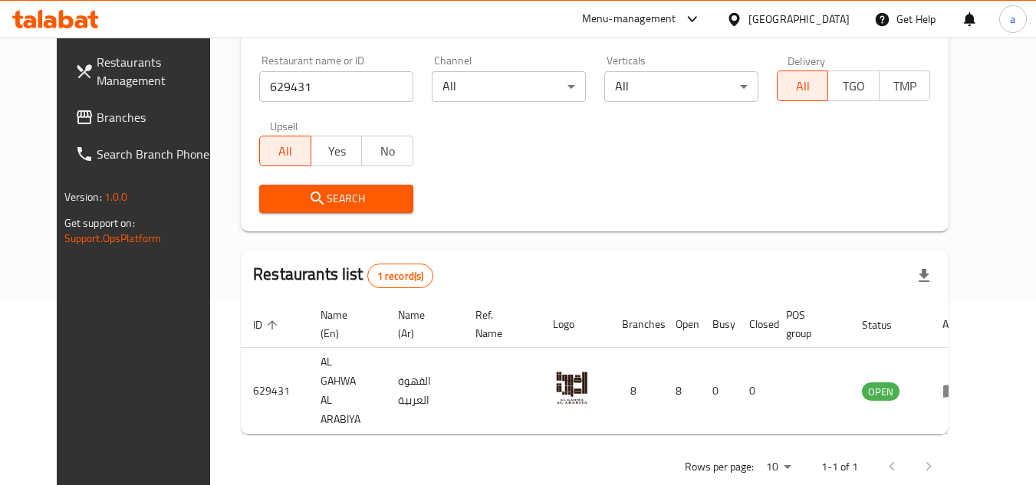
click at [97, 126] on span "Branches" at bounding box center [157, 117] width 121 height 18
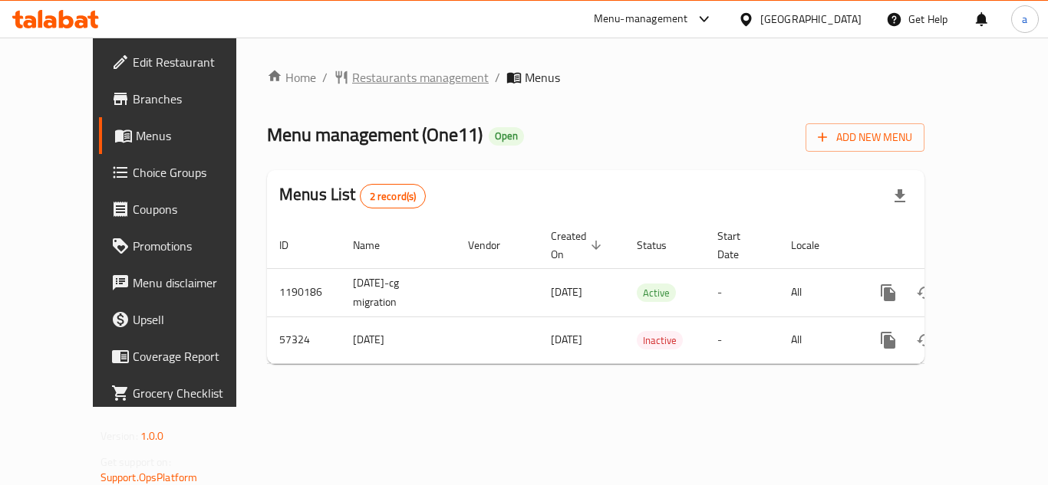
click at [393, 68] on span "Restaurants management" at bounding box center [420, 77] width 137 height 18
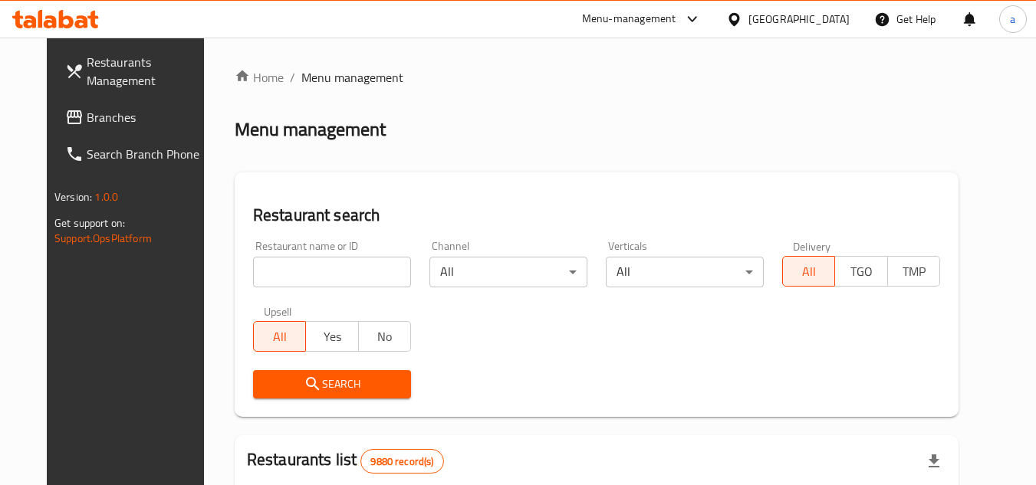
click at [304, 268] on input "search" at bounding box center [332, 272] width 158 height 31
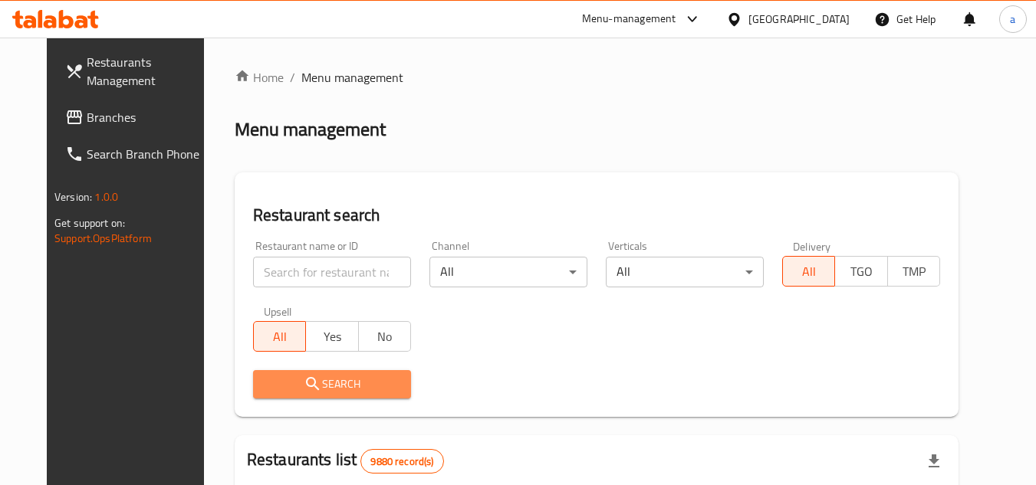
drag, startPoint x: 295, startPoint y: 377, endPoint x: 15, endPoint y: 368, distance: 280.1
click at [304, 377] on icon "submit" at bounding box center [313, 384] width 18 height 18
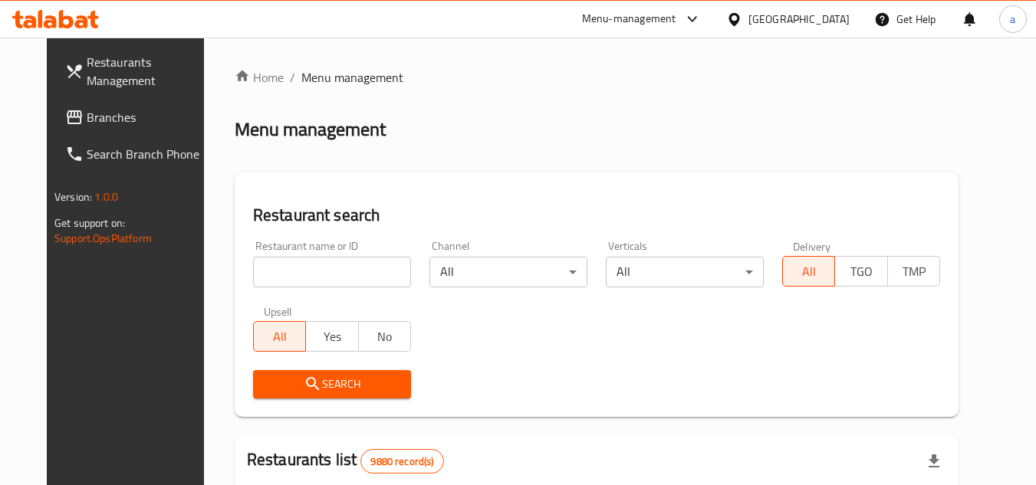
click at [389, 265] on input "search" at bounding box center [332, 272] width 158 height 31
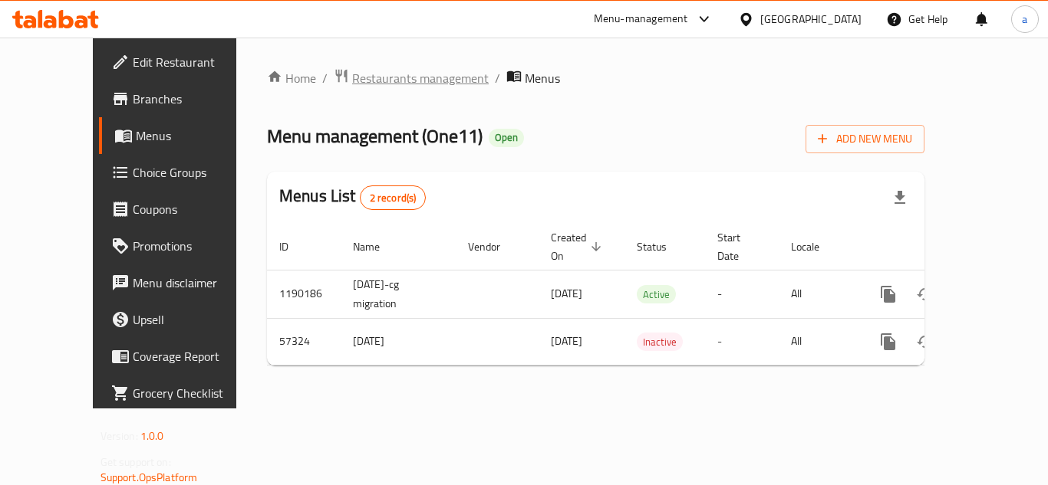
click at [352, 80] on span "Restaurants management" at bounding box center [420, 78] width 137 height 18
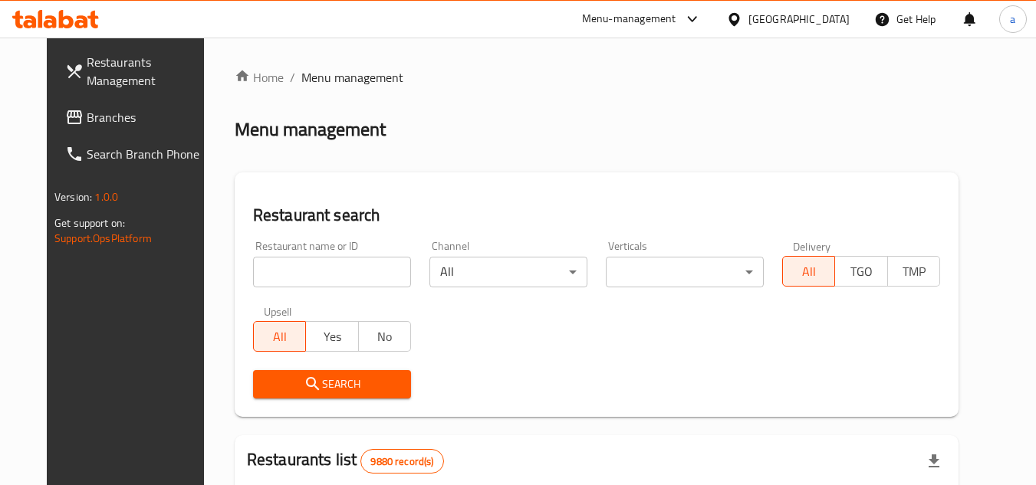
click at [288, 268] on input "search" at bounding box center [332, 272] width 158 height 31
paste input "27919"
type input "27919"
click button "Search" at bounding box center [332, 384] width 158 height 28
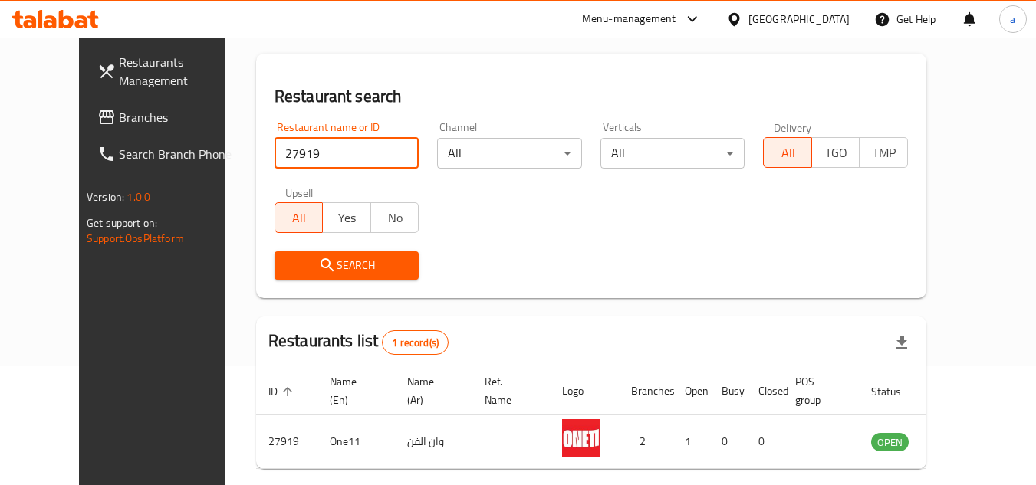
scroll to position [186, 0]
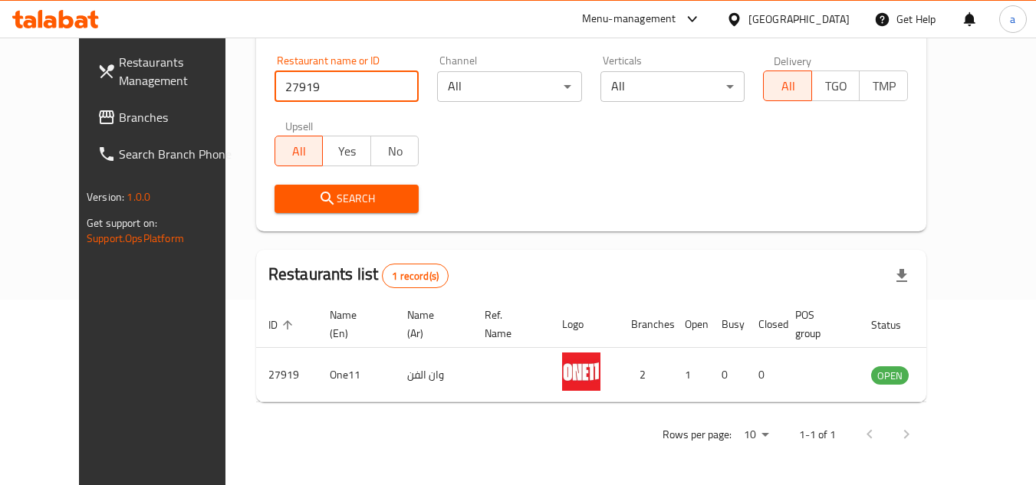
click at [119, 114] on span "Branches" at bounding box center [179, 117] width 121 height 18
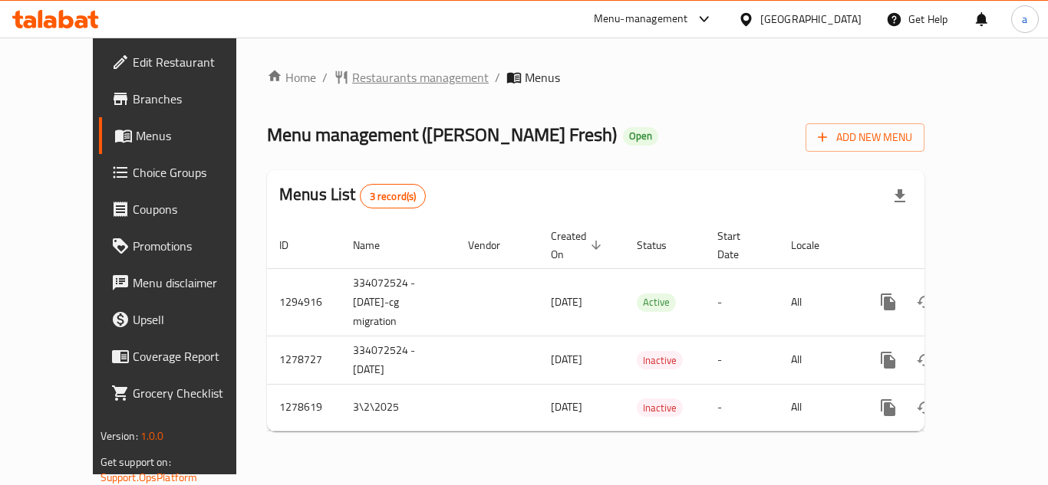
click at [352, 76] on span "Restaurants management" at bounding box center [420, 77] width 137 height 18
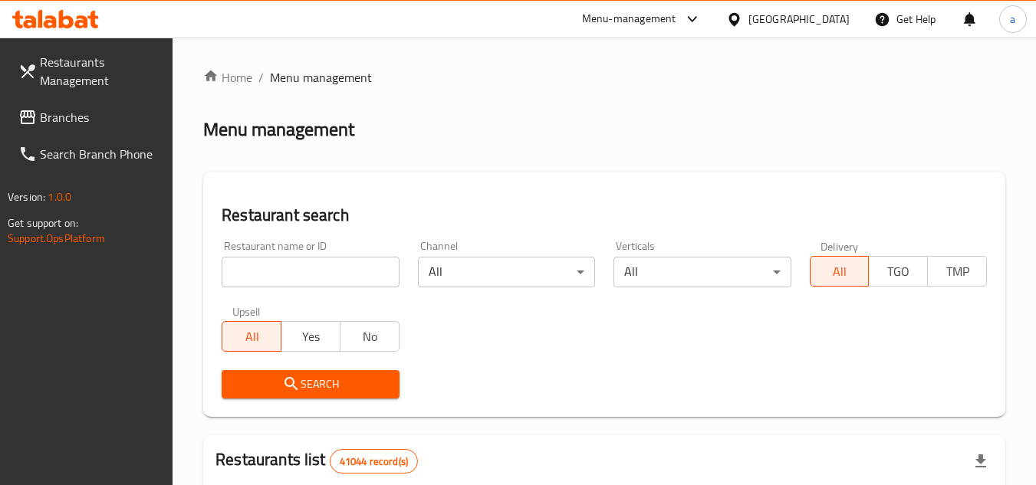
click at [257, 272] on input "search" at bounding box center [310, 272] width 177 height 31
click at [257, 274] on input "search" at bounding box center [310, 272] width 177 height 31
paste input "630711"
type input "630711"
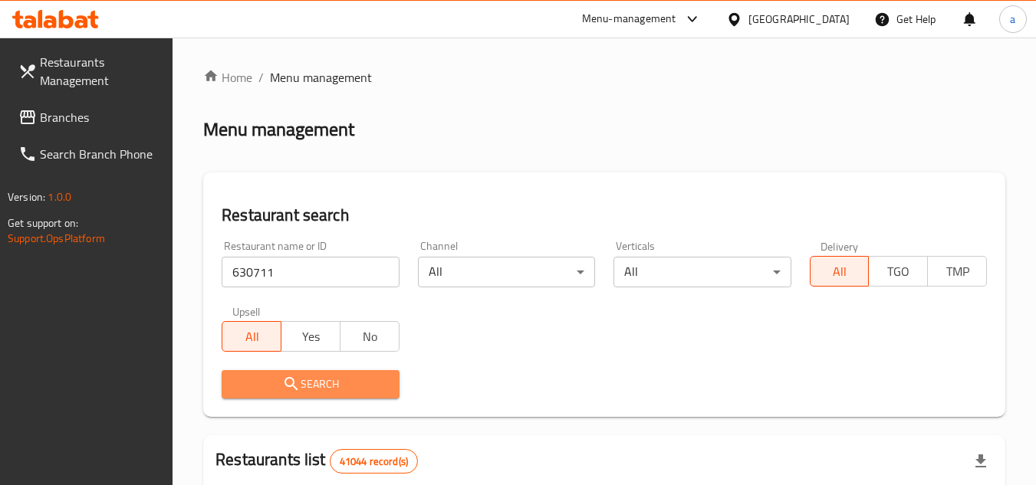
click at [255, 388] on span "Search" at bounding box center [310, 384] width 153 height 19
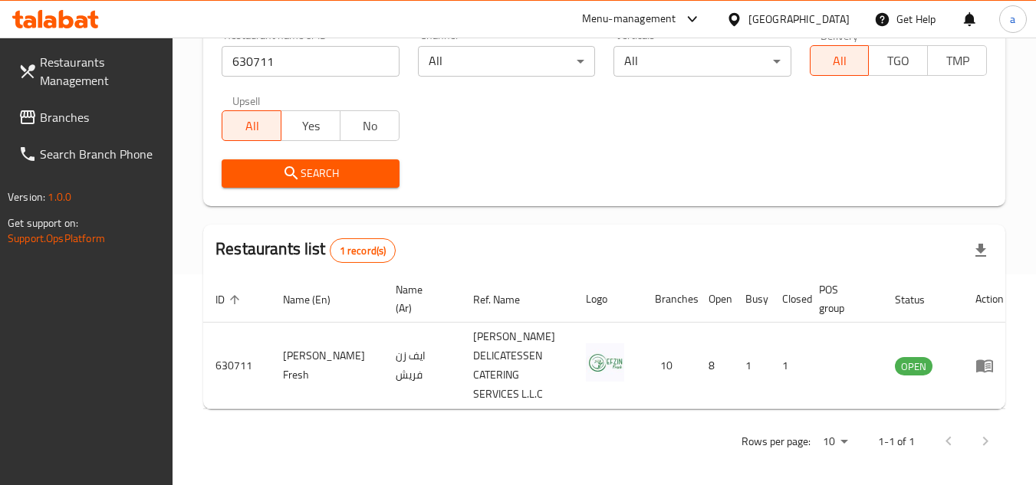
scroll to position [218, 0]
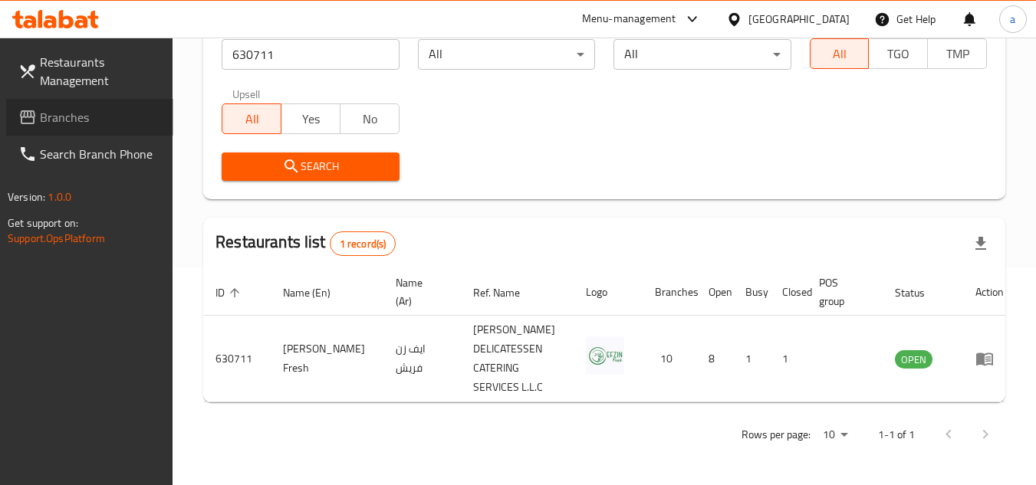
click at [54, 109] on span "Branches" at bounding box center [100, 117] width 121 height 18
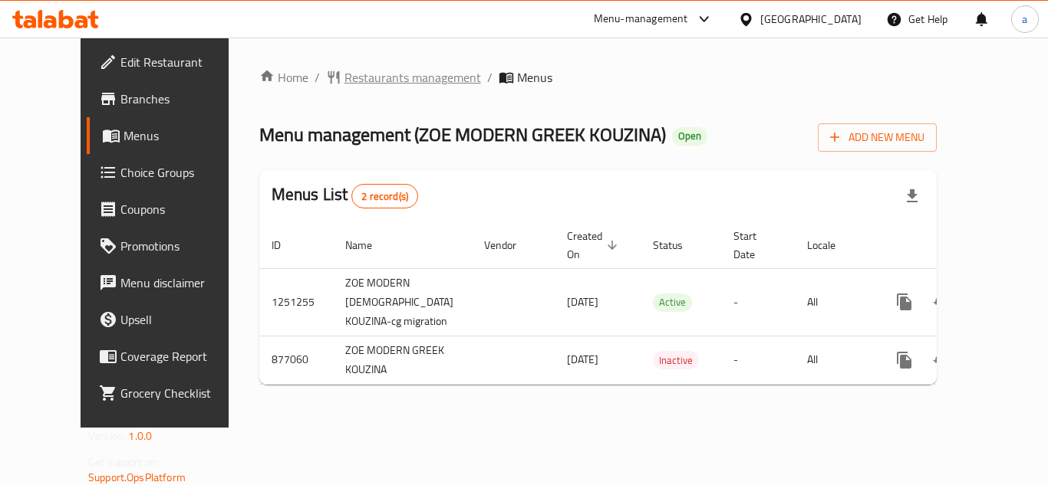
click at [371, 68] on span "Restaurants management" at bounding box center [412, 77] width 137 height 18
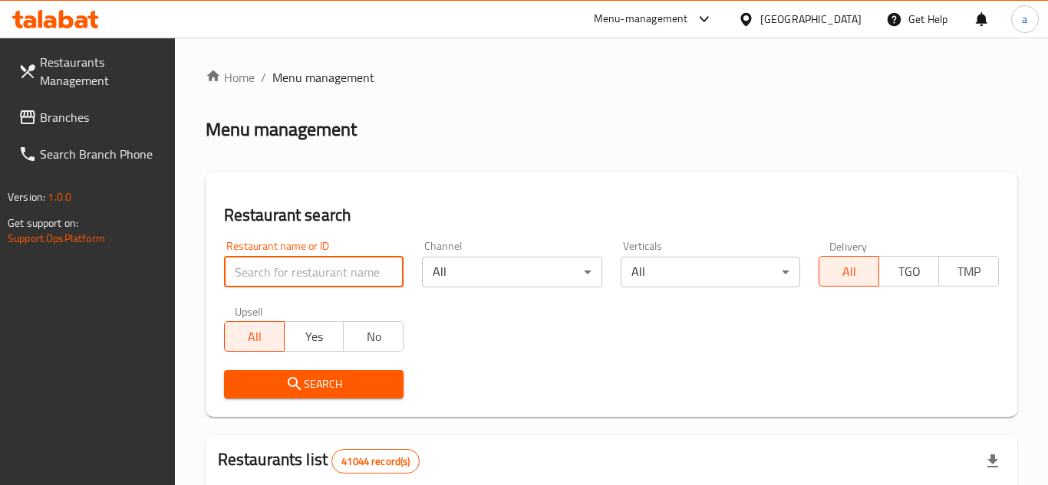
click at [272, 279] on input "search" at bounding box center [314, 272] width 180 height 31
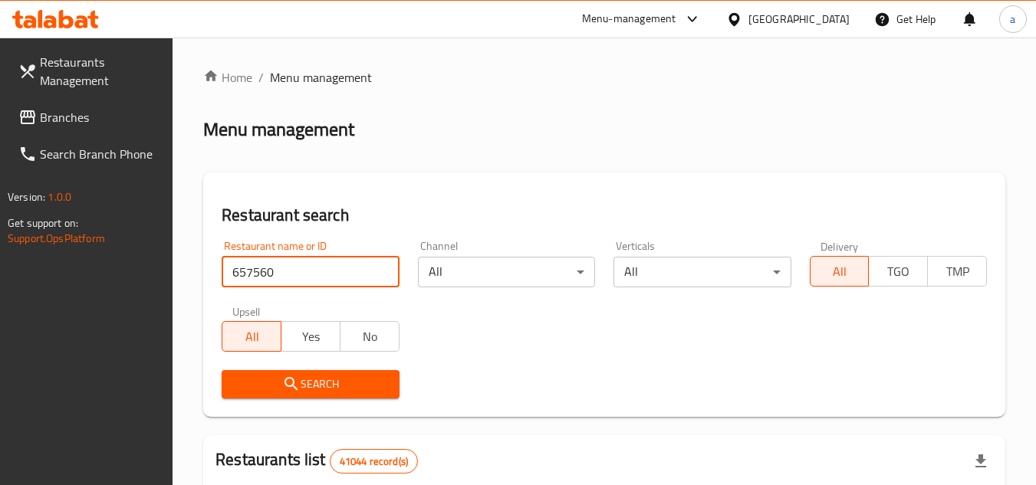
click at [272, 277] on input "657560" at bounding box center [310, 272] width 177 height 31
type input "657560"
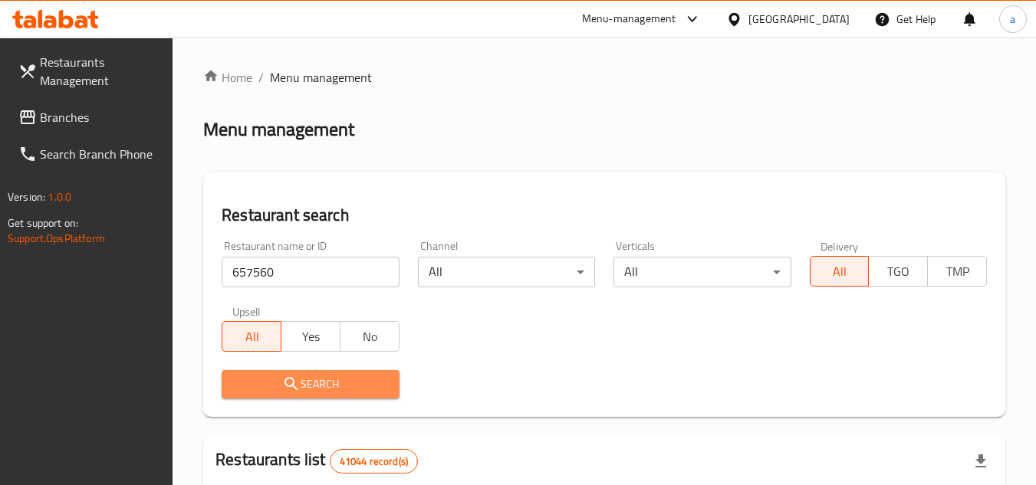
click at [272, 375] on span "Search" at bounding box center [310, 384] width 153 height 19
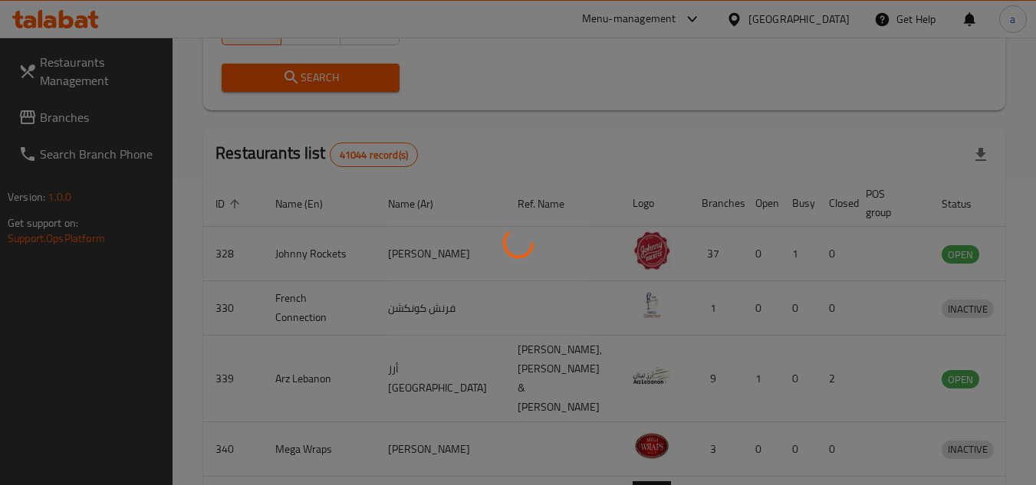
scroll to position [218, 0]
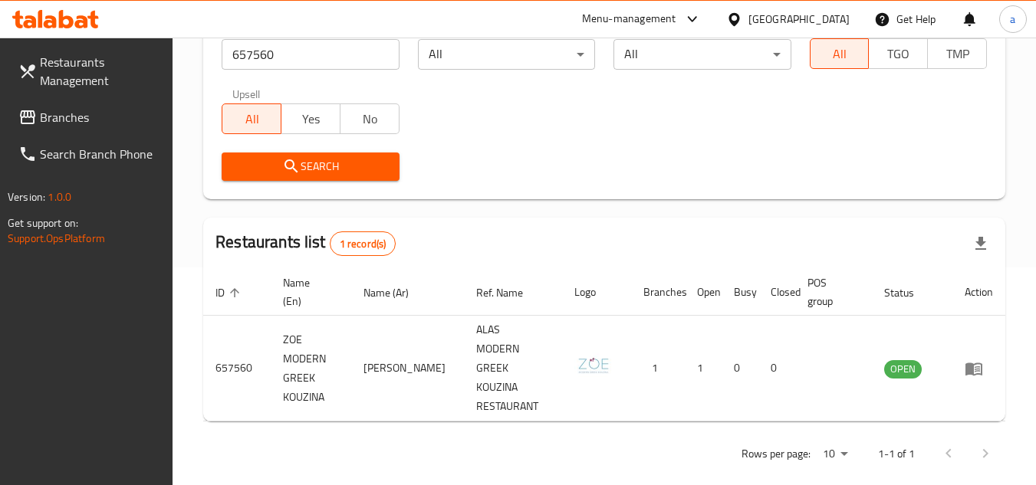
click at [67, 113] on span "Branches" at bounding box center [100, 117] width 121 height 18
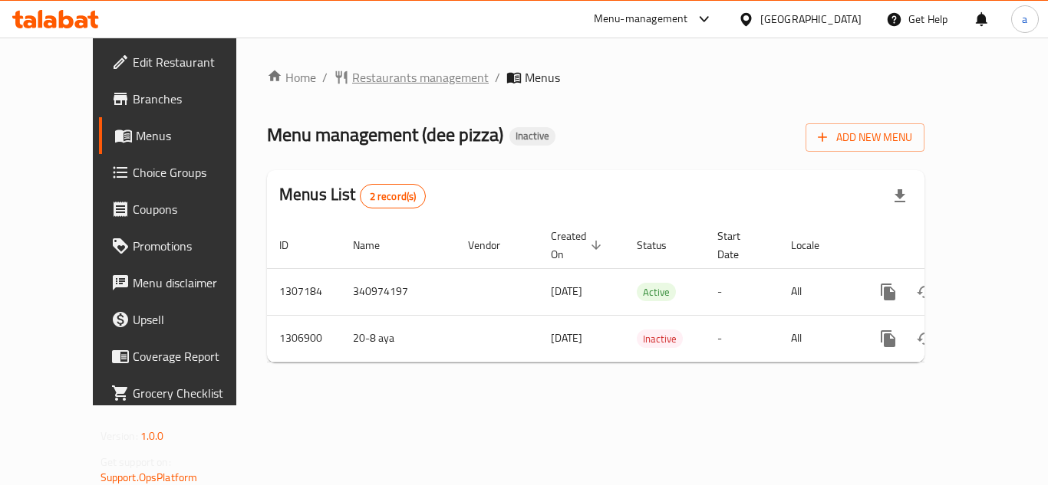
click at [376, 84] on span "Restaurants management" at bounding box center [420, 77] width 137 height 18
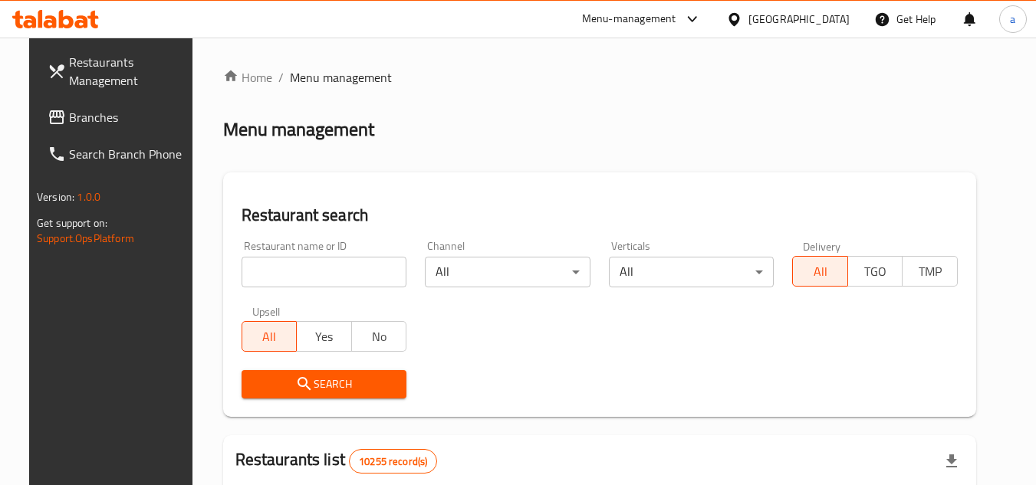
click at [263, 275] on input "search" at bounding box center [325, 272] width 166 height 31
paste input "704211"
type input "704211"
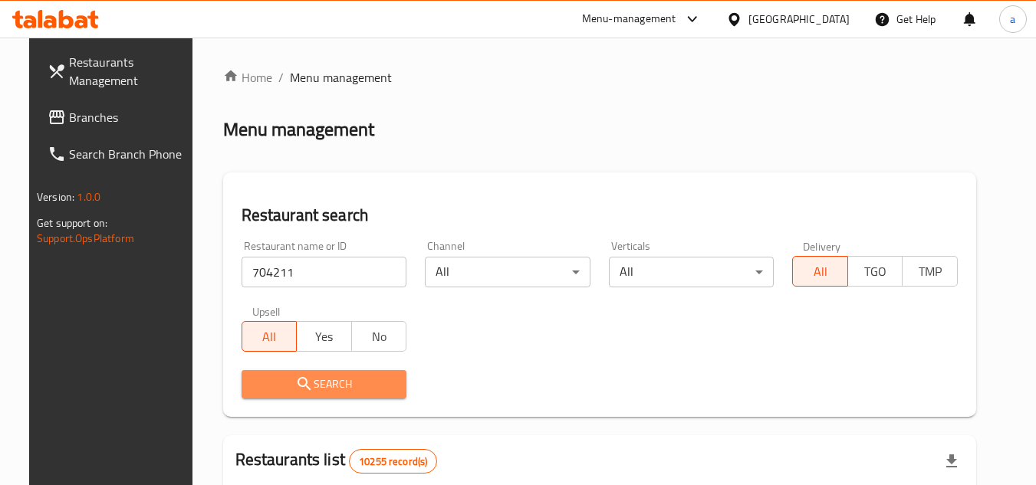
click at [277, 388] on span "Search" at bounding box center [324, 384] width 141 height 19
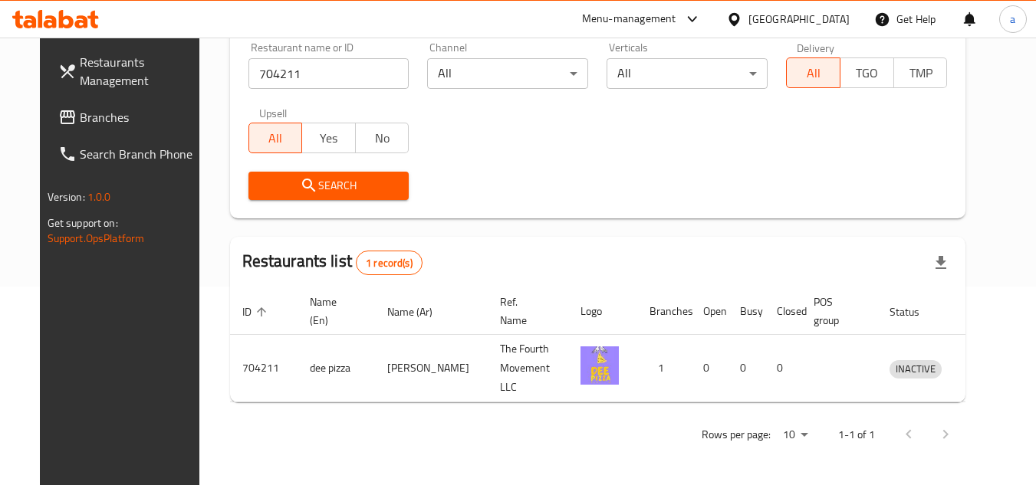
scroll to position [186, 0]
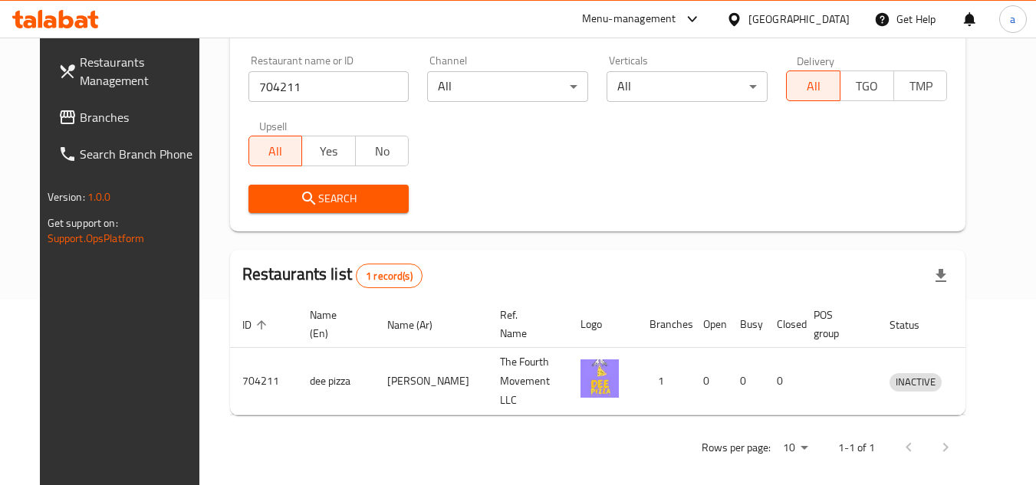
click at [108, 111] on span "Branches" at bounding box center [140, 117] width 121 height 18
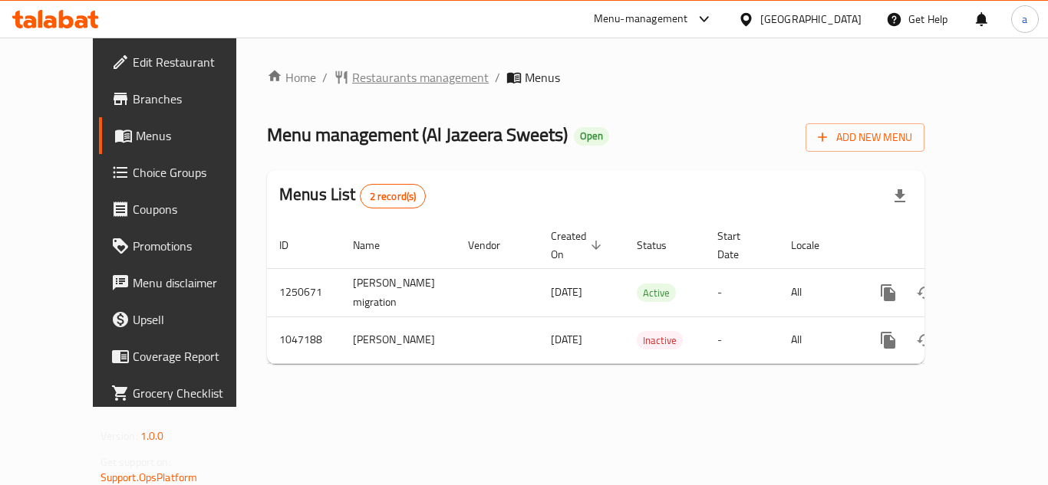
click at [352, 86] on span "Restaurants management" at bounding box center [420, 77] width 137 height 18
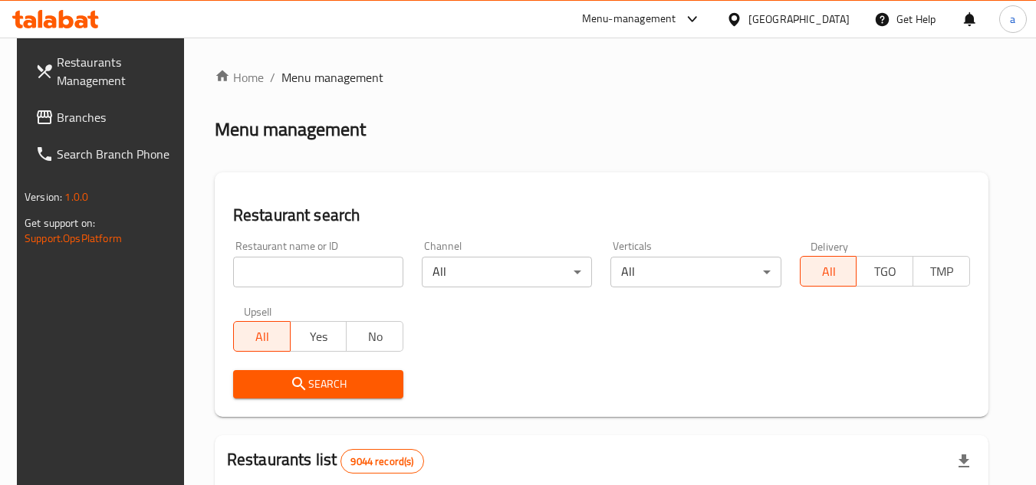
drag, startPoint x: 304, startPoint y: 272, endPoint x: 322, endPoint y: 234, distance: 41.5
click at [323, 238] on div "Restaurant name or ID Restaurant name or ID" at bounding box center [318, 264] width 189 height 65
paste input "662385"
type input "662385"
click button "Search" at bounding box center [318, 384] width 170 height 28
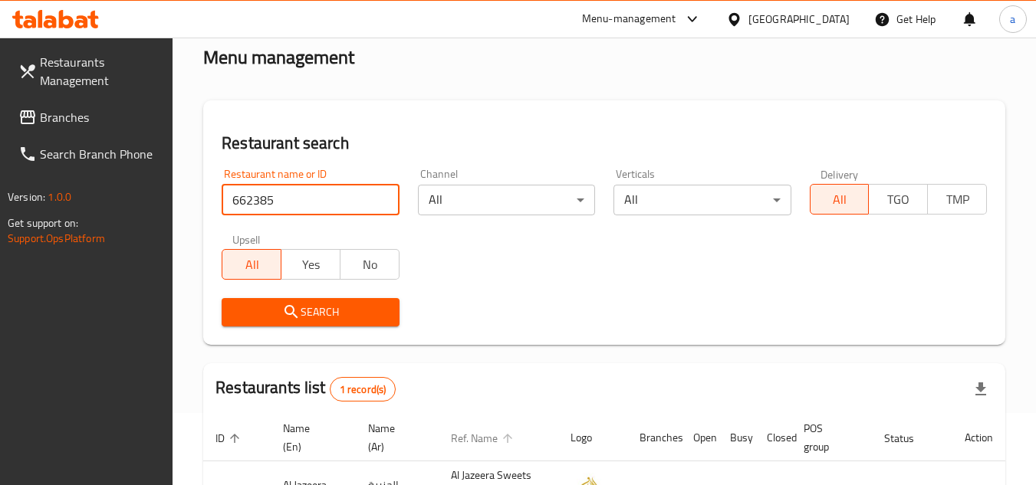
scroll to position [199, 0]
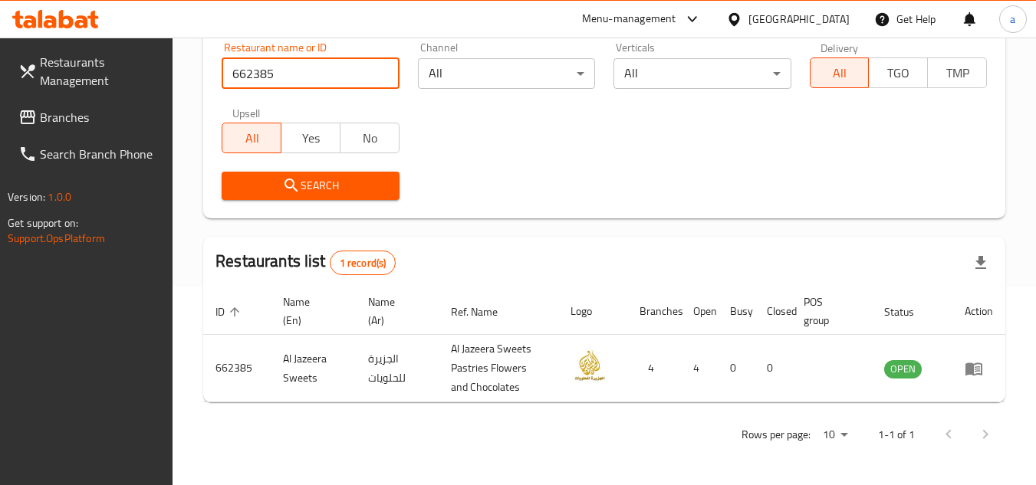
click at [104, 120] on span "Branches" at bounding box center [100, 117] width 121 height 18
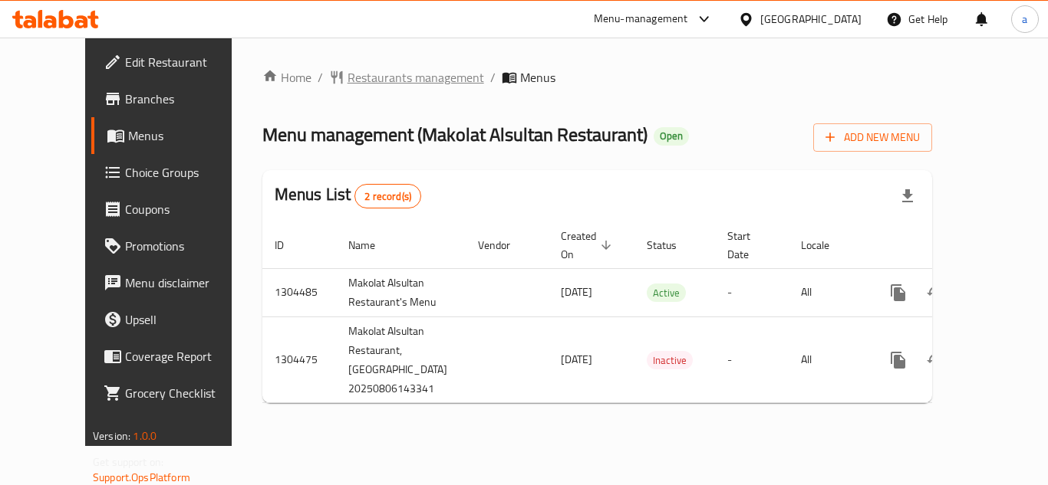
click at [363, 77] on span "Restaurants management" at bounding box center [415, 77] width 137 height 18
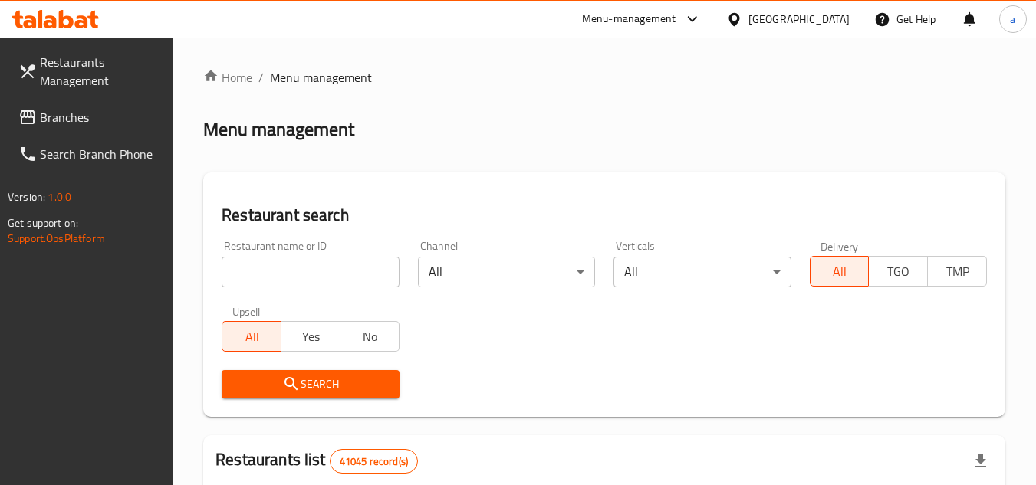
click at [259, 282] on input "search" at bounding box center [310, 272] width 177 height 31
paste input "703267"
type input "703267"
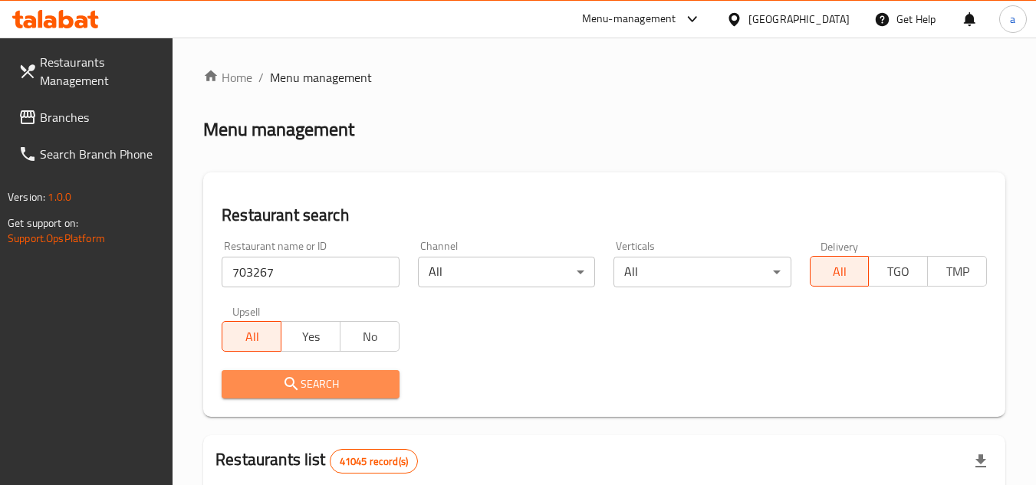
click at [261, 370] on button "Search" at bounding box center [310, 384] width 177 height 28
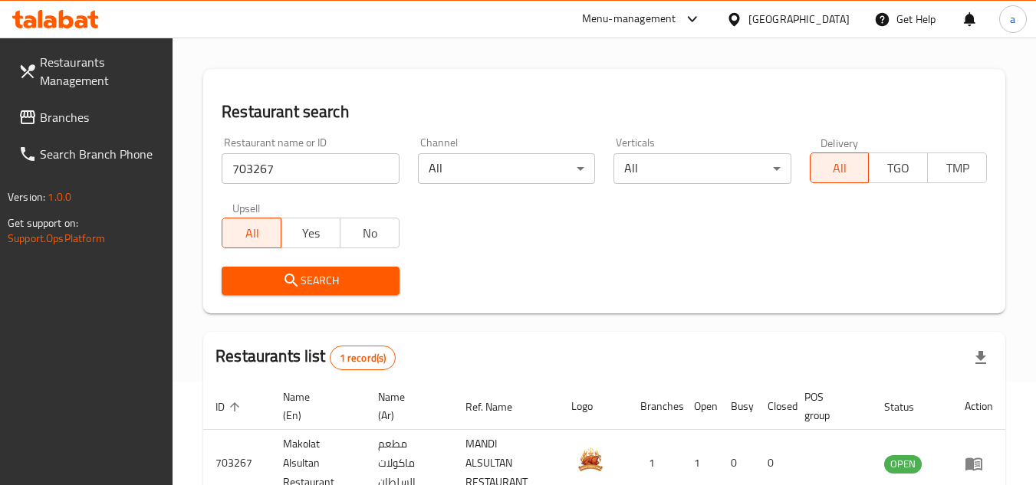
scroll to position [199, 0]
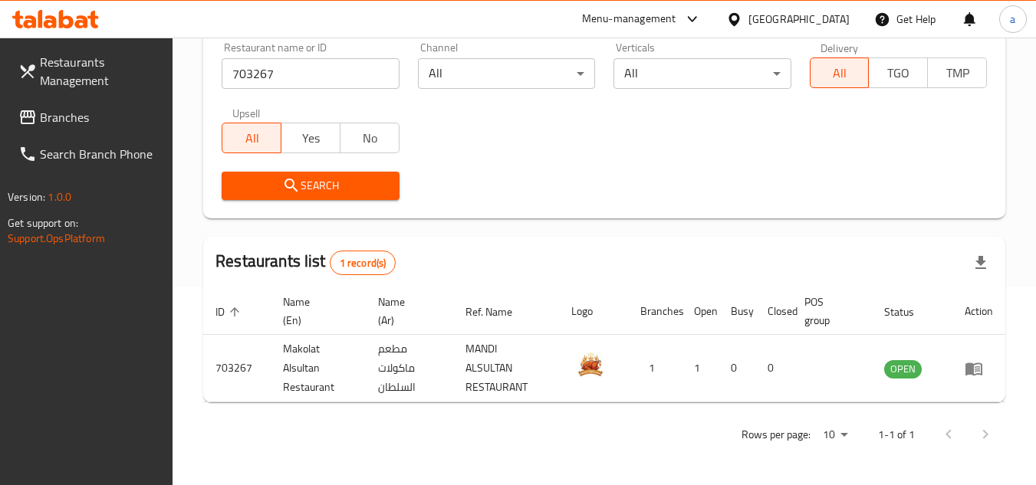
click at [163, 115] on link "Branches" at bounding box center [89, 117] width 167 height 37
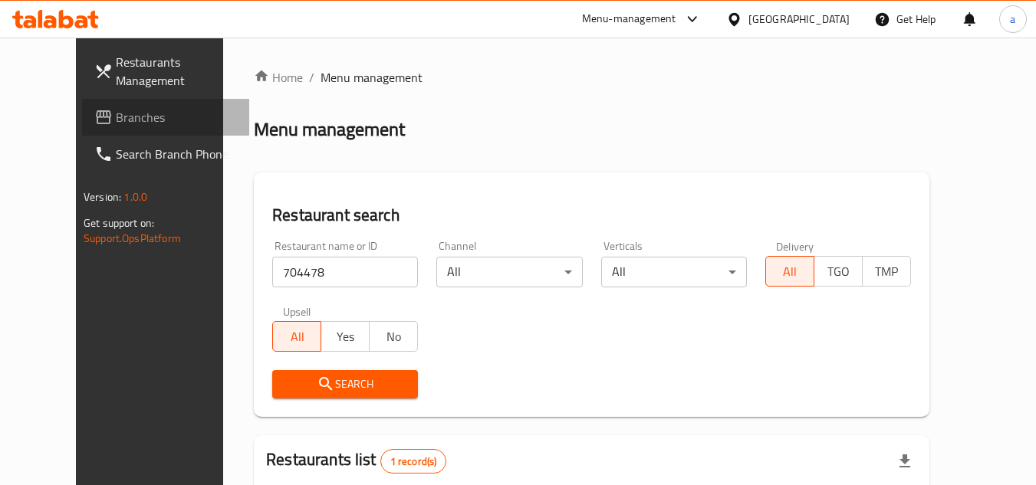
click at [133, 121] on span "Branches" at bounding box center [176, 117] width 121 height 18
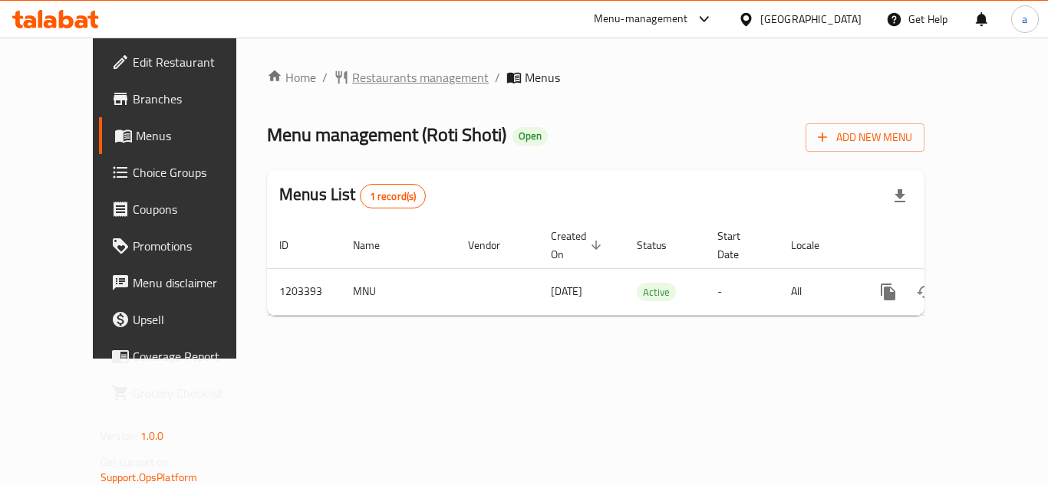
click at [352, 86] on span "Restaurants management" at bounding box center [420, 77] width 137 height 18
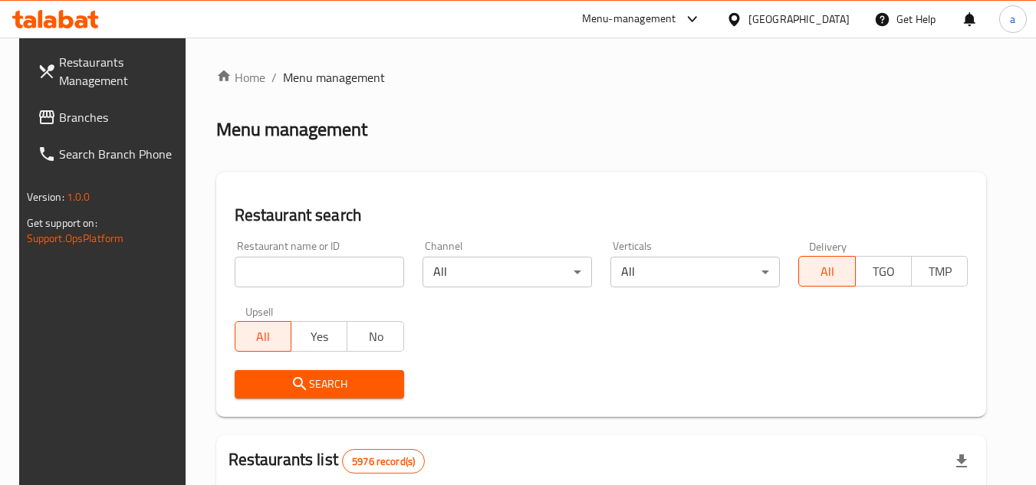
click at [261, 275] on input "search" at bounding box center [319, 272] width 169 height 31
paste input "669571"
type input "669571"
click button "Search" at bounding box center [319, 384] width 169 height 28
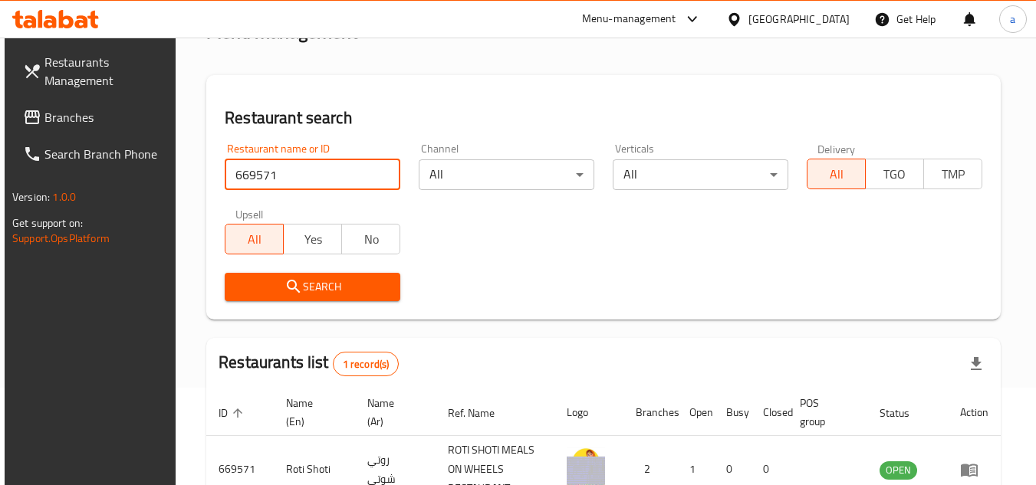
scroll to position [199, 0]
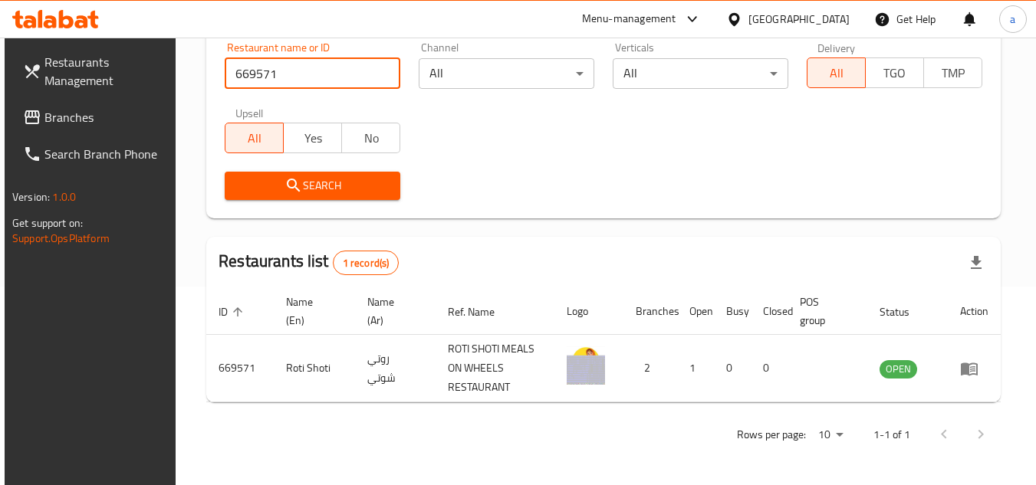
click at [67, 120] on span "Branches" at bounding box center [104, 117] width 121 height 18
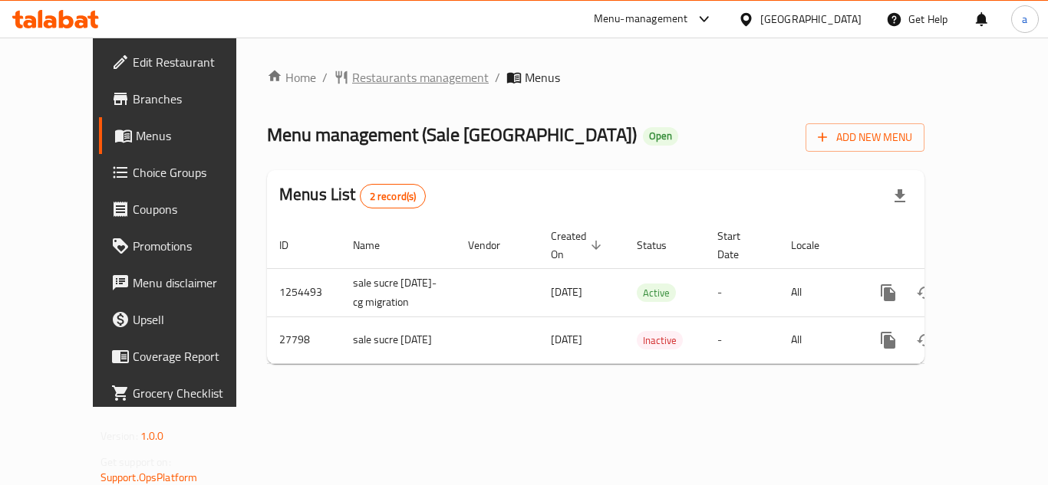
click at [352, 81] on span "Restaurants management" at bounding box center [420, 77] width 137 height 18
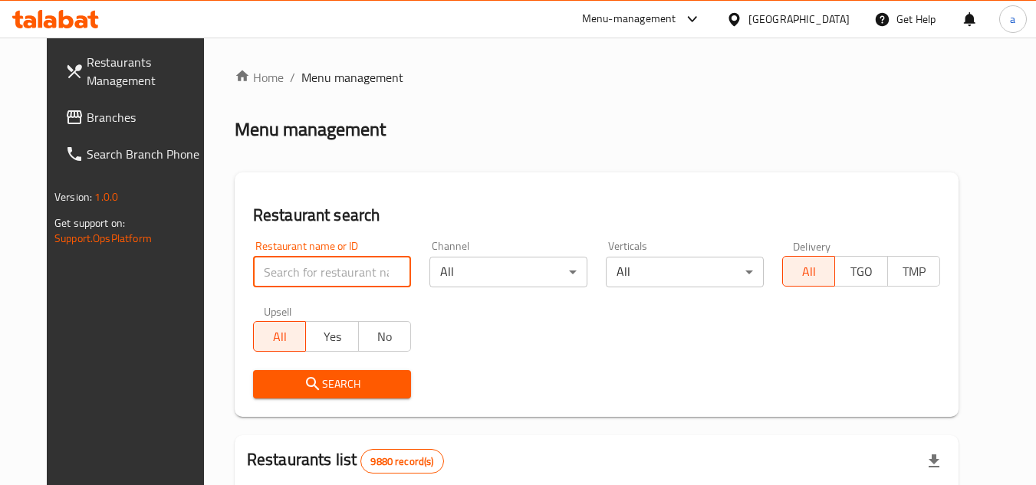
click at [263, 273] on input "search" at bounding box center [332, 272] width 158 height 31
paste input "14495"
type input "14495"
click button "Search" at bounding box center [332, 384] width 158 height 28
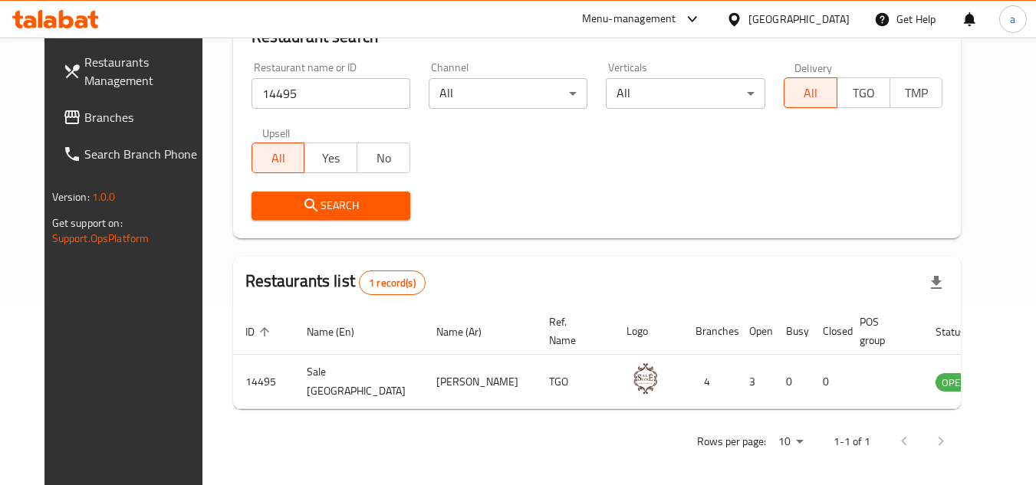
scroll to position [186, 0]
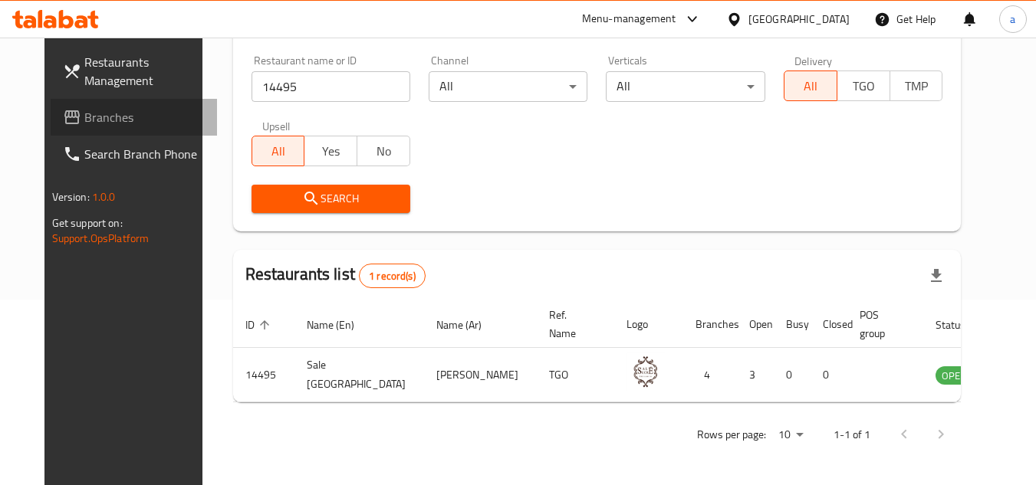
click at [124, 134] on link "Branches" at bounding box center [134, 117] width 167 height 37
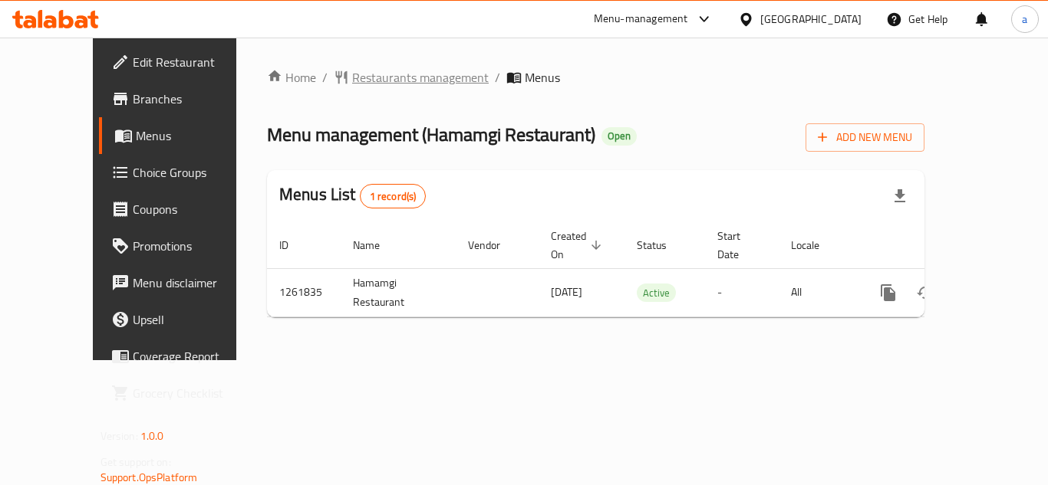
click at [352, 75] on span "Restaurants management" at bounding box center [420, 77] width 137 height 18
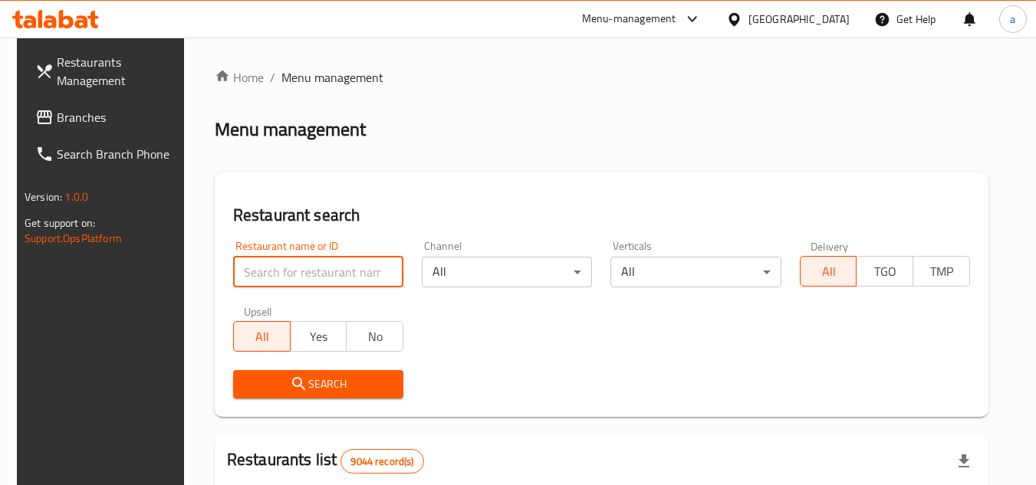
click at [313, 268] on input "search" at bounding box center [318, 272] width 170 height 31
paste input "685336"
type input "685336"
click button "Search" at bounding box center [318, 384] width 170 height 28
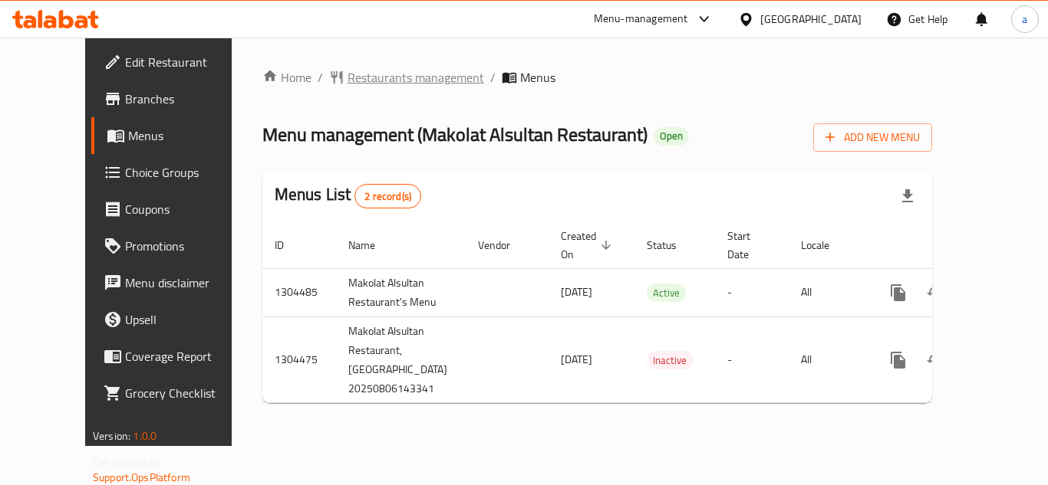
click at [347, 75] on span "Restaurants management" at bounding box center [415, 77] width 137 height 18
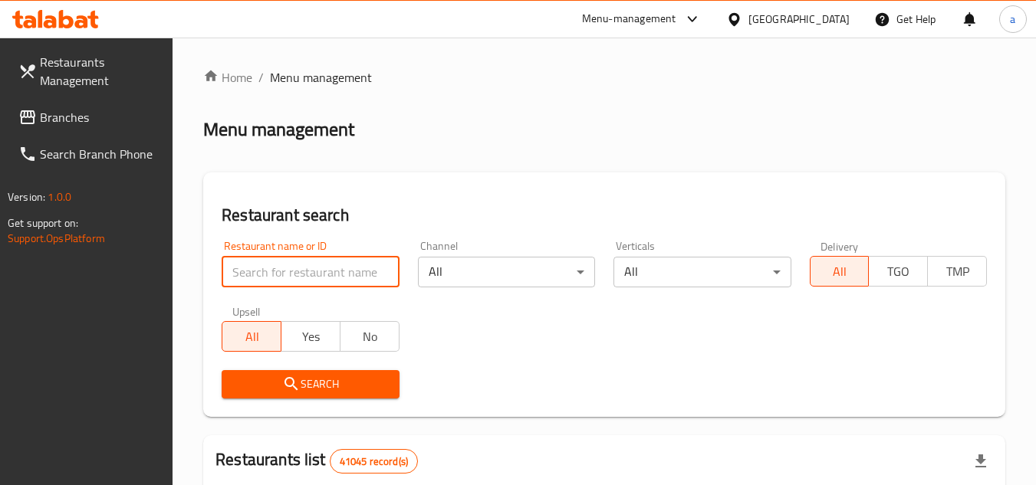
click at [242, 278] on input "search" at bounding box center [310, 272] width 177 height 31
paste input "703267"
type input "703267"
click button "Search" at bounding box center [310, 384] width 177 height 28
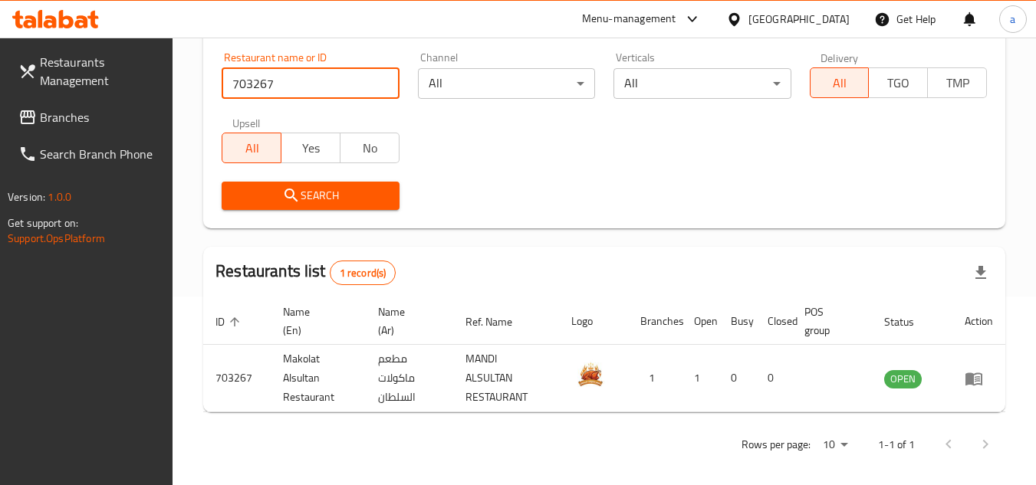
scroll to position [199, 0]
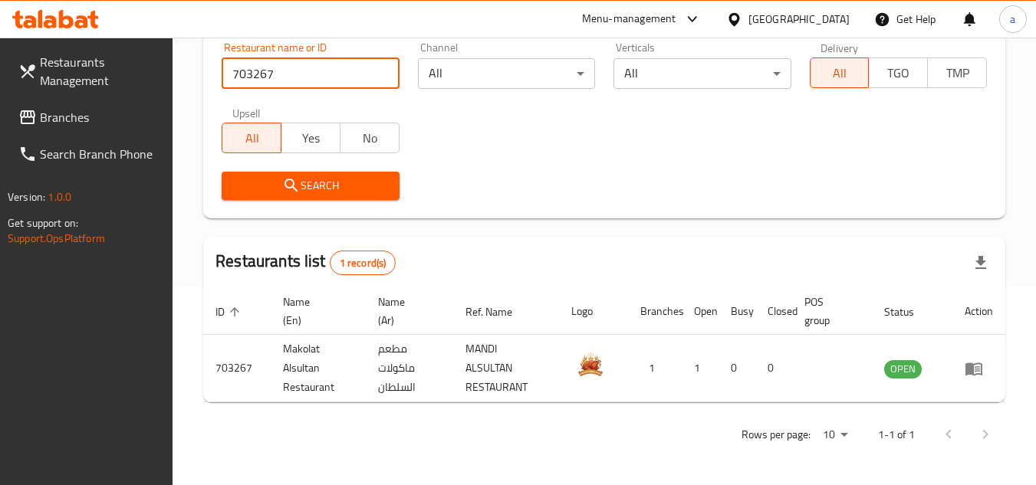
click at [90, 120] on span "Branches" at bounding box center [100, 117] width 121 height 18
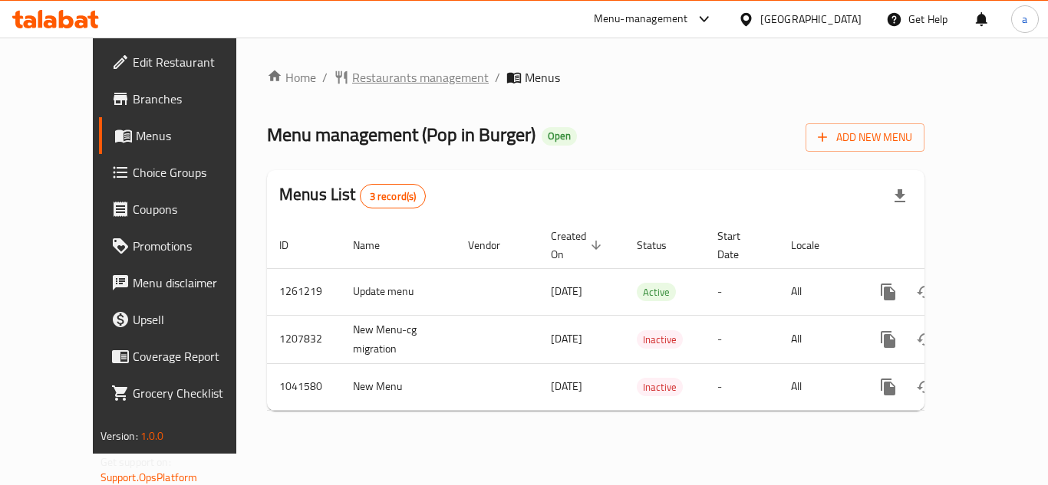
click at [352, 80] on span "Restaurants management" at bounding box center [420, 77] width 137 height 18
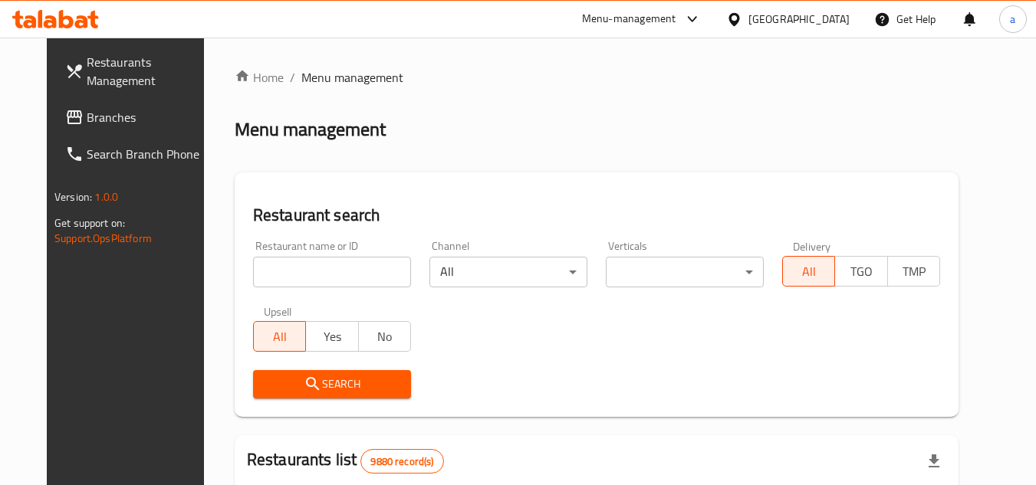
click at [275, 271] on input "search" at bounding box center [332, 272] width 158 height 31
paste input "662140"
type input "662140"
click button "Search" at bounding box center [332, 384] width 158 height 28
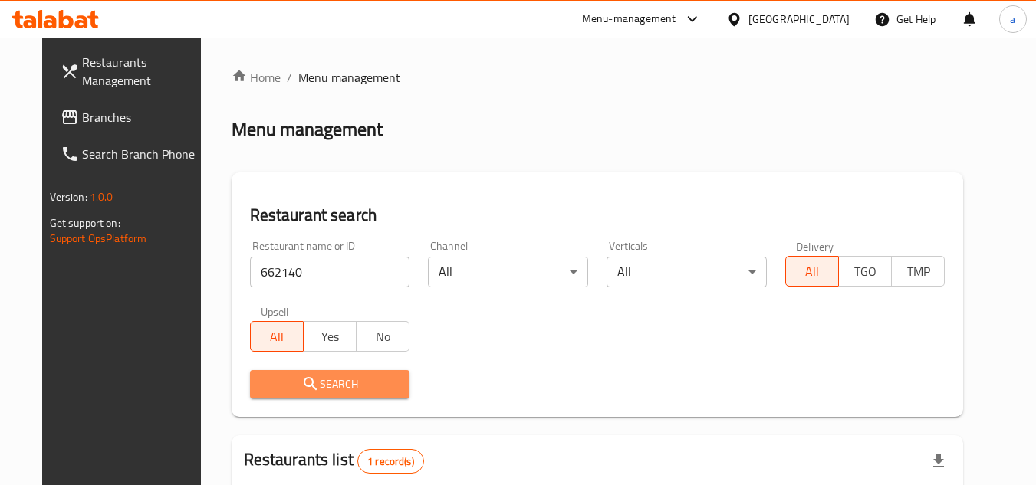
click at [314, 378] on span "Search" at bounding box center [330, 384] width 136 height 19
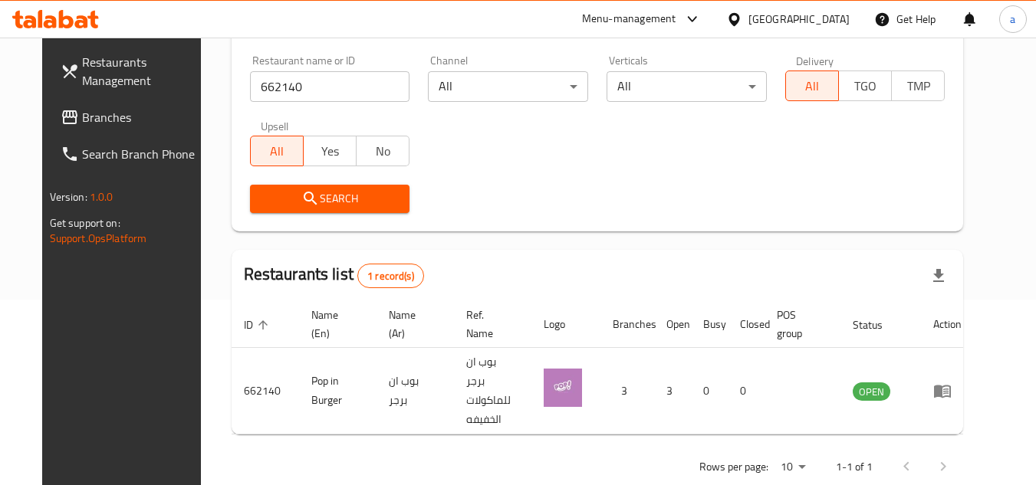
click at [100, 115] on span "Branches" at bounding box center [142, 117] width 121 height 18
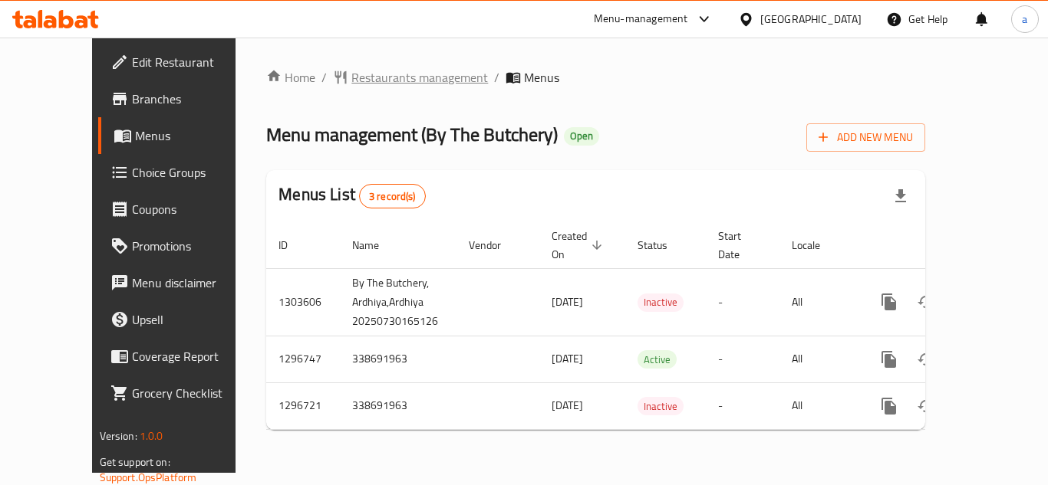
click at [358, 77] on span "Restaurants management" at bounding box center [419, 77] width 137 height 18
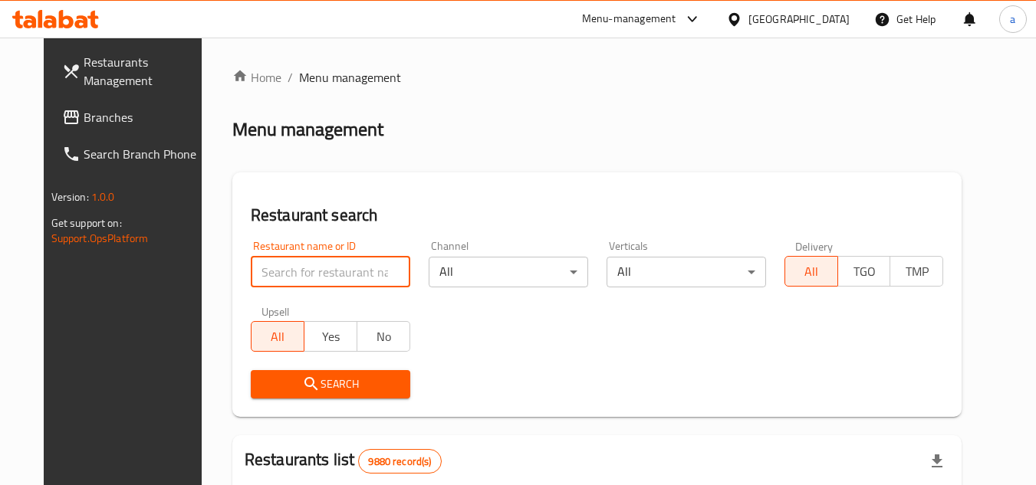
click at [313, 264] on input "search" at bounding box center [331, 272] width 160 height 31
paste input "700159"
type input "700159"
click button "Search" at bounding box center [331, 384] width 160 height 28
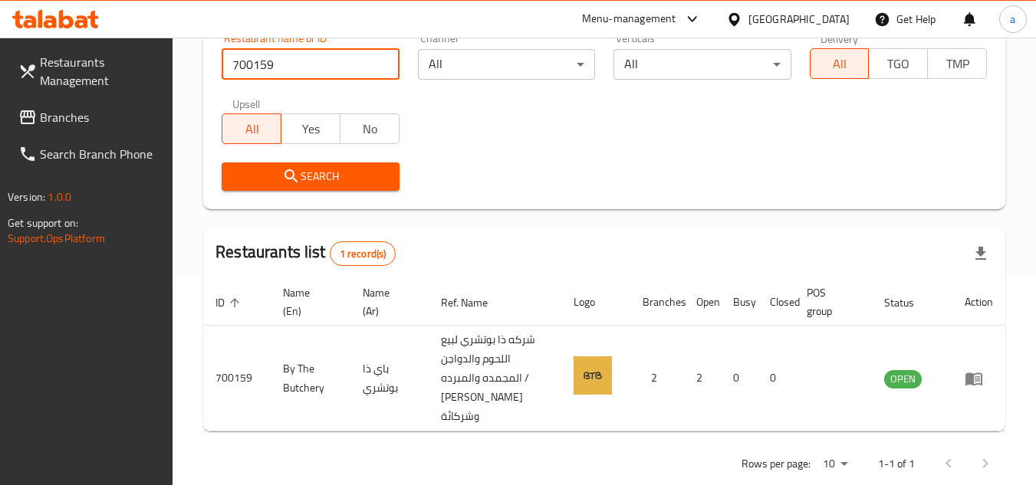
scroll to position [237, 0]
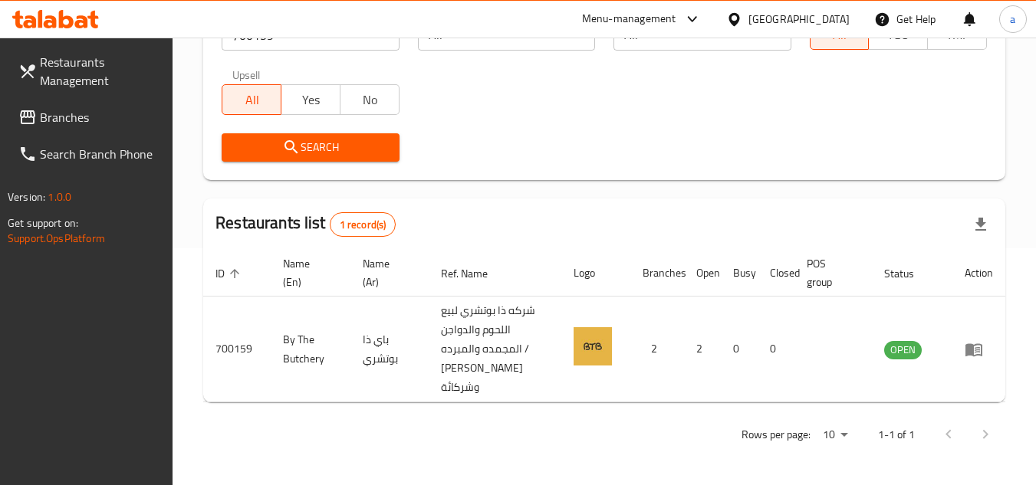
click at [587, 183] on div "Home / Menu management Menu management Restaurant search Restaurant name or ID …" at bounding box center [604, 143] width 802 height 624
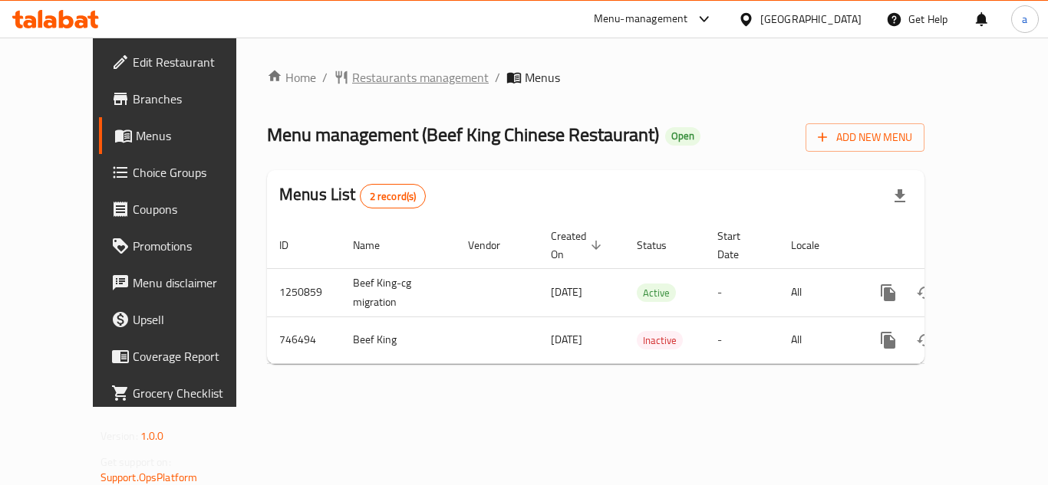
click at [352, 84] on span "Restaurants management" at bounding box center [420, 77] width 137 height 18
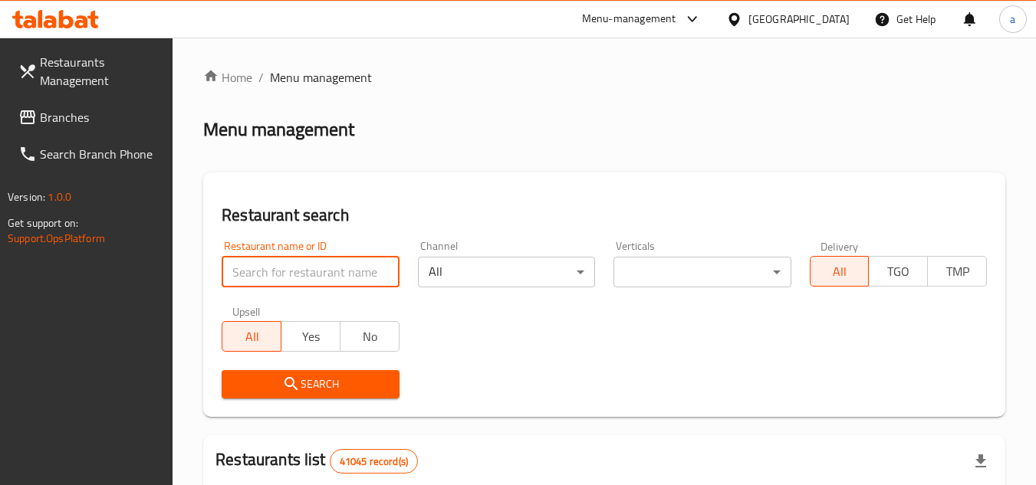
click at [268, 270] on input "search" at bounding box center [310, 272] width 177 height 31
paste input "648571"
type input "648571"
click button "Search" at bounding box center [310, 384] width 177 height 28
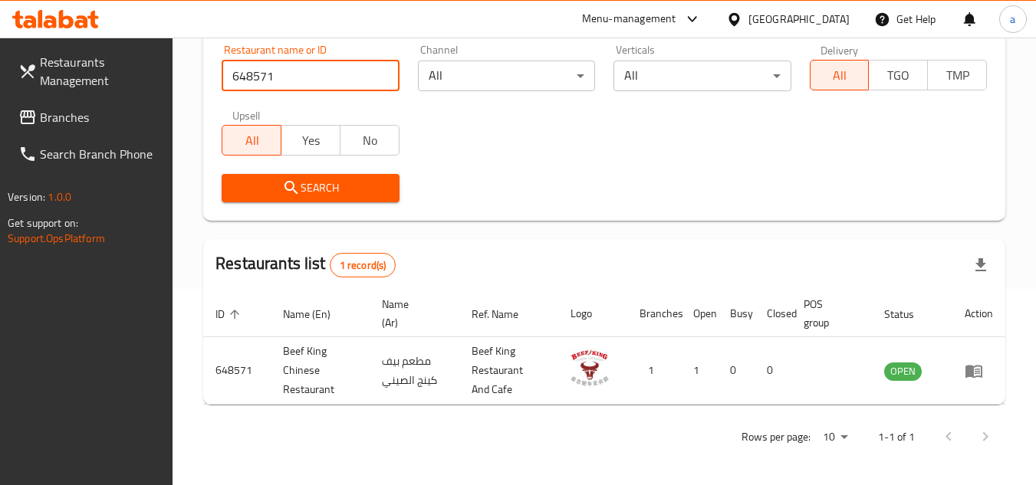
scroll to position [199, 0]
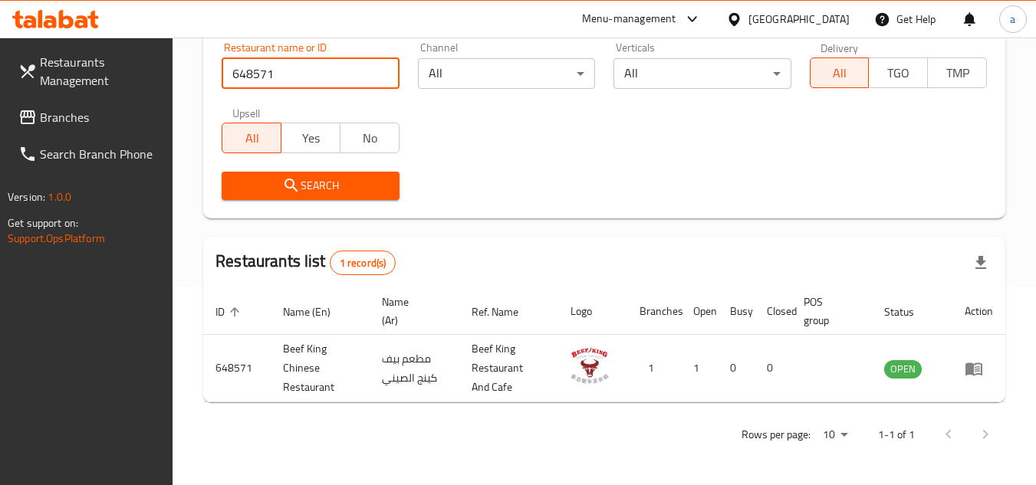
click at [67, 116] on span "Branches" at bounding box center [100, 117] width 121 height 18
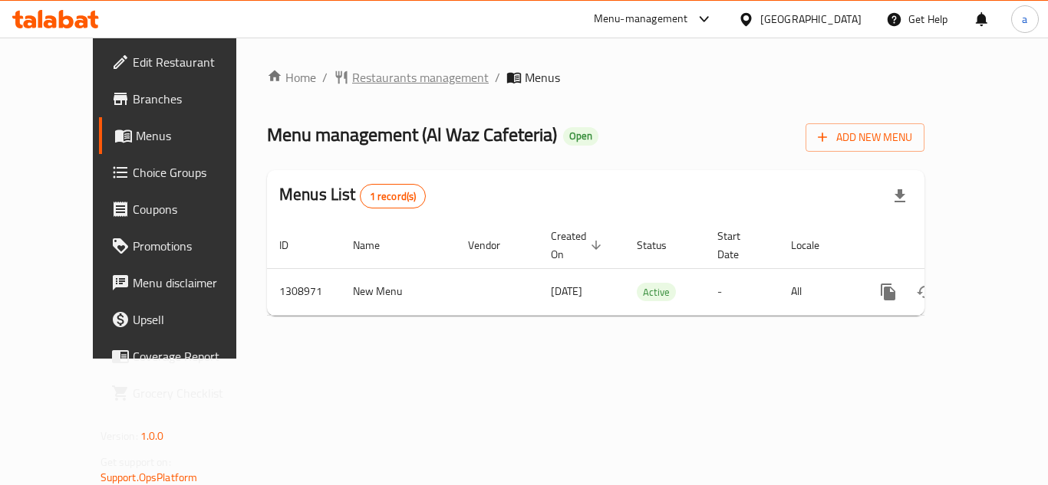
click at [398, 74] on span "Restaurants management" at bounding box center [420, 77] width 137 height 18
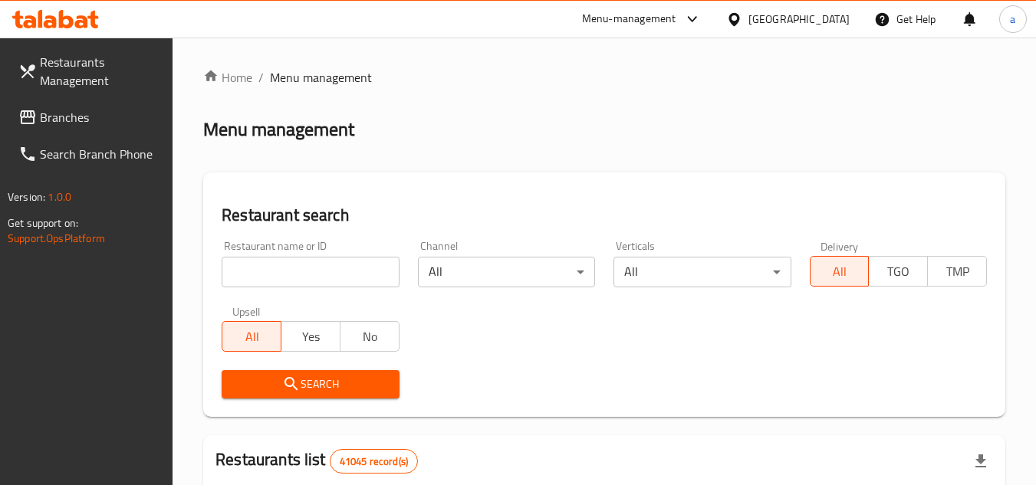
click at [301, 270] on input "search" at bounding box center [310, 272] width 177 height 31
paste input "704622"
type input "704622"
click button "Search" at bounding box center [310, 384] width 177 height 28
